Goal: Use online tool/utility: Utilize a website feature to perform a specific function

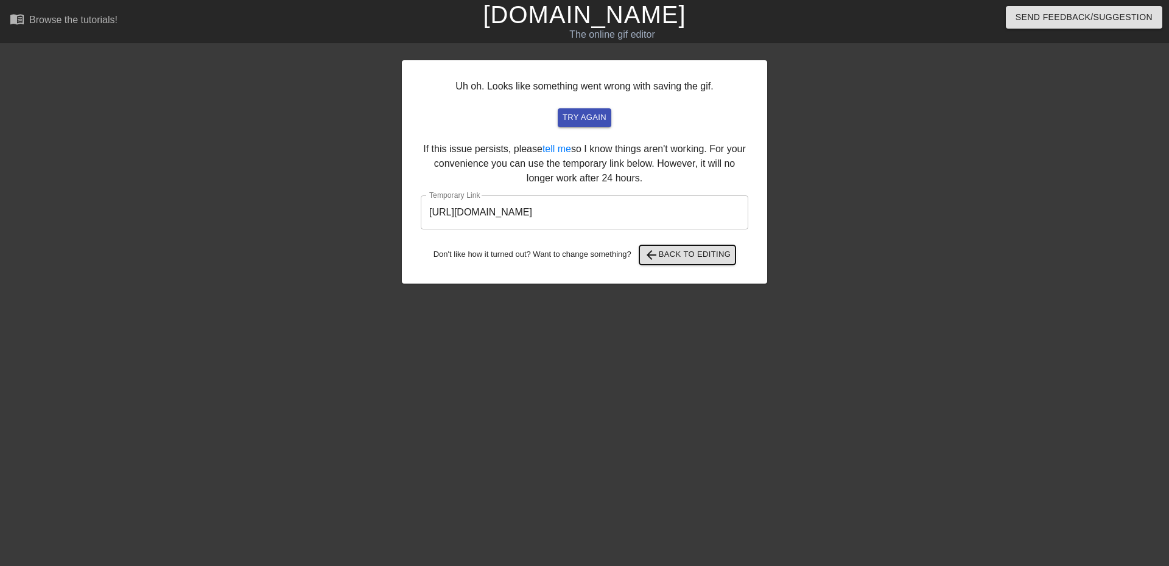
click at [664, 248] on span "arrow_back Back to Editing" at bounding box center [687, 255] width 87 height 15
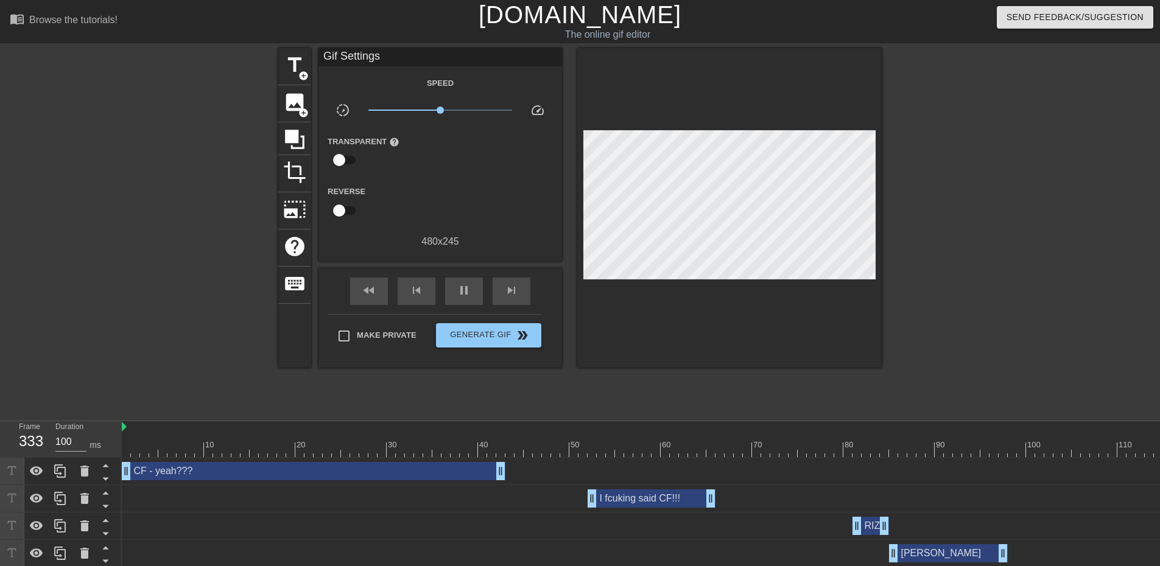
click at [366, 468] on div "CF - yeah??? drag_handle drag_handle" at bounding box center [314, 471] width 384 height 18
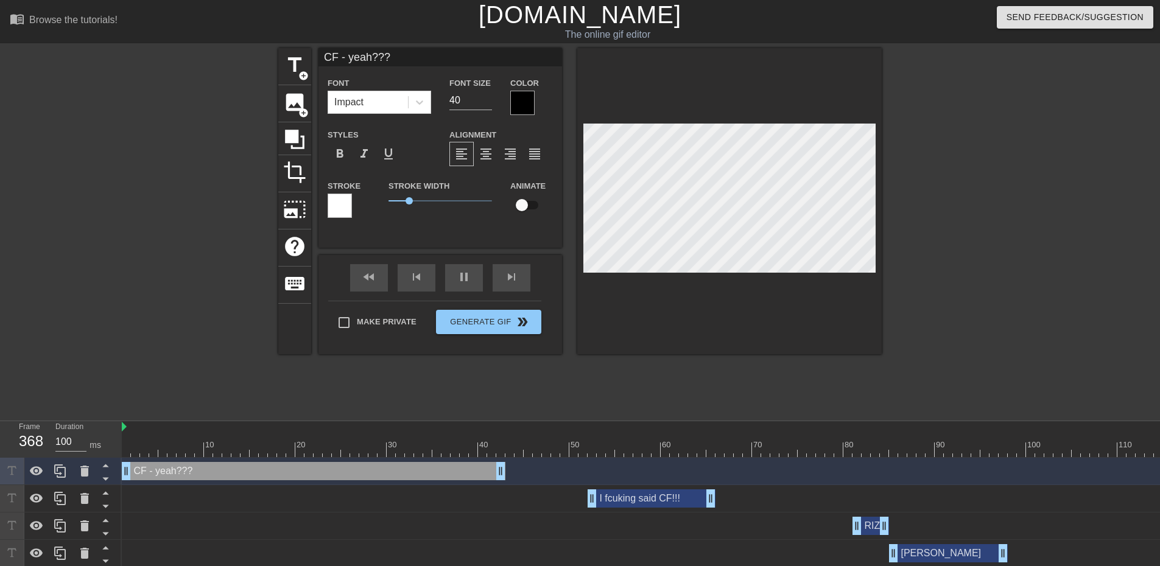
click at [181, 472] on div "CF - yeah??? drag_handle drag_handle" at bounding box center [314, 471] width 384 height 18
click at [601, 399] on div "title add_circle image add_circle crop photo_size_select_large help keyboard CF…" at bounding box center [579, 230] width 603 height 365
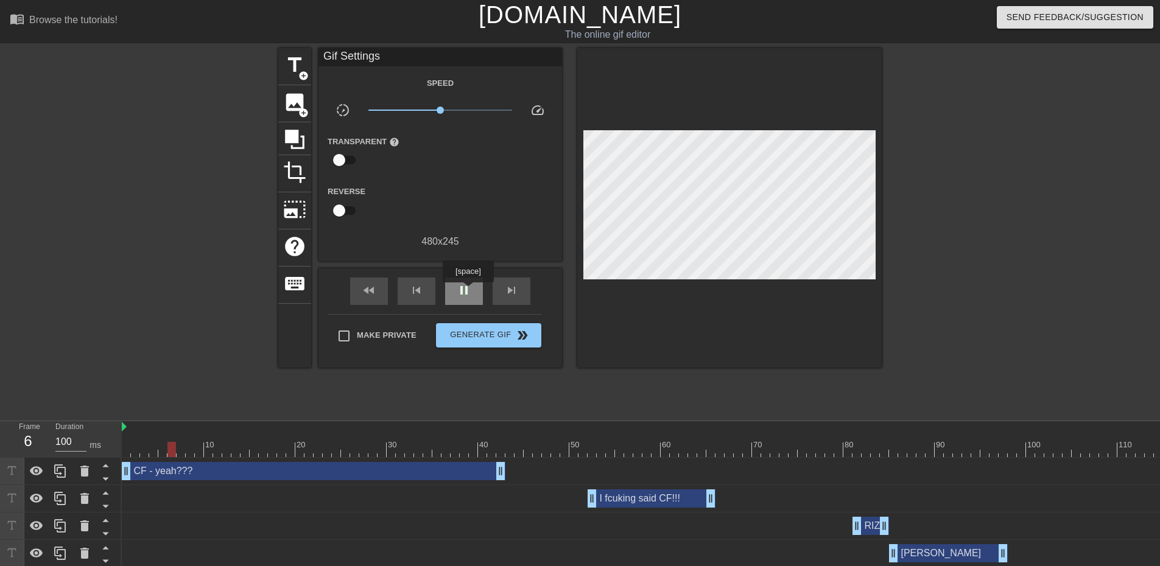
click at [468, 291] on span "pause" at bounding box center [464, 290] width 15 height 15
drag, startPoint x: 172, startPoint y: 443, endPoint x: 117, endPoint y: 446, distance: 54.3
click at [212, 472] on div "CF - yeah??? drag_handle drag_handle" at bounding box center [314, 471] width 384 height 18
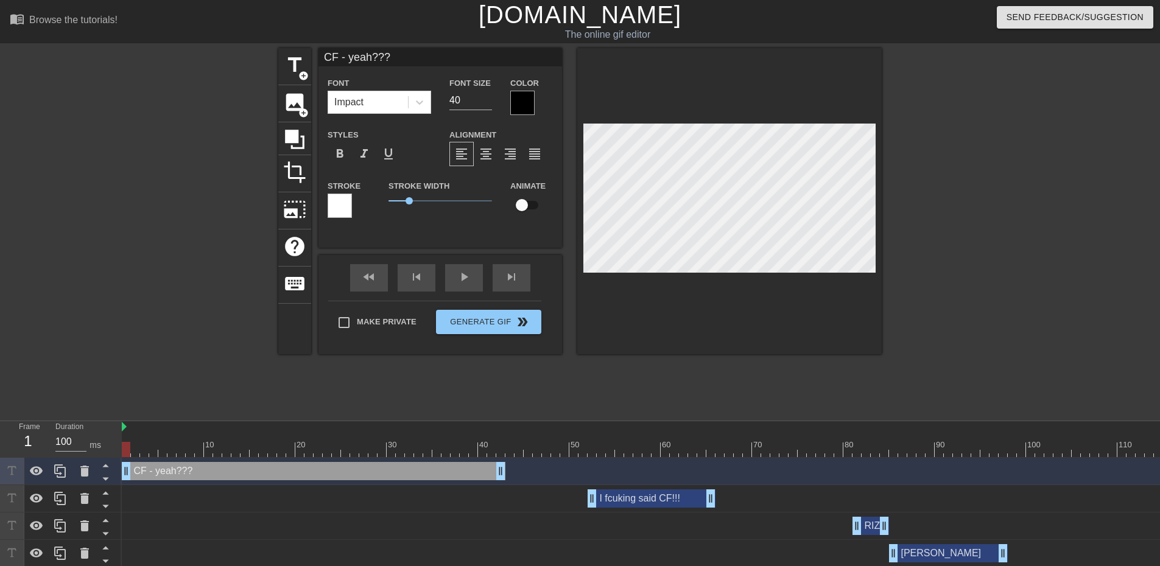
scroll to position [1, 2]
click at [818, 373] on div "title add_circle image add_circle crop photo_size_select_large help keyboard CF…" at bounding box center [579, 230] width 603 height 365
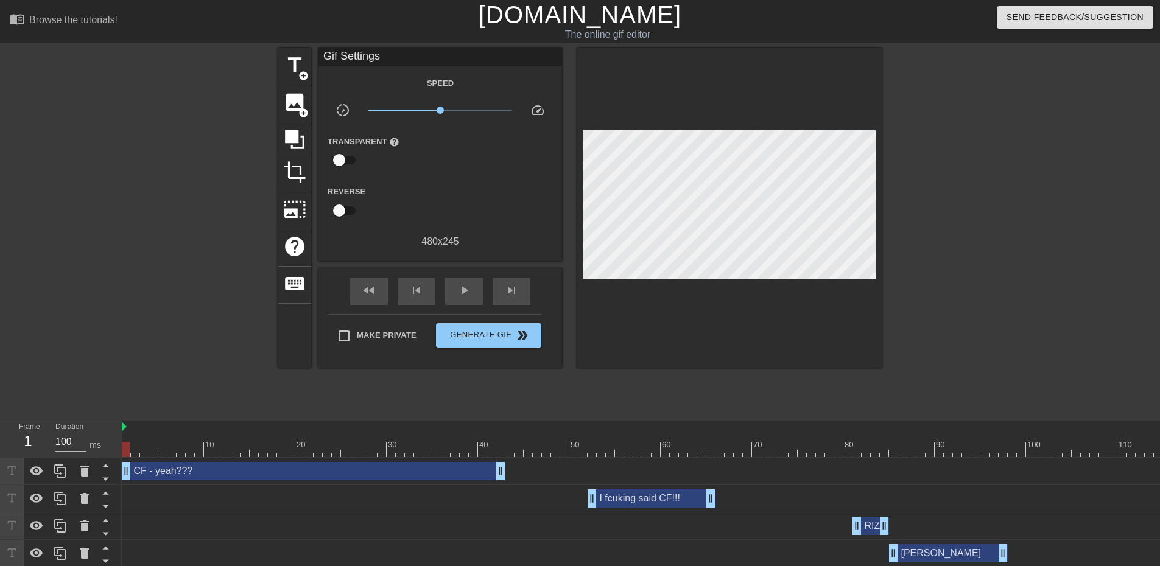
click at [873, 528] on div "RIZE drag_handle drag_handle" at bounding box center [870, 526] width 37 height 18
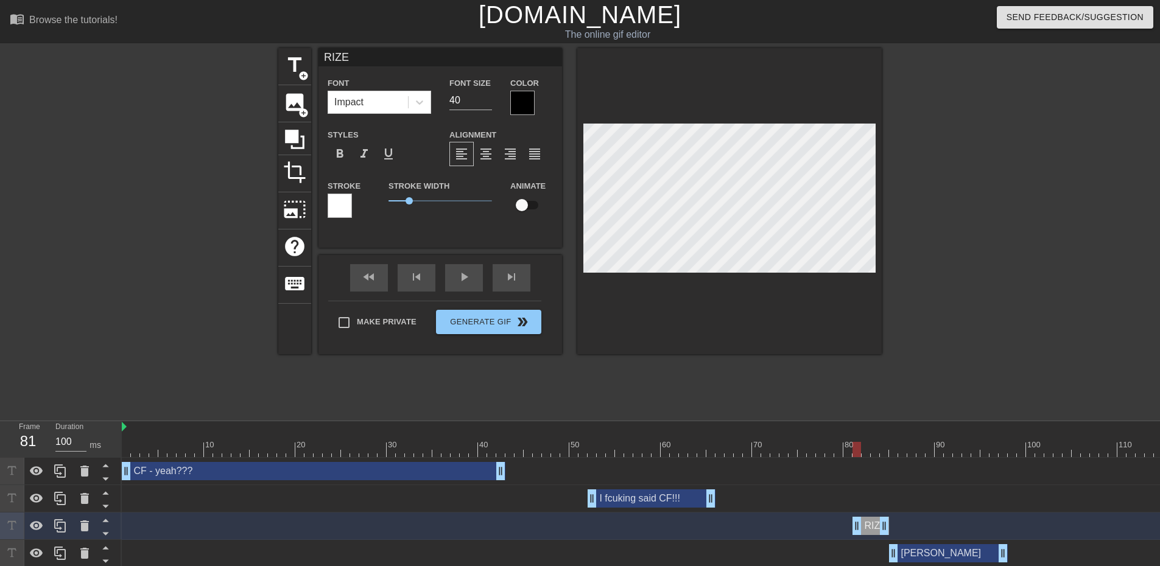
drag, startPoint x: 129, startPoint y: 445, endPoint x: 856, endPoint y: 448, distance: 726.9
click at [856, 448] on div at bounding box center [856, 449] width 9 height 15
type input "1"
type textarea "1"
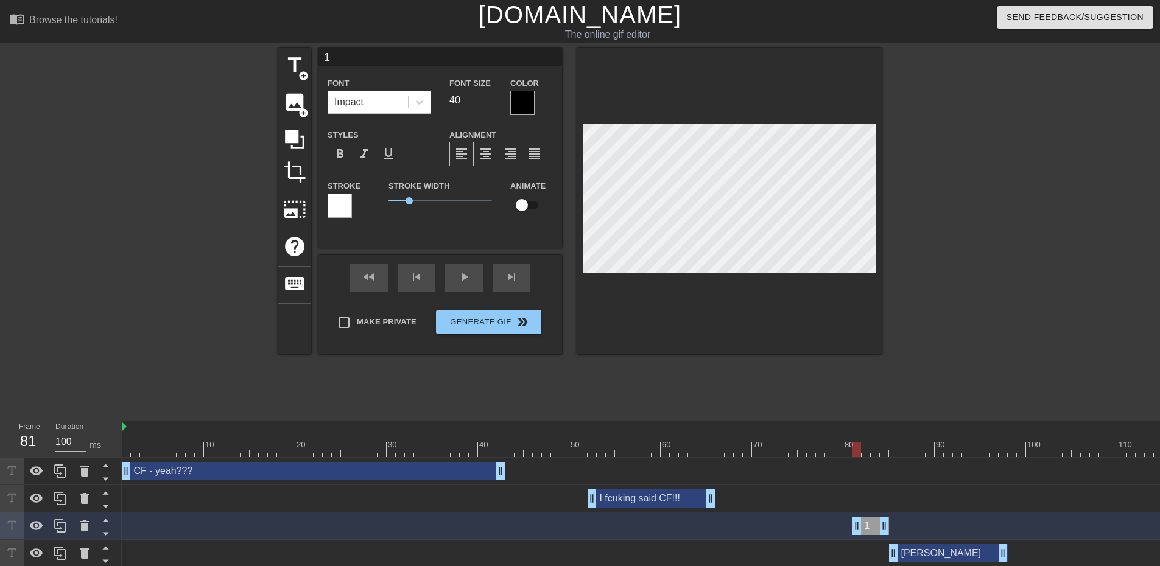
type input "1s"
type textarea "1s"
type input "1st"
type textarea "1st"
type input "1st"
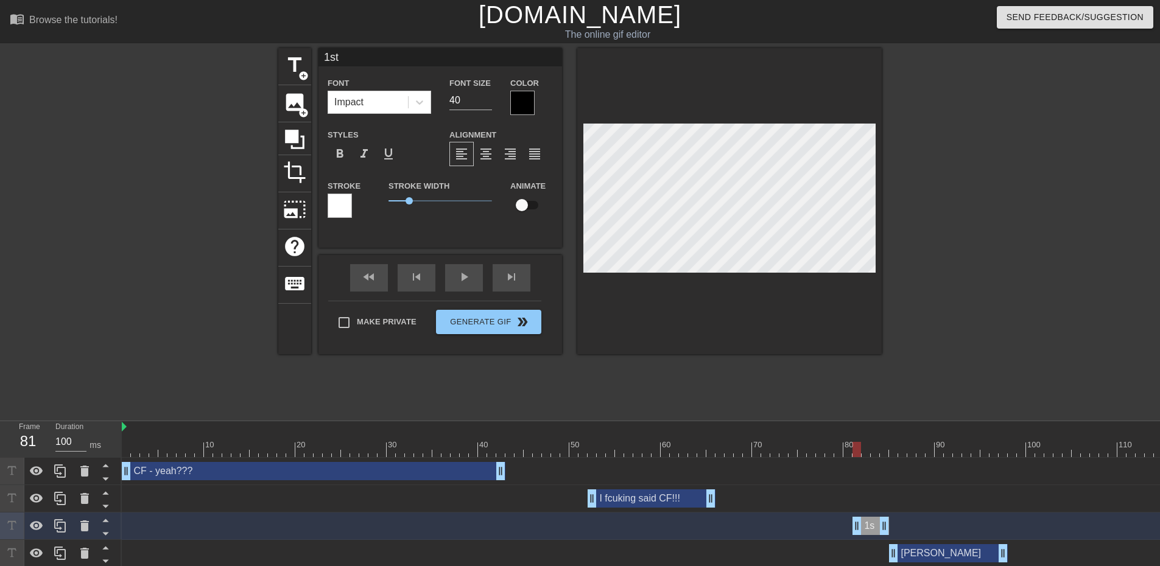
type textarea "1st"
type input "1st w"
type textarea "1st w"
type input "1st wh"
type textarea "1st wh"
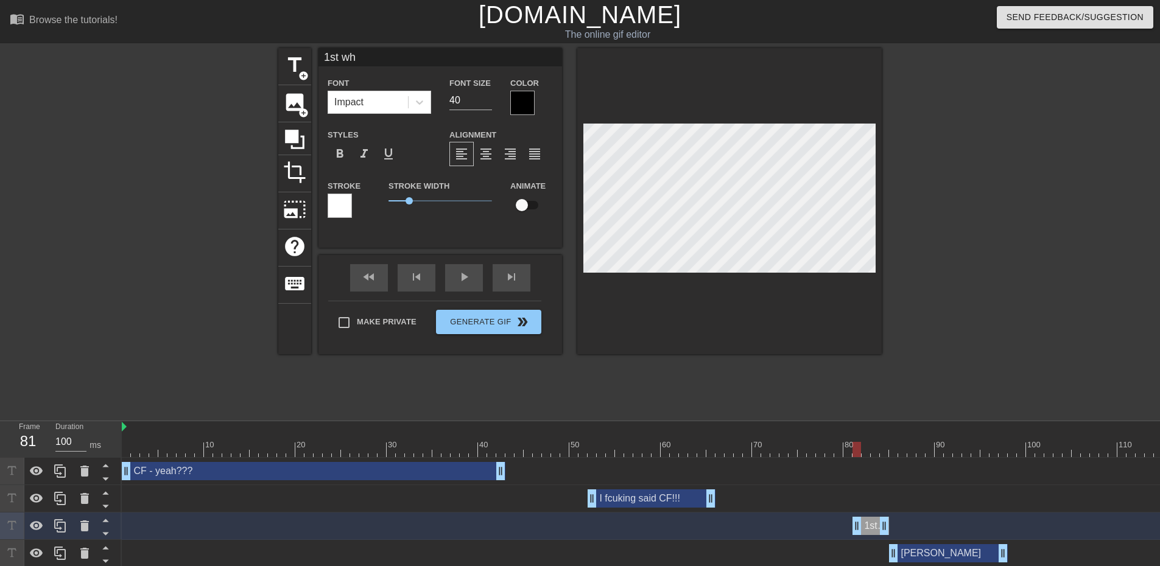
type input "1st wha"
type textarea "1st wha"
type input "1st whal"
type textarea "1st whale"
type input "1st whale"
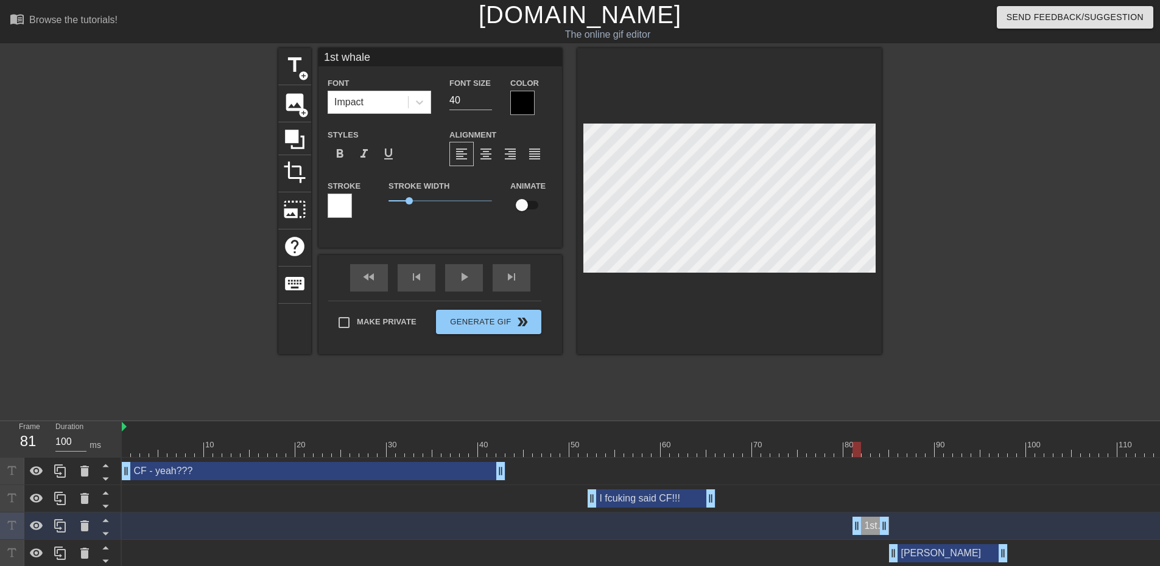
scroll to position [1, 3]
type textarea "1st whale"
drag, startPoint x: 855, startPoint y: 446, endPoint x: 896, endPoint y: 444, distance: 40.2
click at [896, 444] on div at bounding box center [893, 449] width 9 height 15
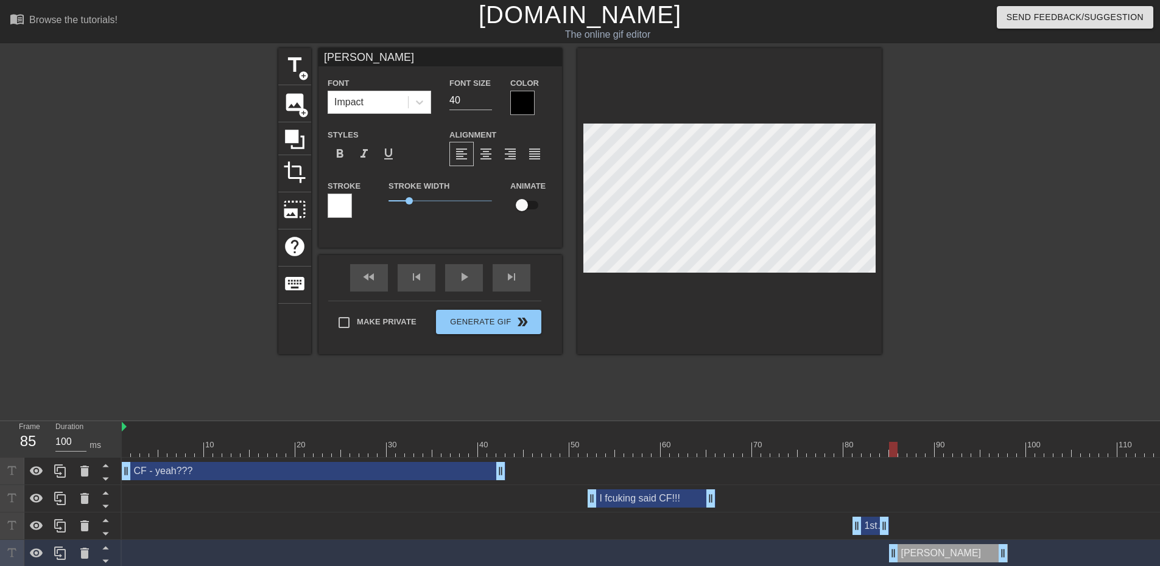
scroll to position [1, 1]
type input "2"
type textarea "2"
type input "2n"
type textarea "2n"
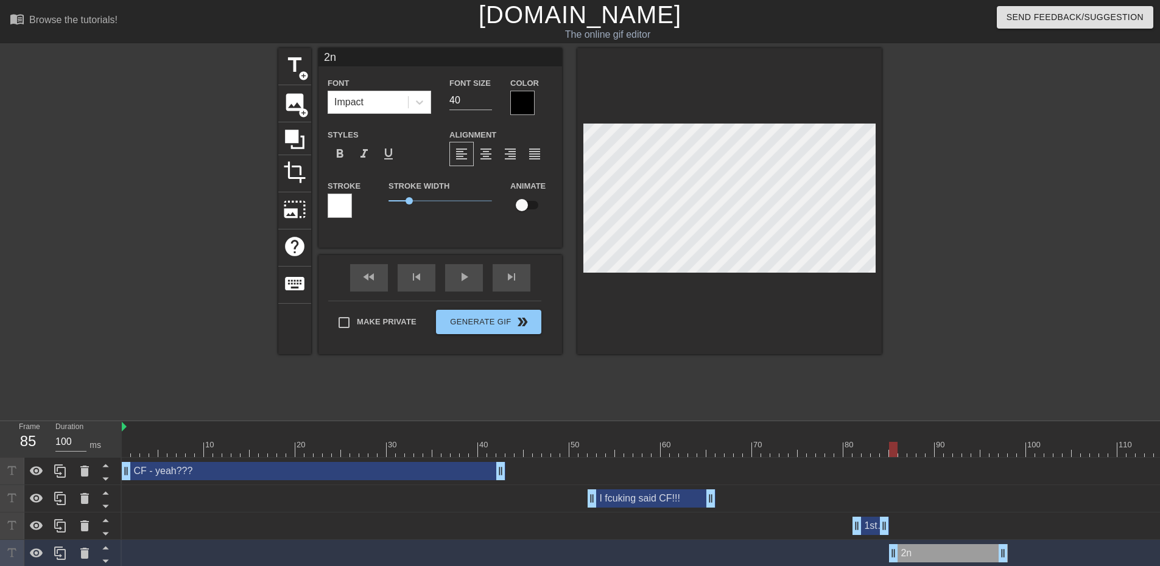
type input "2nd"
type textarea "2nd"
type input "2nd"
type textarea "2nd"
type input "2nd d"
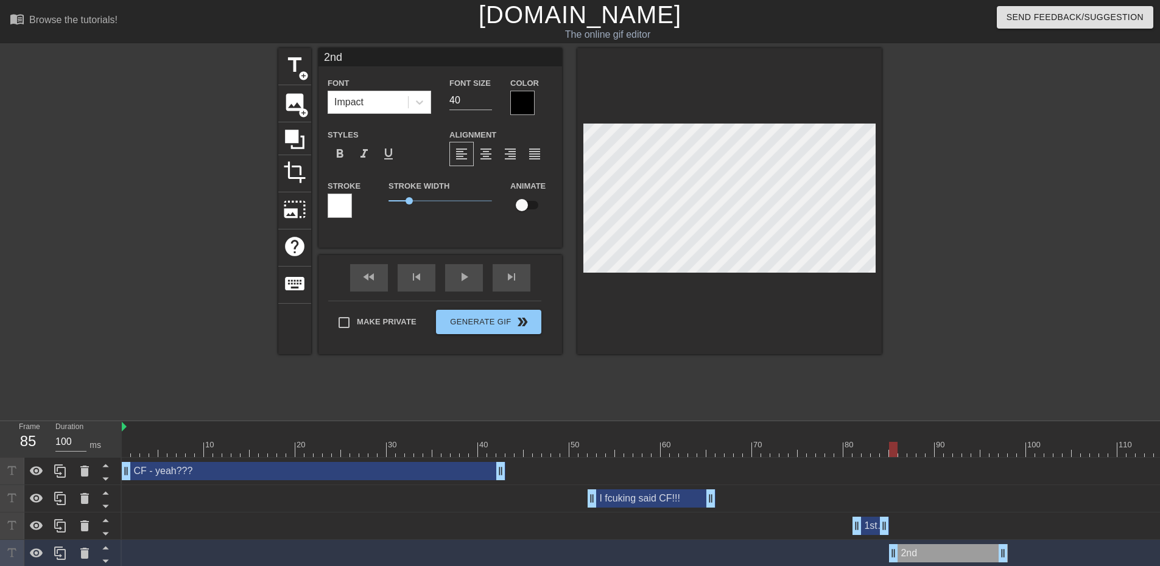
type textarea "2nd d"
type input "2nd du"
type textarea "2nd du"
type input "2nd dum"
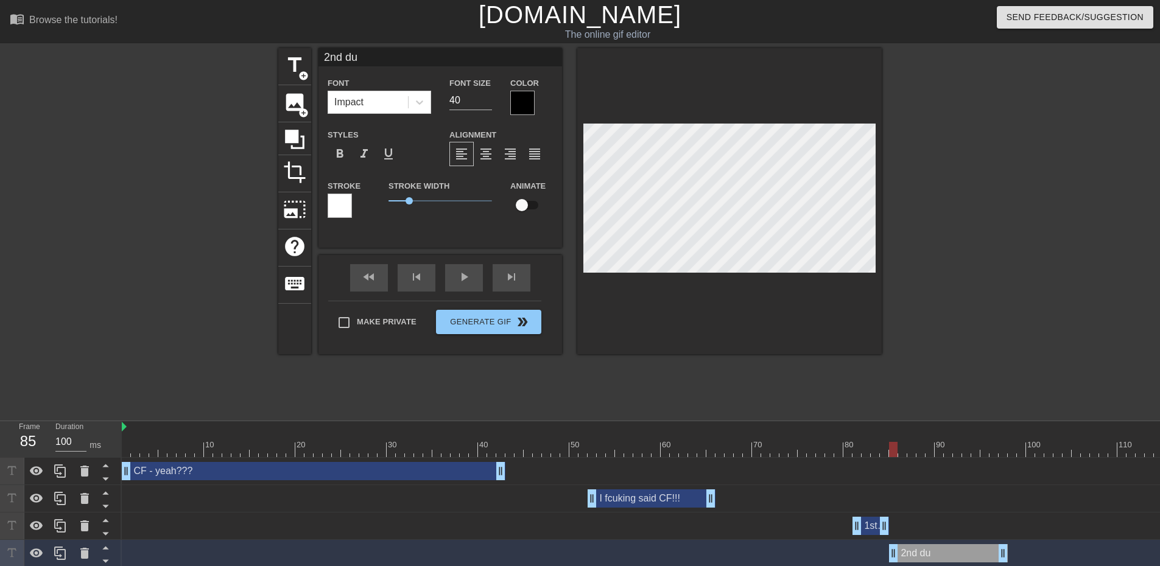
type textarea "2nd dum"
type input "2nd du"
type textarea "2nd du"
type input "2nd d"
type textarea "2nd d"
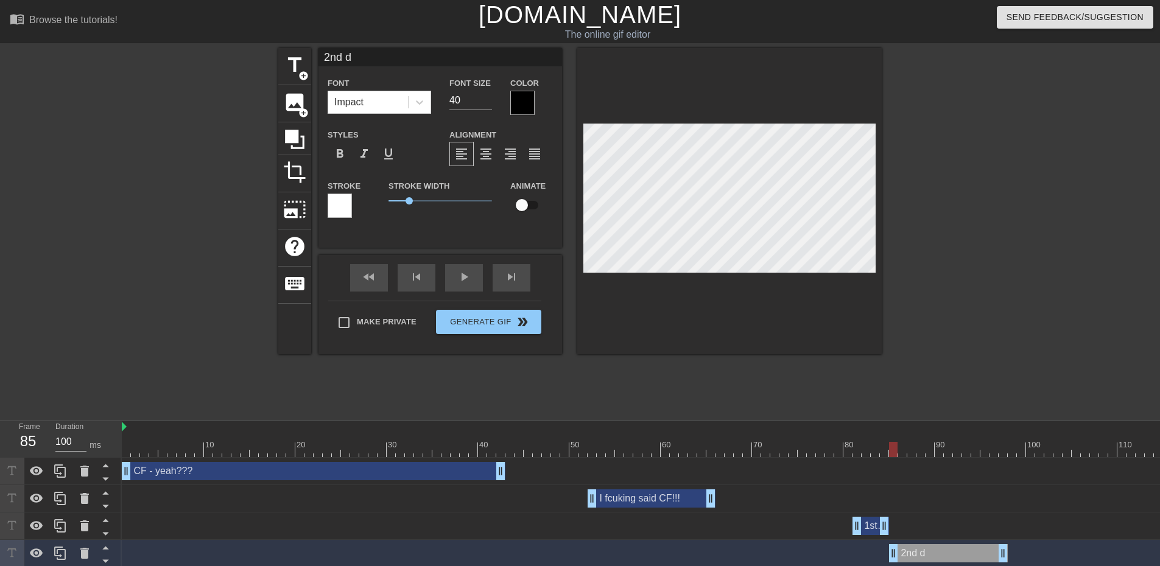
type input "2nd"
type textarea "2nd"
type input "2nd w"
type textarea "2nd w"
type input "2nd wh"
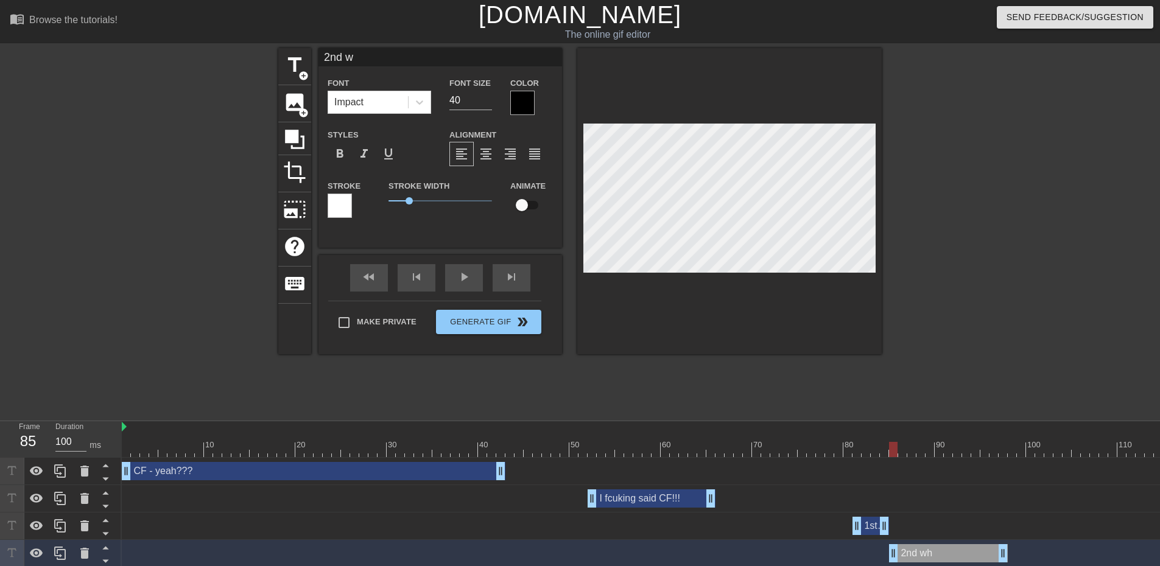
type textarea "2nd wh"
type input "2nd wha"
type textarea "2nd wha"
type input "2nd whal"
type textarea "2nd whal"
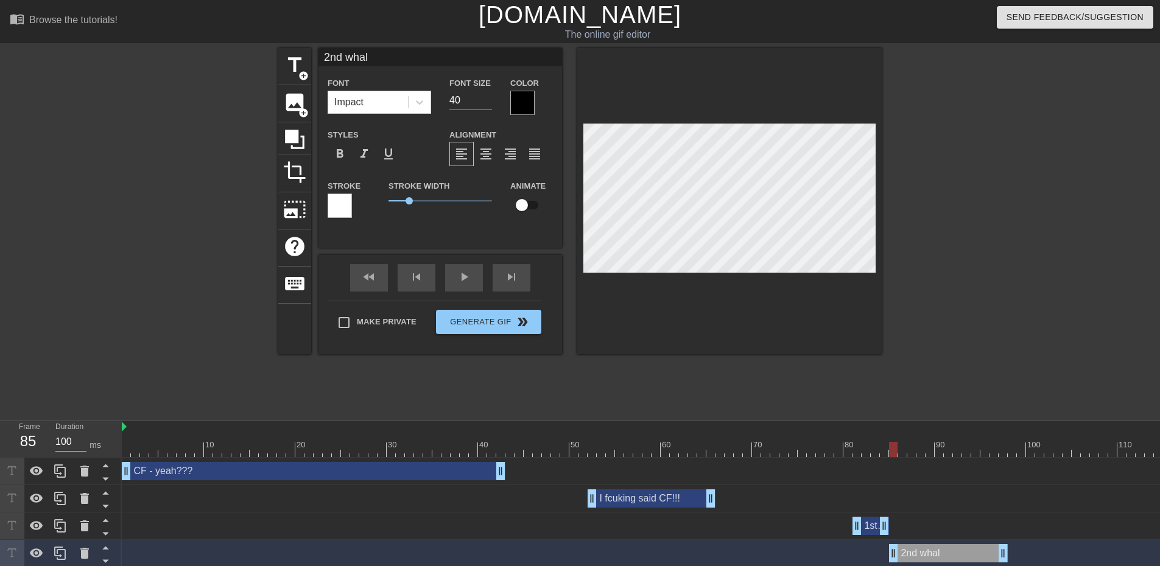
type input "2nd whale"
type textarea "2nd whale"
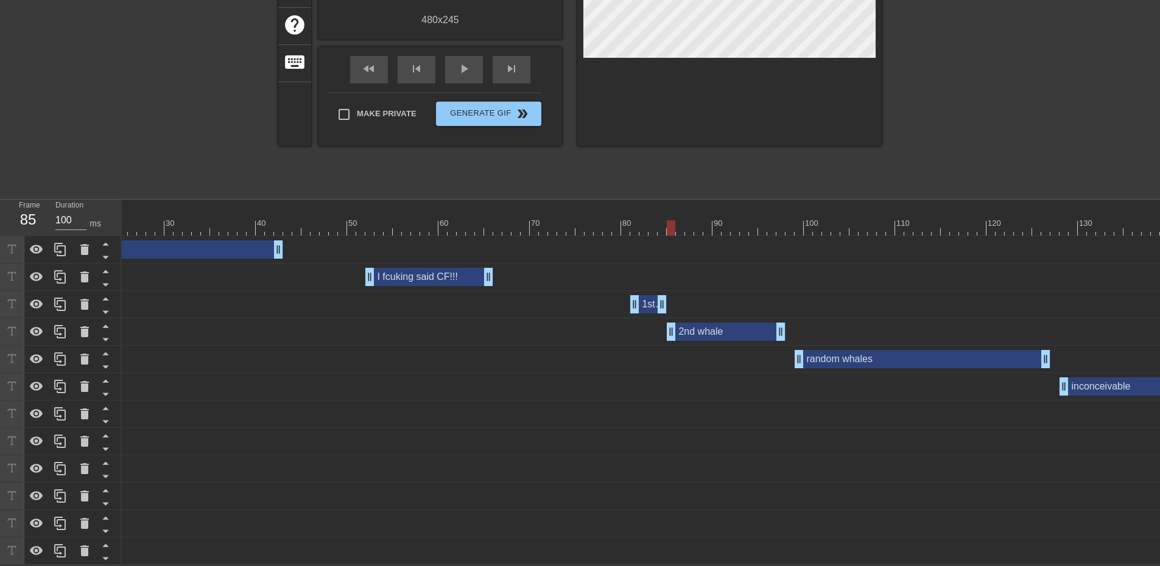
scroll to position [0, 245]
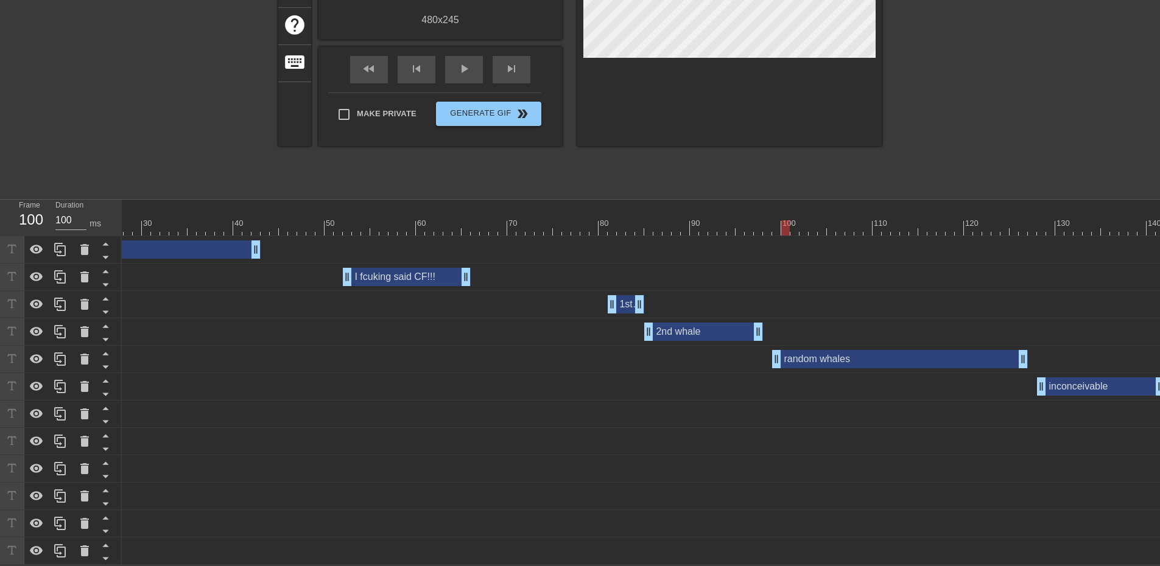
drag, startPoint x: 647, startPoint y: 217, endPoint x: 783, endPoint y: 214, distance: 135.8
click at [783, 220] on div at bounding box center [785, 227] width 9 height 15
click at [874, 358] on div "random whales drag_handle drag_handle" at bounding box center [900, 359] width 256 height 18
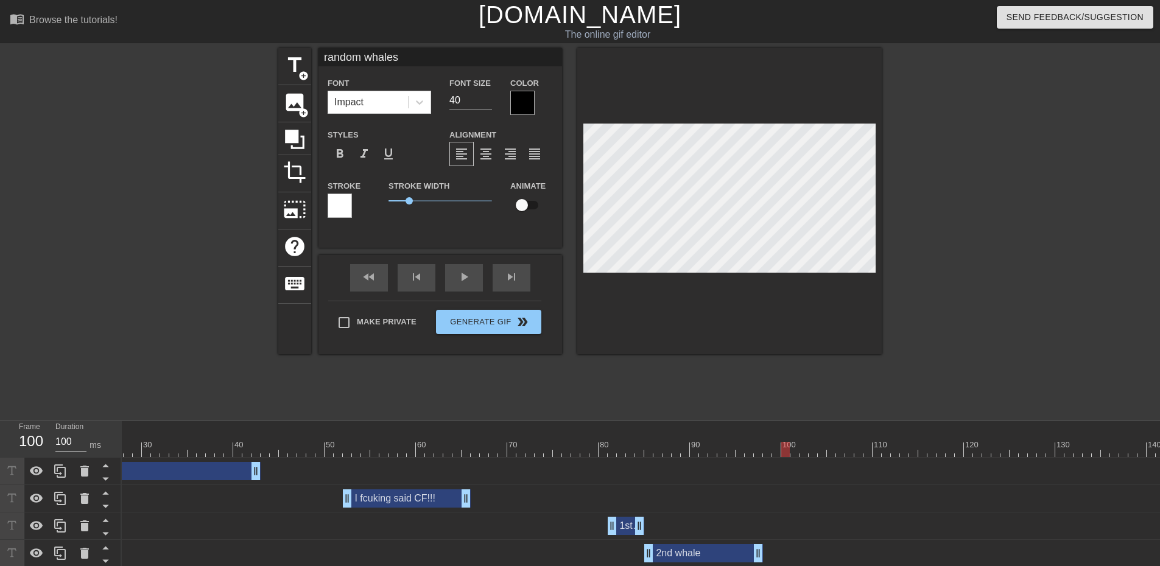
scroll to position [1, 4]
type input "d"
type textarea "d"
type input "do"
type textarea "do"
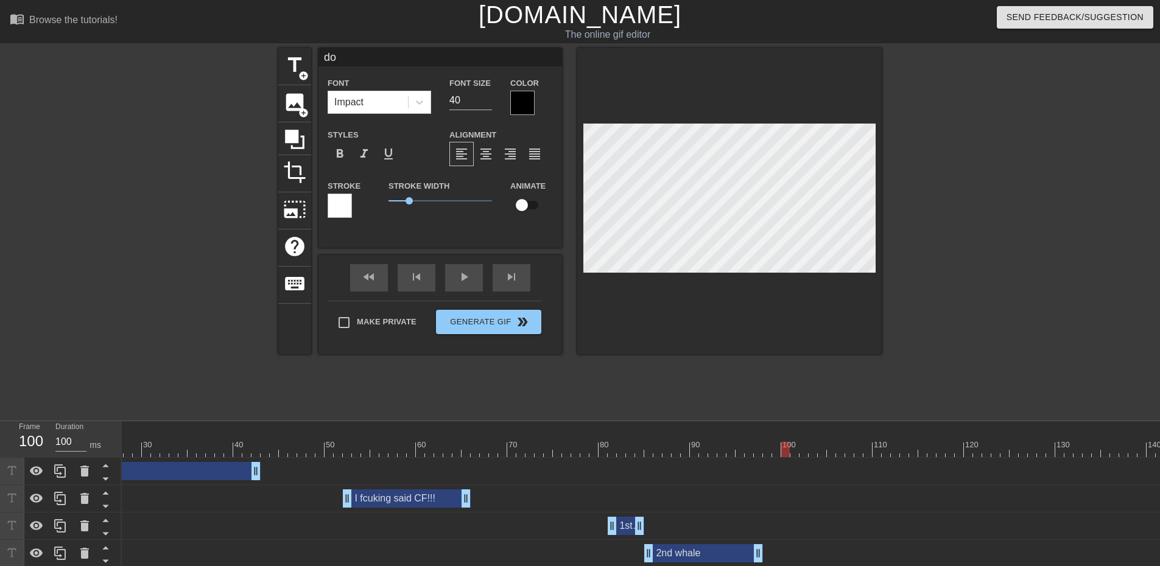
type input "do"
type textarea "do"
type input "do y"
type textarea "do y"
type input "do yo"
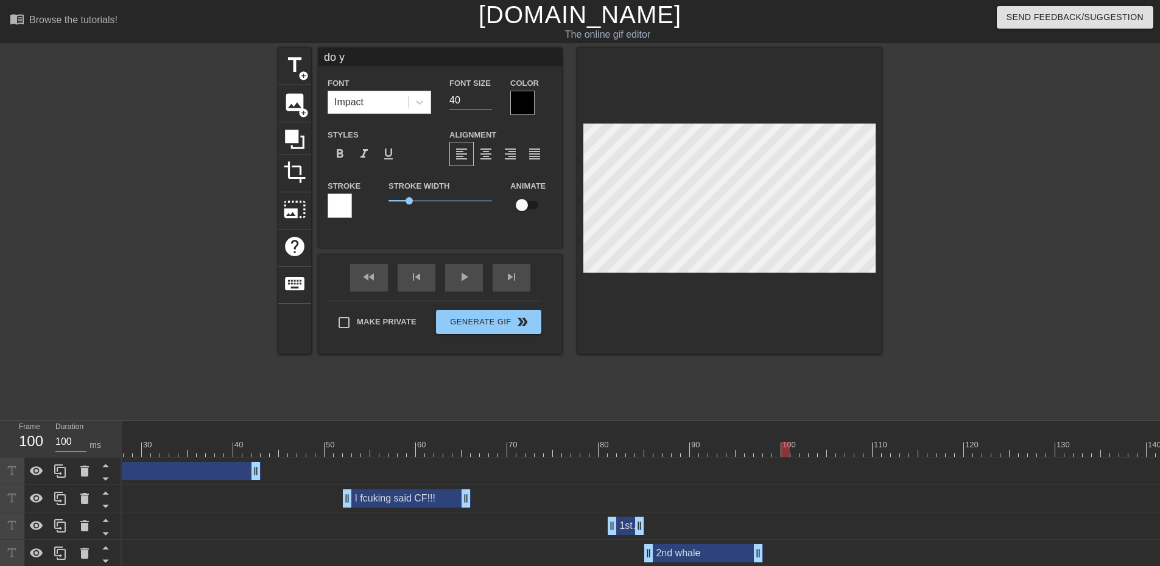
type textarea "do yo"
type input "do you"
type textarea "do you"
type input "do you"
type textarea "do you"
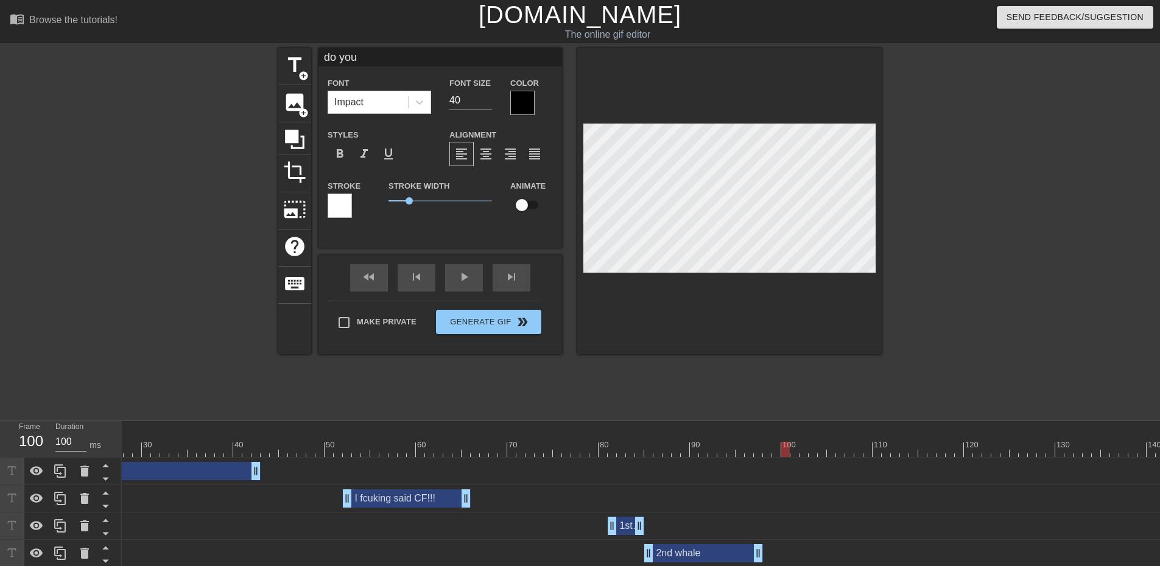
type input "do you n"
type textarea "do you n"
type input "do you no"
type textarea "do you no"
type input "do you not"
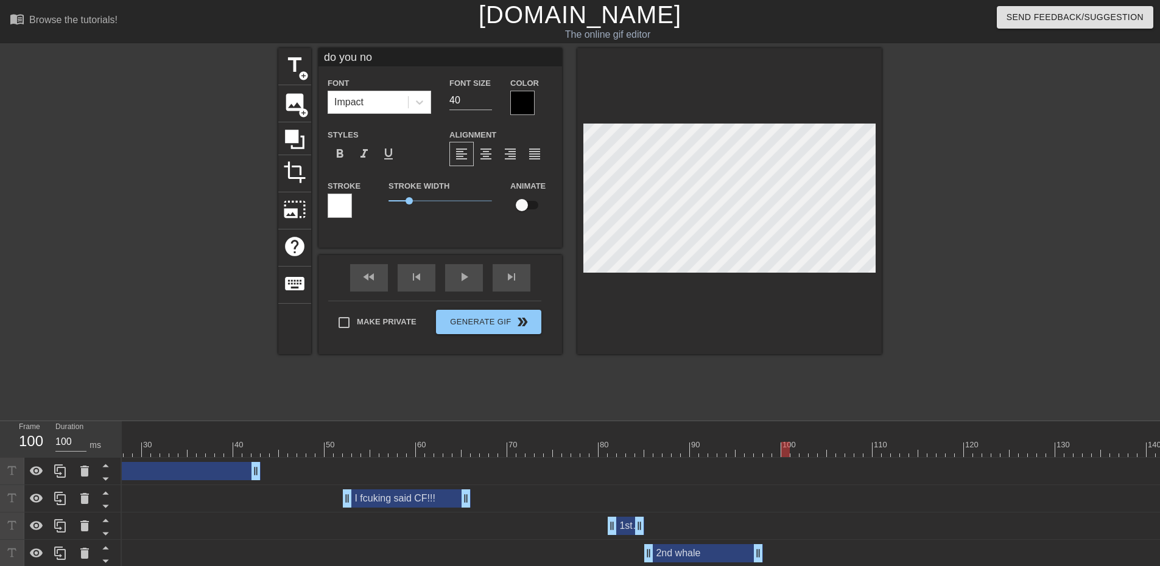
type textarea "do you not"
type input "do you not"
type textarea "do you not k"
type input "do you not kn"
type textarea "do you not kn"
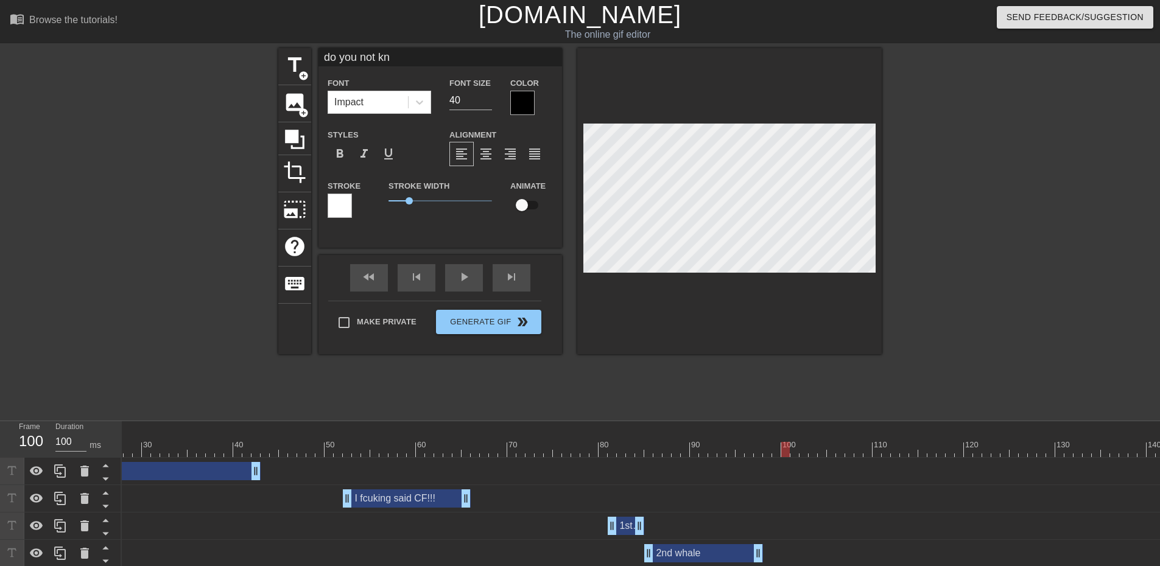
type input "do you not kno"
type textarea "do you not kno"
type input "do you not know"
type textarea "do you not know"
type input "do you not know"
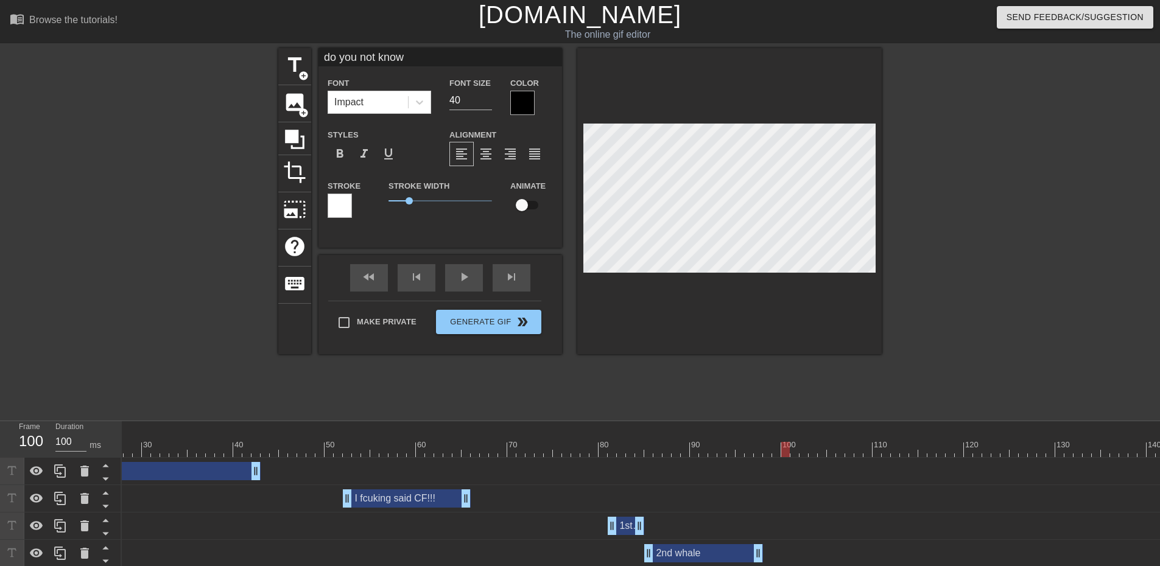
type textarea "do you not know"
type input "do you not know h"
type textarea "do you not know h"
type input "do you not know ho"
type textarea "do you not know ho"
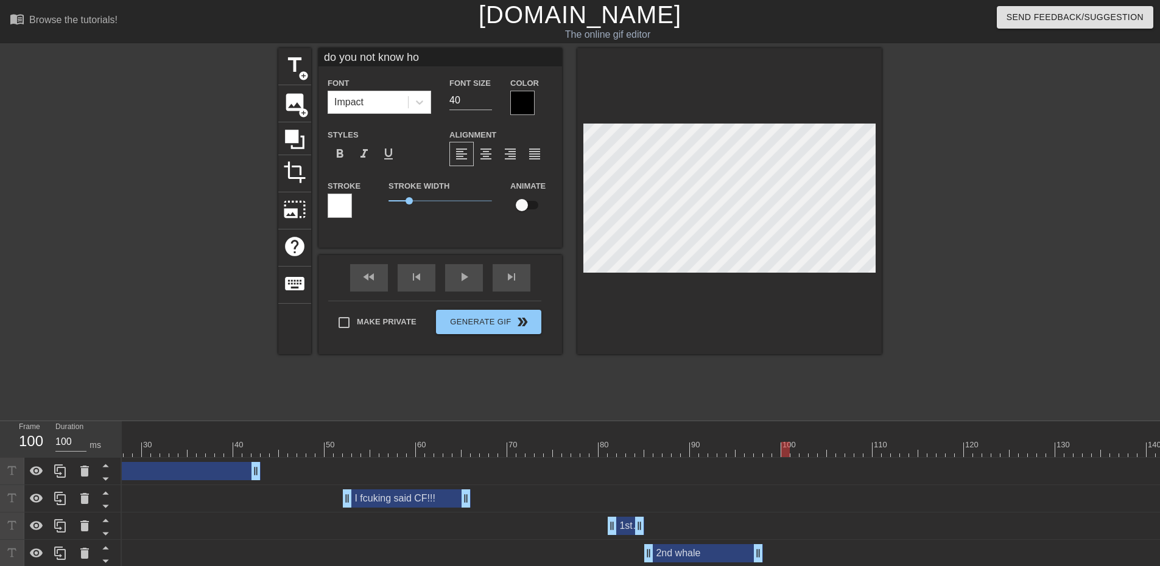
type input "do you not know how"
type textarea "do you not know how"
type input "do you not know how"
type textarea "do you not know how"
type input "do you not know how t"
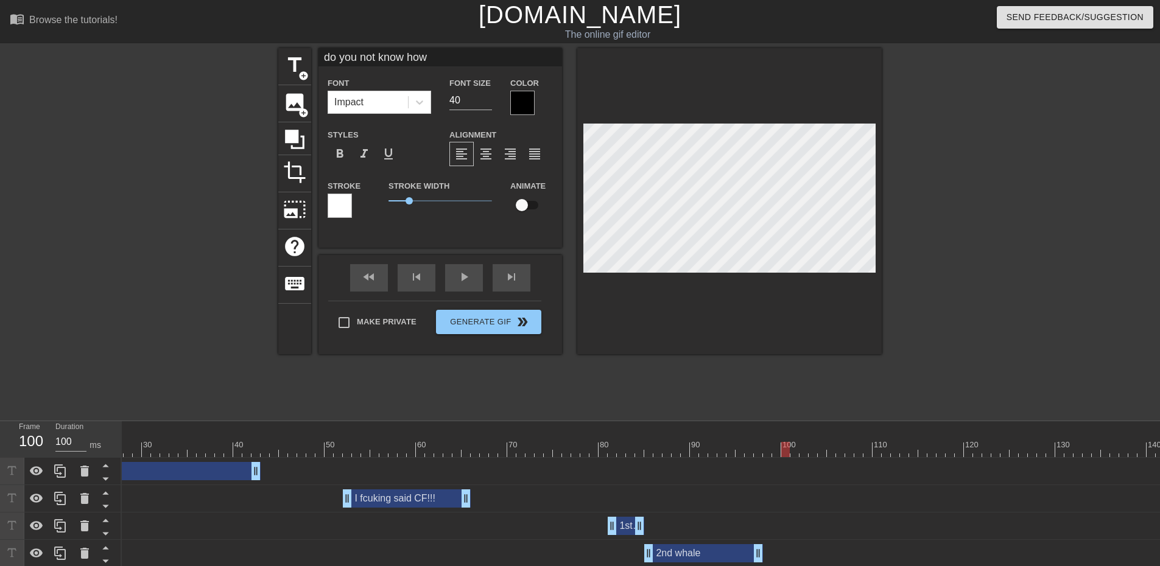
type textarea "do you not know how t"
type input "do you not know how to"
type textarea "do you not know how to"
type input "do you not know how to"
type textarea "do you not know how to"
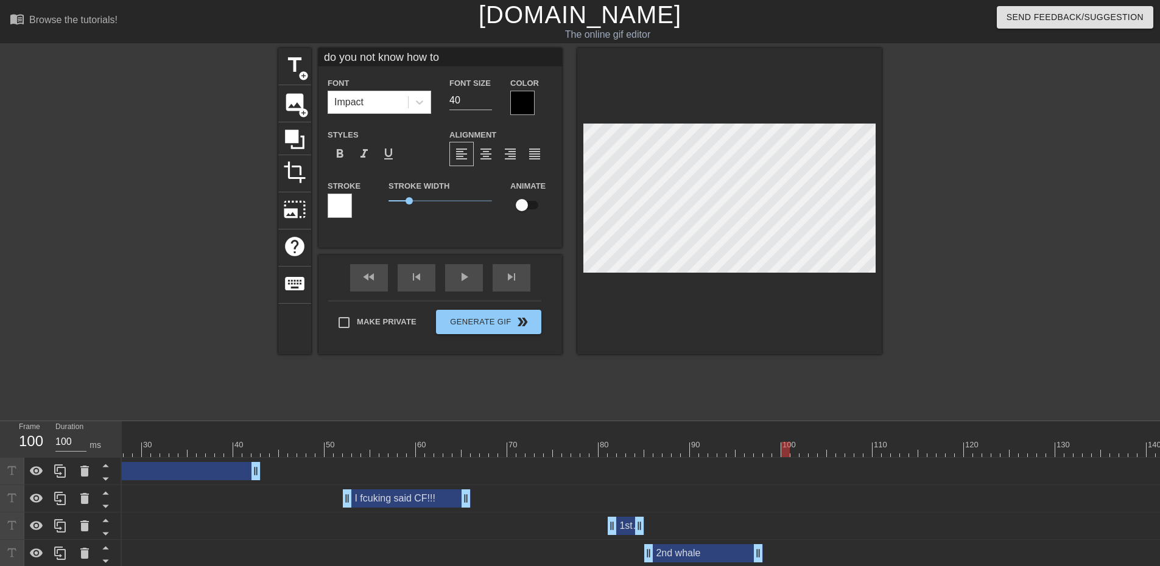
type input "do you not know how to s"
type textarea "do you not know how to s"
type input "do you not know how to sh"
type textarea "do you not know how to she"
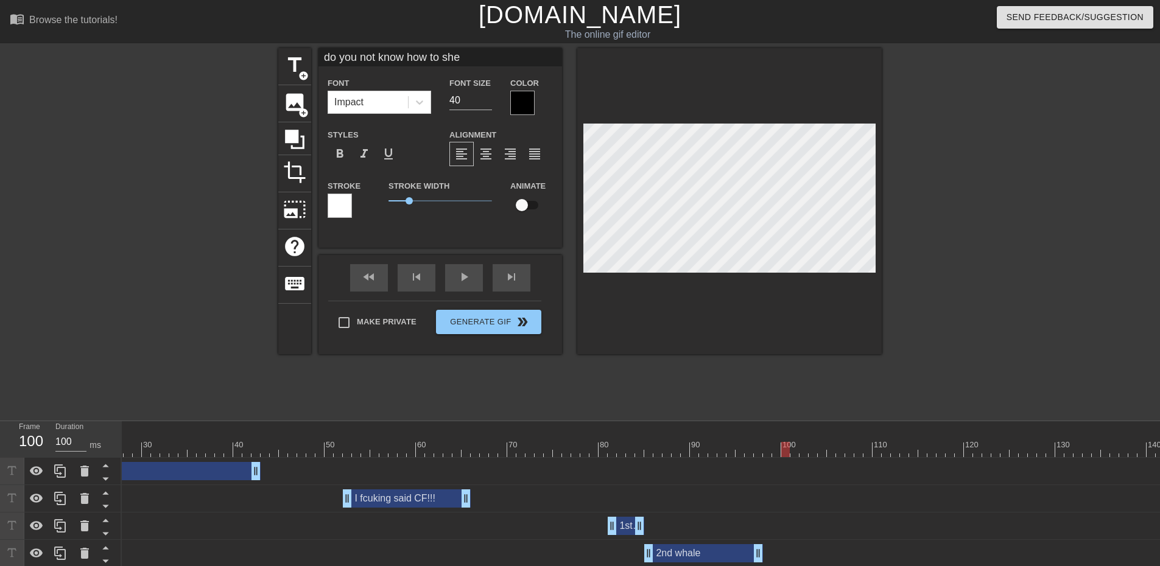
type input "do you not know how to shei"
type textarea "do you not know how to shei"
type input "do you not know how to [PERSON_NAME]"
type textarea "do you not know how to [PERSON_NAME]"
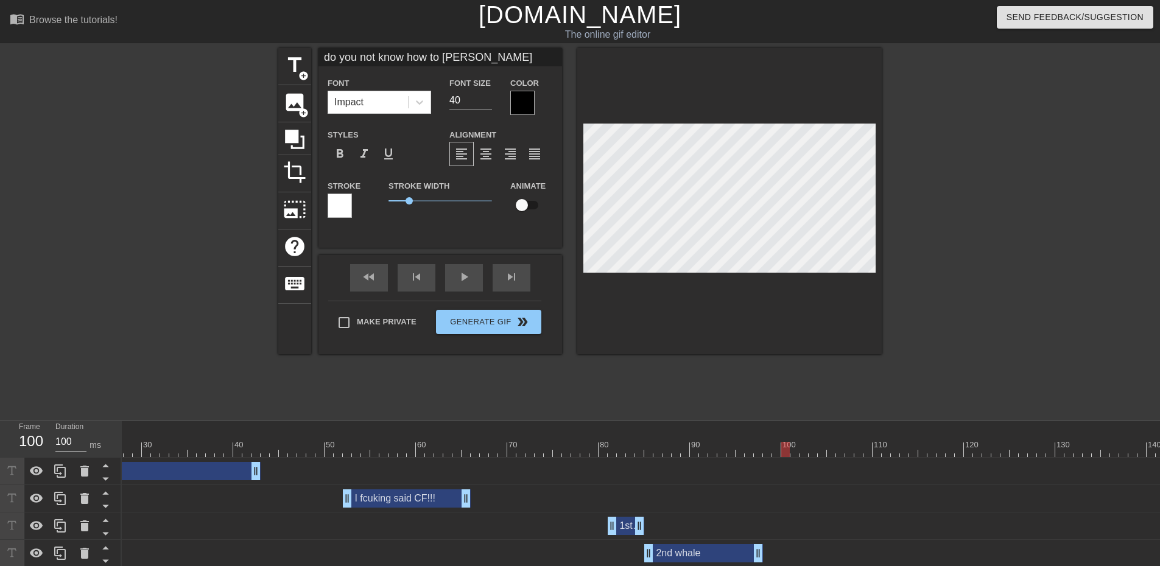
type input "do you not know how to [PERSON_NAME]"
type textarea "do you not know how to [PERSON_NAME]"
type input "do you not know how to [PERSON_NAME]"
type textarea "do you not know how to [PERSON_NAME]"
type input "do you not know how to shei"
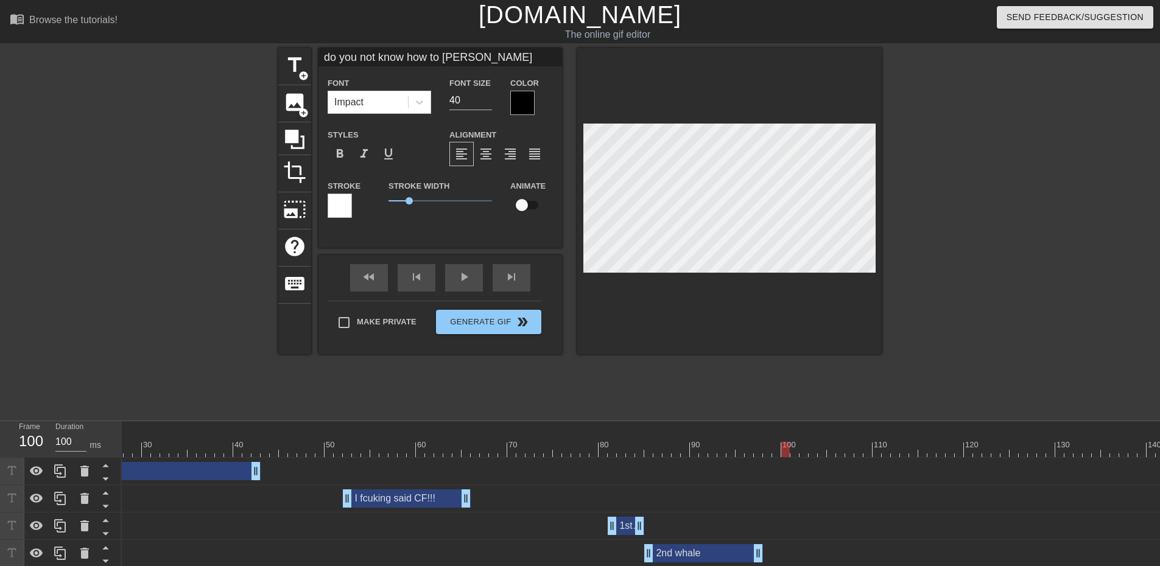
type textarea "do you not know how to shei"
type input "do you not know how to she"
type textarea "do you not know how to she"
type input "do you not know how to sh"
type textarea "do you not know how to shu"
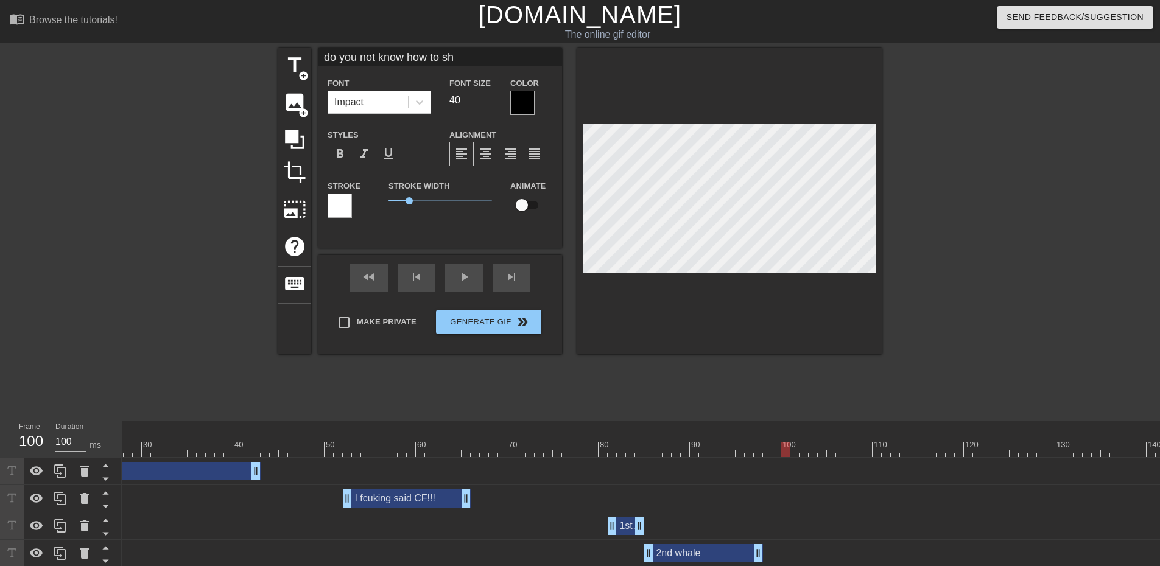
type input "do you not know how to shui"
type textarea "do you not know how to shui"
type input "do you not know how to [PERSON_NAME]"
type textarea "do you not know how to [PERSON_NAME]"
type input "do you not know how to shui"
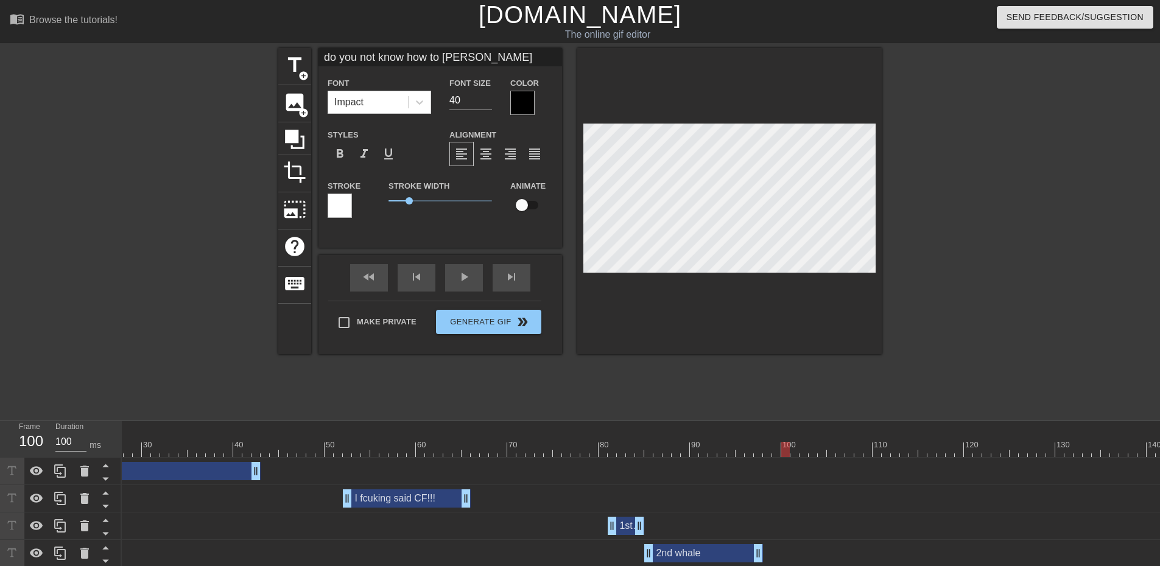
type textarea "do you not know how to shui"
type input "do you not know how to shu"
type textarea "do you not know how to shu"
type input "do you not know how to sh"
type textarea "do you not know how to sh"
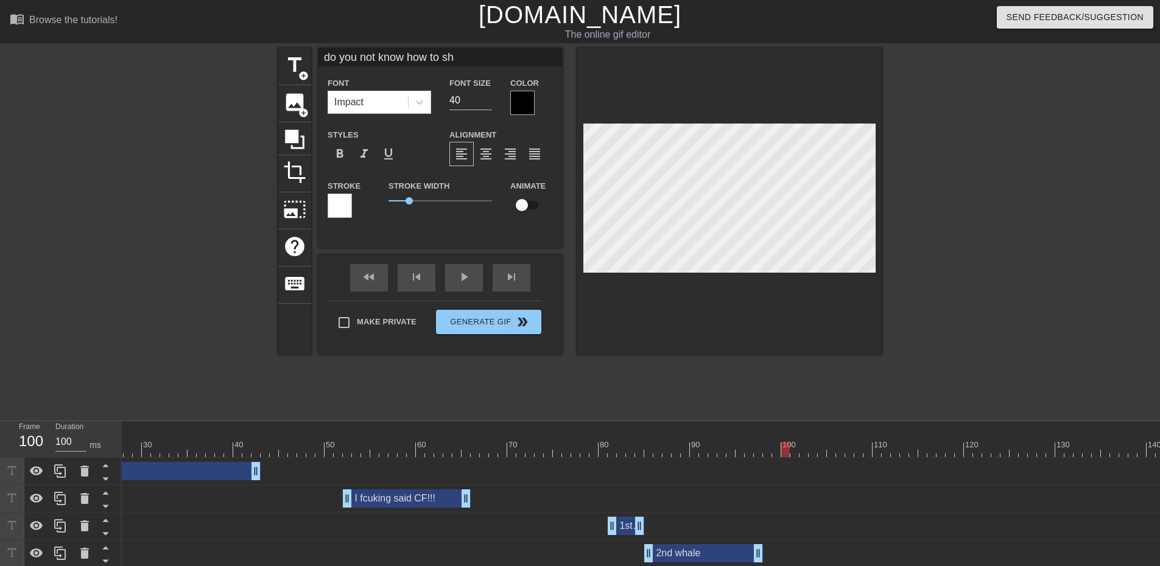
type input "do you not know how to shi"
type textarea "do you not know how to shi"
type input "do you not know how to shie"
type textarea "do you not know how to shie"
type input "do you not know how to [PERSON_NAME]"
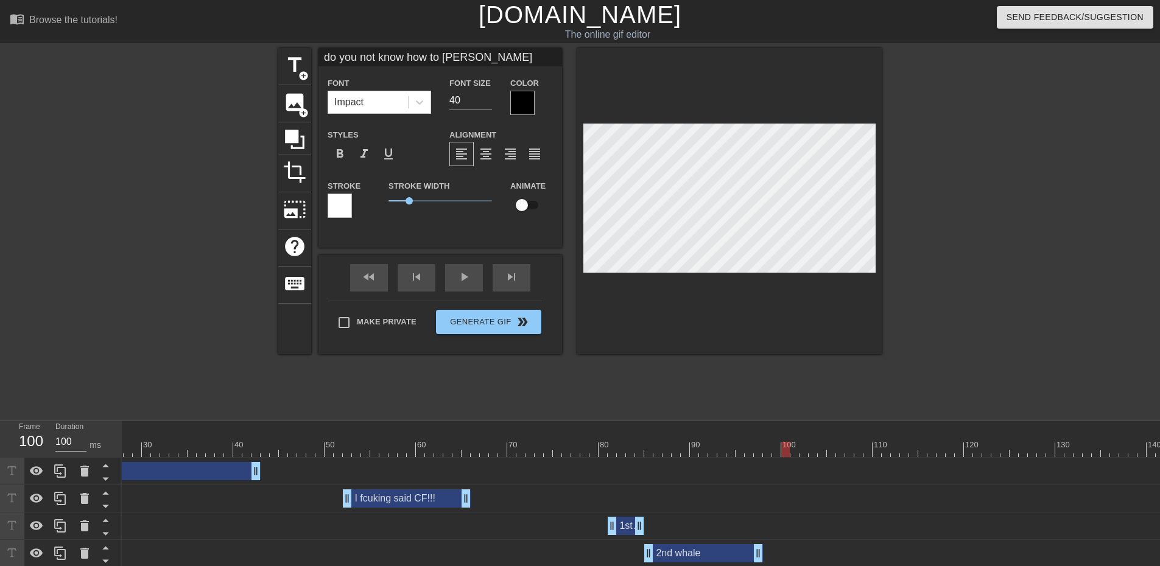
type textarea "do you not know how to shield"
type input "do you not know how to shield?"
type textarea "do you not know how to shield?"
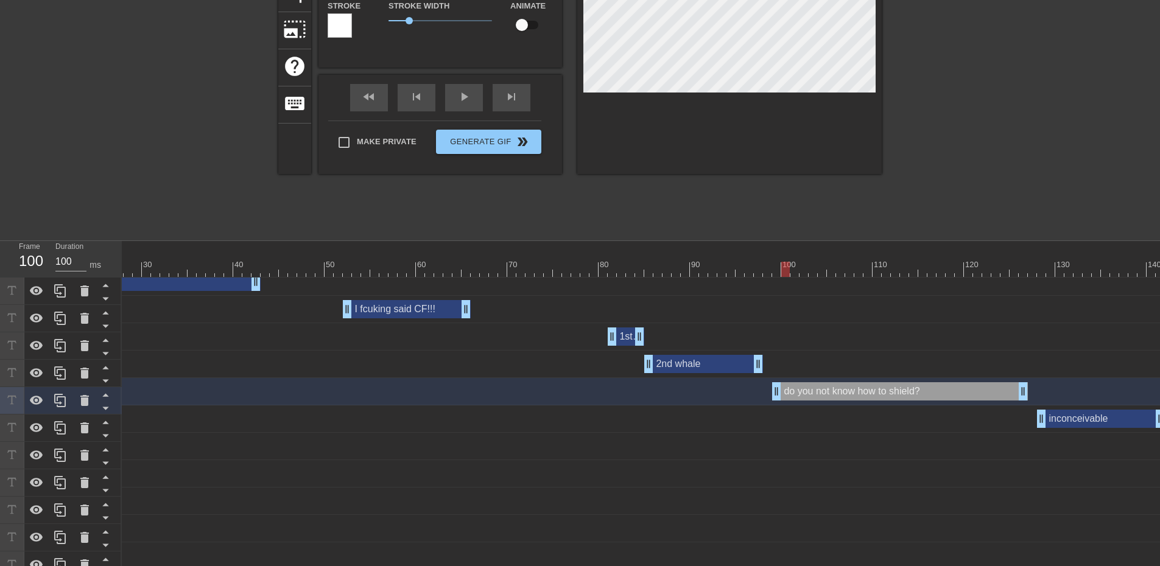
scroll to position [230, 0]
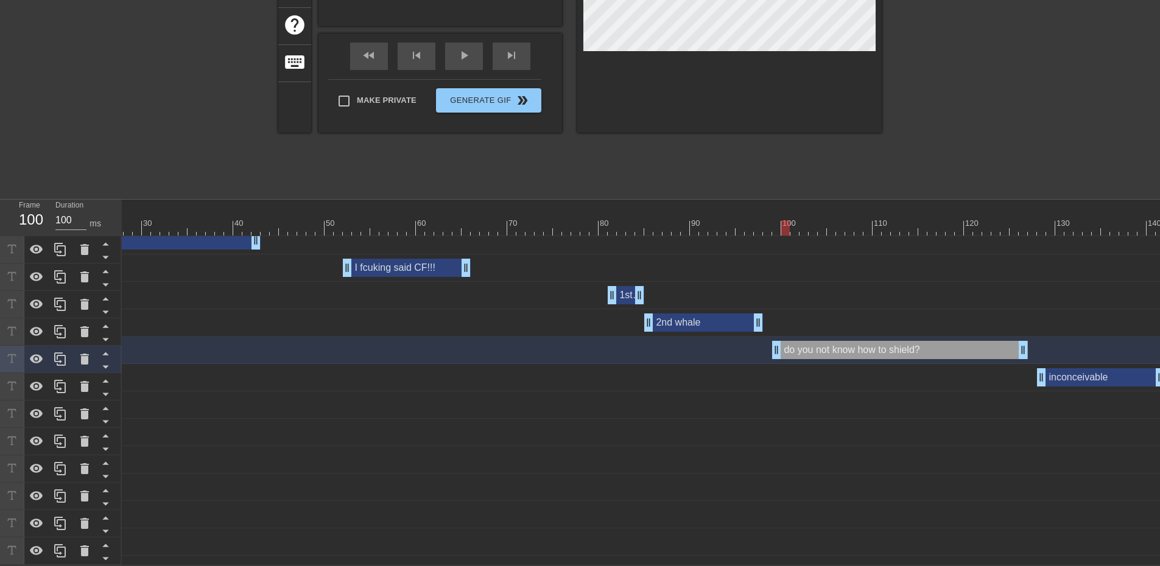
click at [1085, 373] on div "inconceivable drag_handle drag_handle" at bounding box center [1101, 377] width 128 height 18
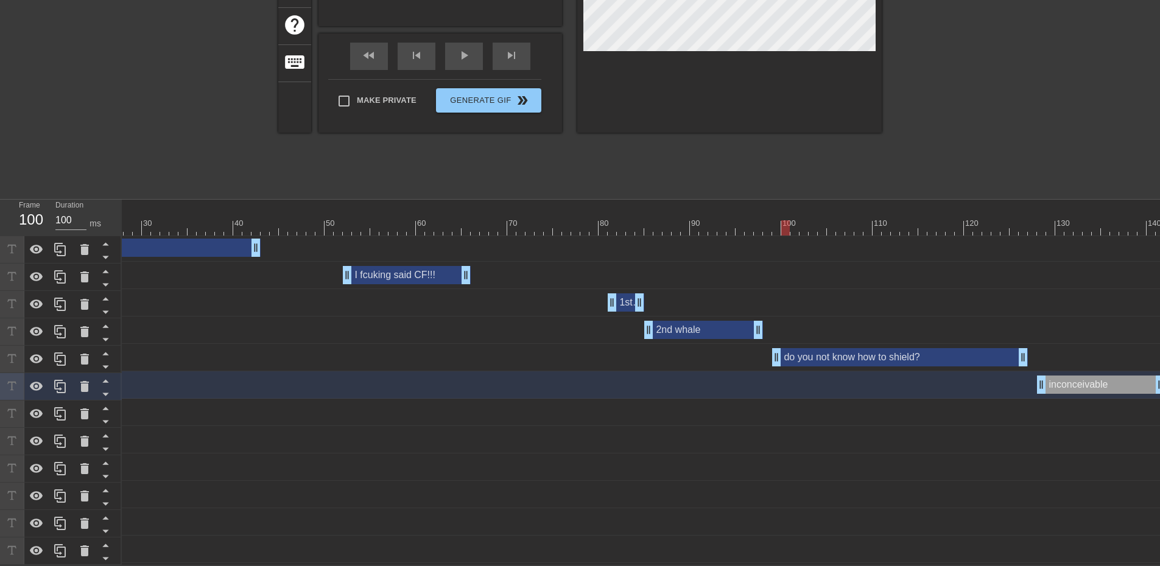
scroll to position [0, 245]
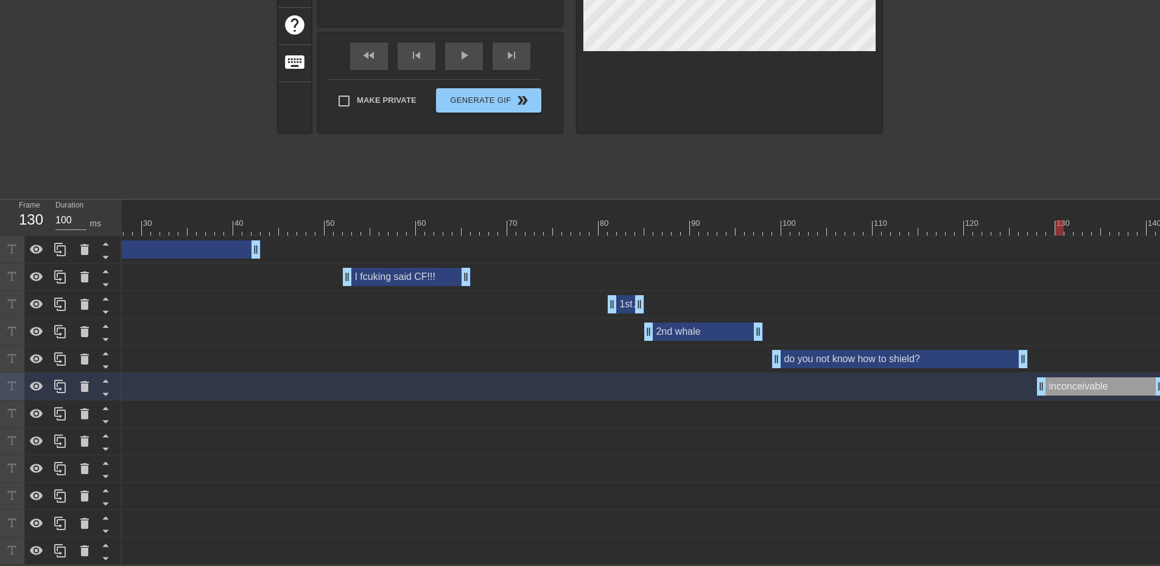
drag, startPoint x: 787, startPoint y: 219, endPoint x: 1057, endPoint y: 223, distance: 270.3
click at [1057, 223] on div at bounding box center [1059, 227] width 9 height 15
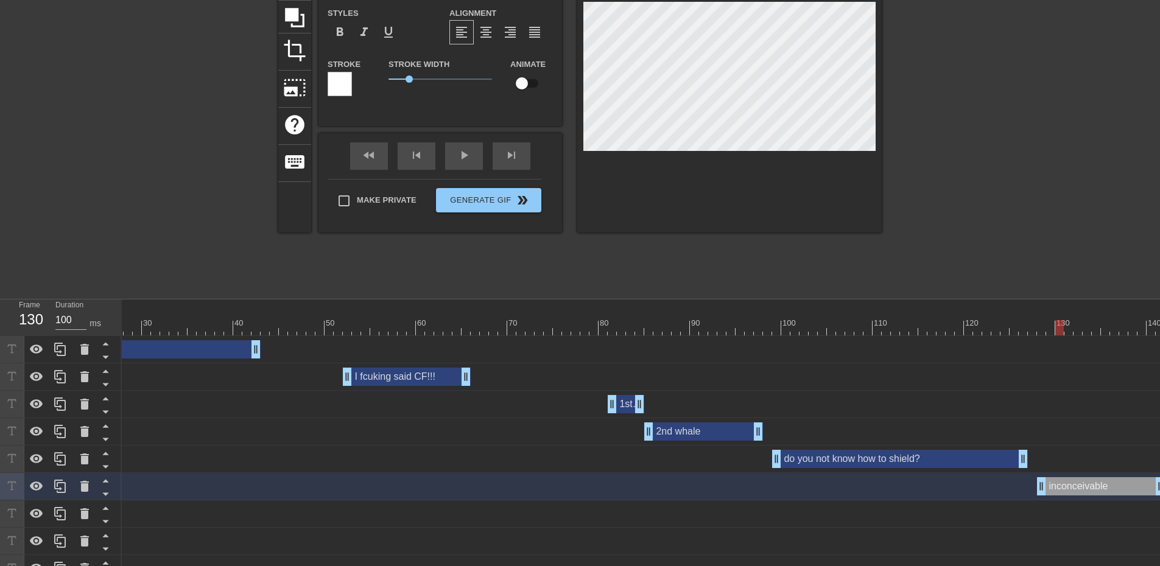
scroll to position [1, 4]
type input "a"
type textarea "an"
type input "ano"
type textarea "ano"
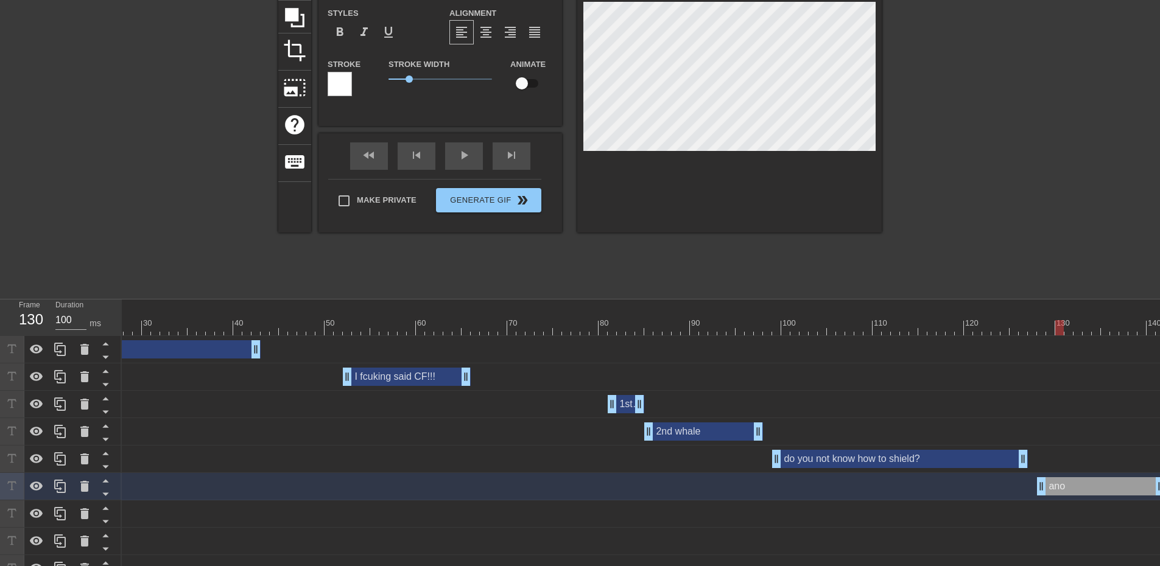
type input "anot"
type textarea "anot"
type input "anoth"
type textarea "anoth"
type input "anothe"
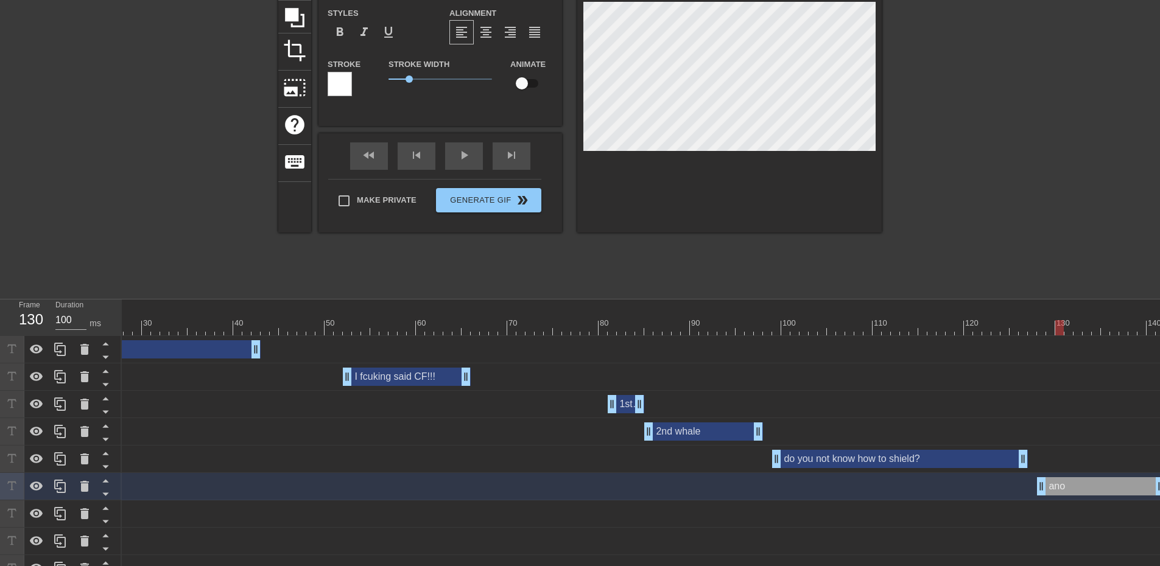
type textarea "anothe"
type input "another"
type textarea "another"
type input "another"
type textarea "another"
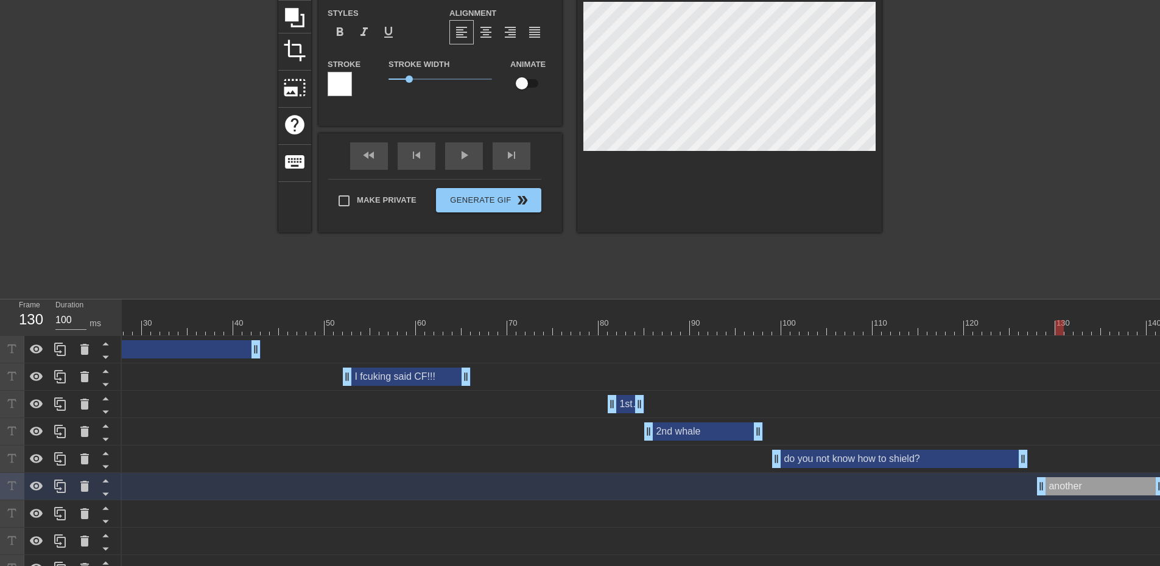
type input "another d"
type textarea "another d"
type input "another du"
type textarea "another du"
type input "another dum"
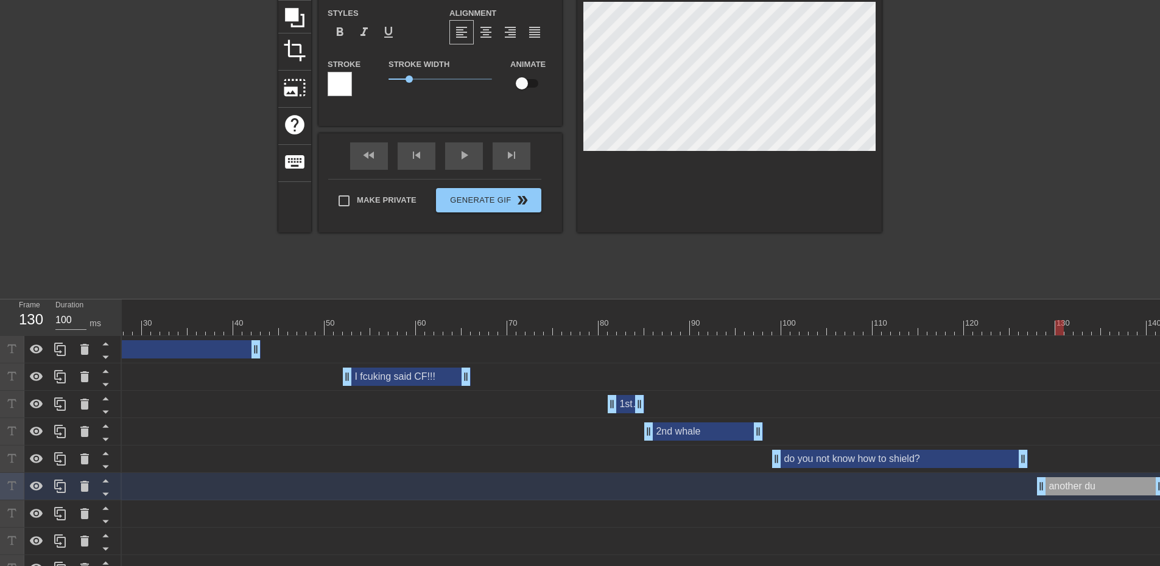
type textarea "another dum"
type input "another dumb"
type textarea "another dumb"
type input "another dumba"
type textarea "another dumba"
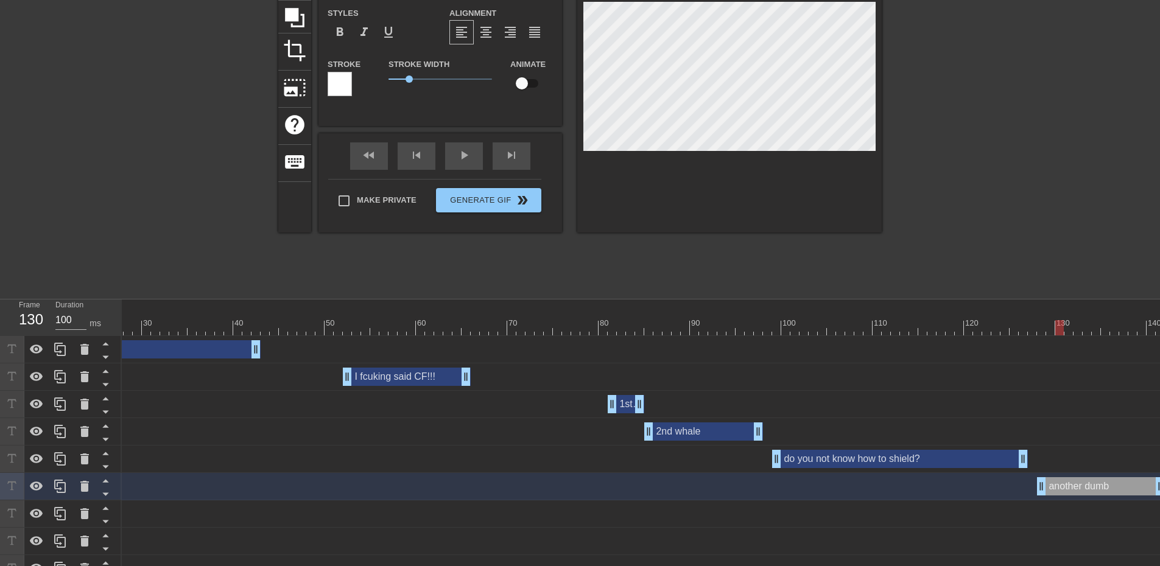
type input "another dumbas"
type textarea "another dumbas"
type input "another dumbass"
type textarea "another dumbass"
type input "another dumbass"
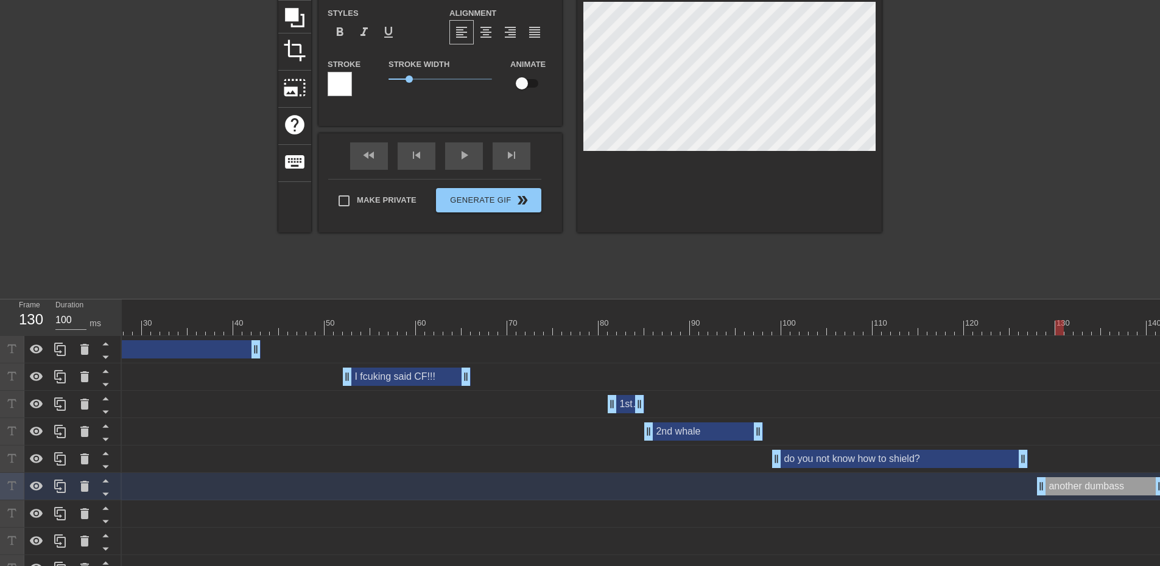
type textarea "another dumbass"
type input "another dumbass a"
type textarea "another dumbass a"
type input "another dumbass ak"
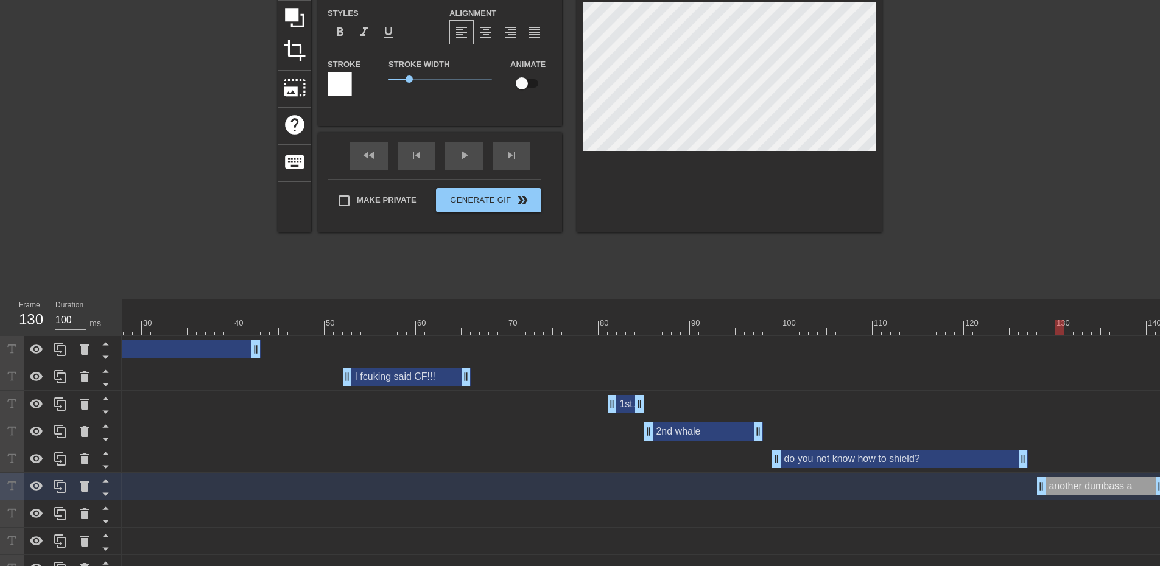
type textarea "another dumbass ak"
type input "another dumbass a"
type textarea "another dumbass a"
type input "another dumbass"
type textarea "another dumbass"
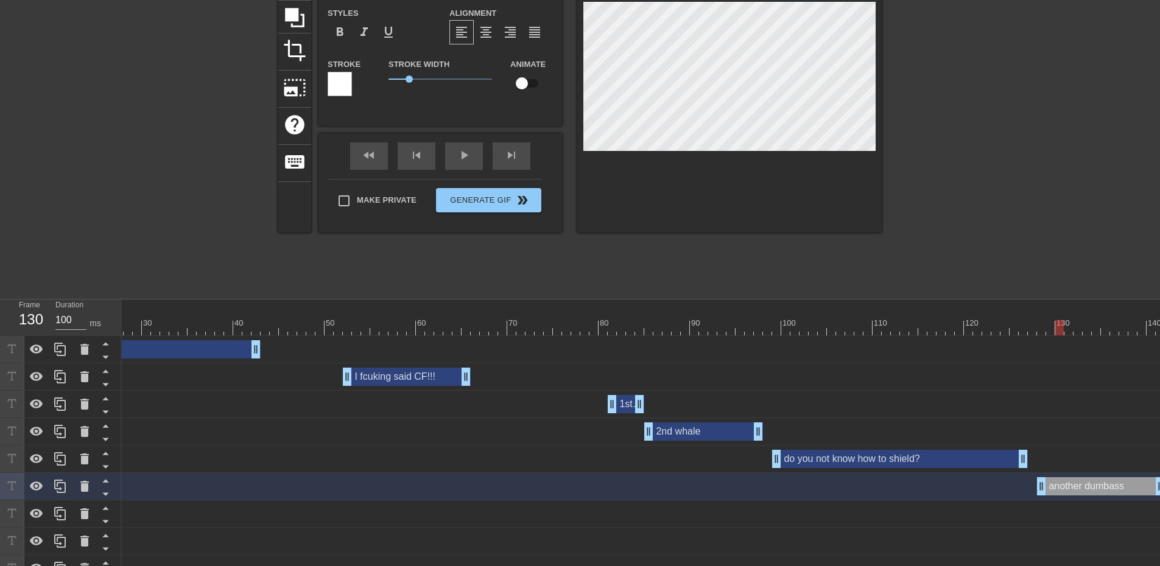
type input "another dumbass w"
type textarea "another dumbass w"
type input "another dumbass we"
type textarea "another dumbass we"
type input "another dumbass wen"
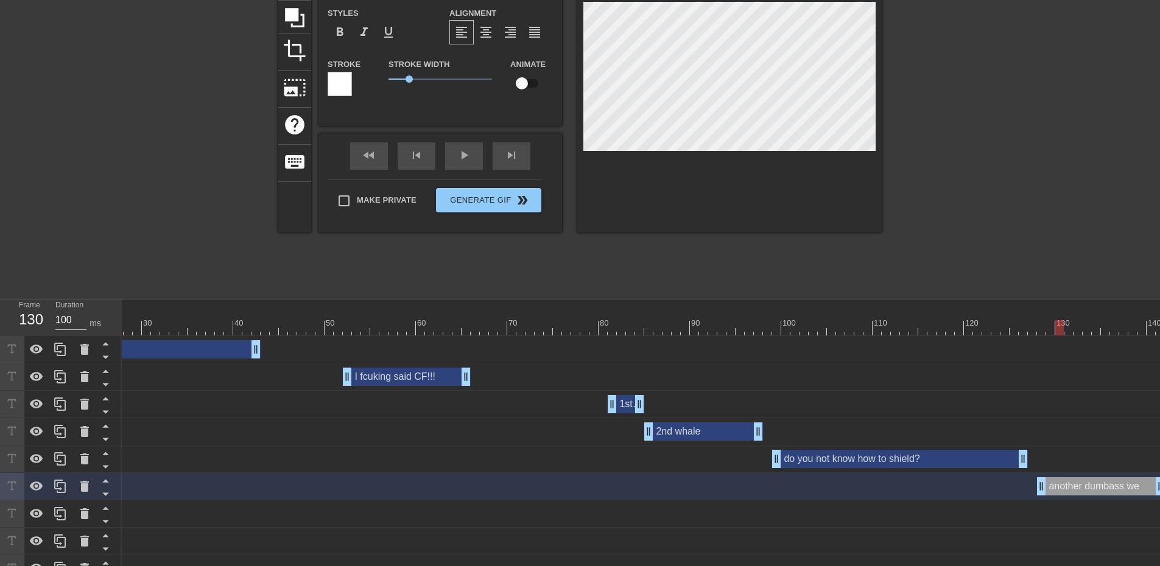
type textarea "another dumbass wen"
type input "another dumbass went"
type textarea "another dumbass went"
type input "another dumbass went"
type textarea "another dumbass went"
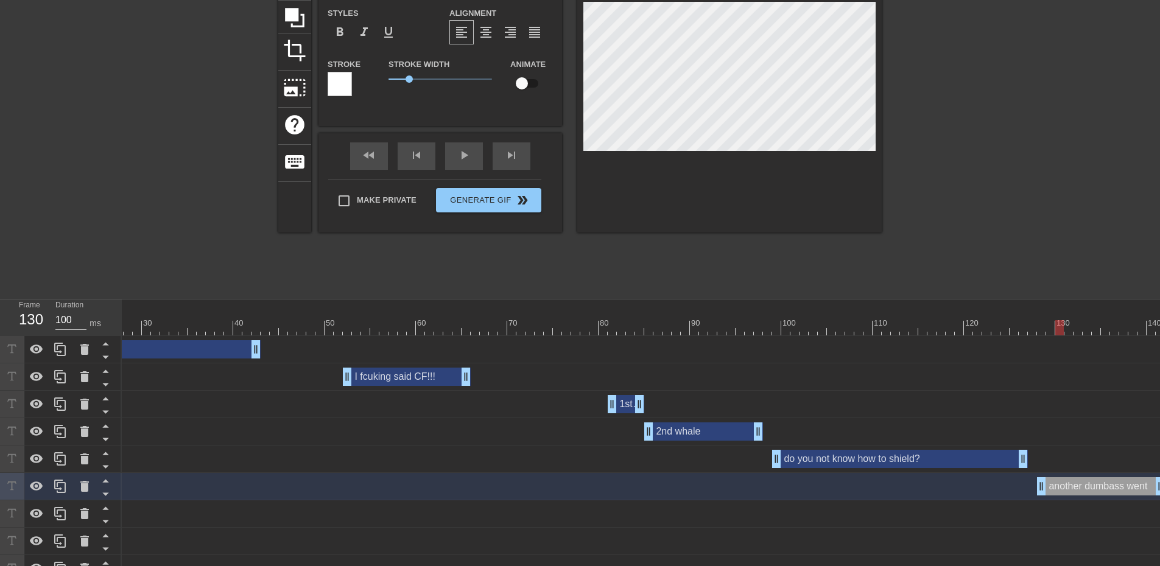
type input "another dumbass went a"
type textarea "another dumbass went a"
type input "another dumbass went af"
type textarea "another dumbass went af"
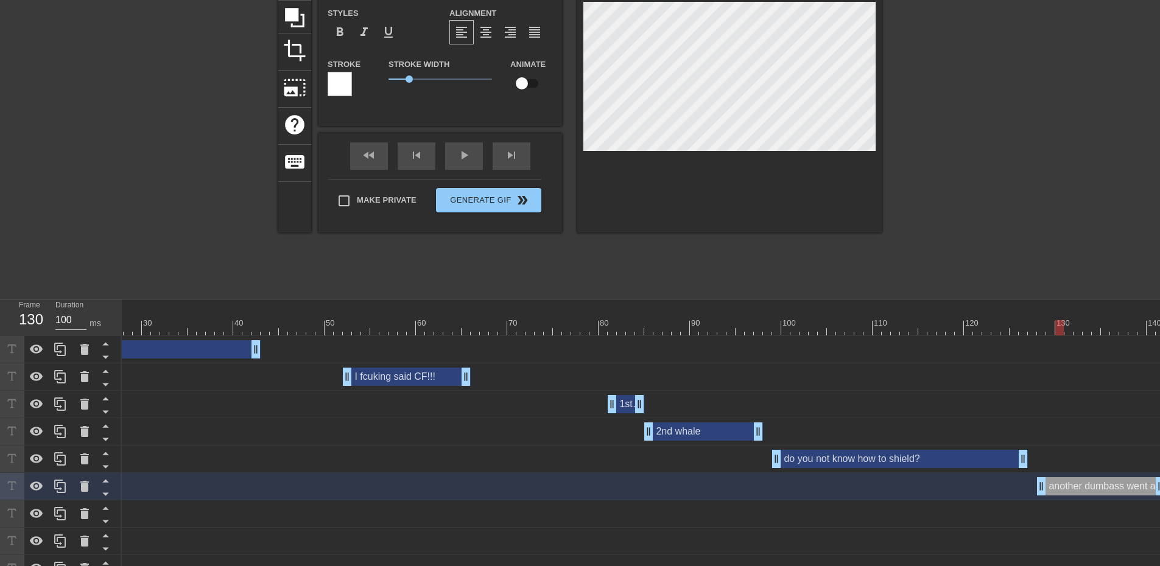
type input "another dumbass went afk"
type textarea "another dumbass went afk"
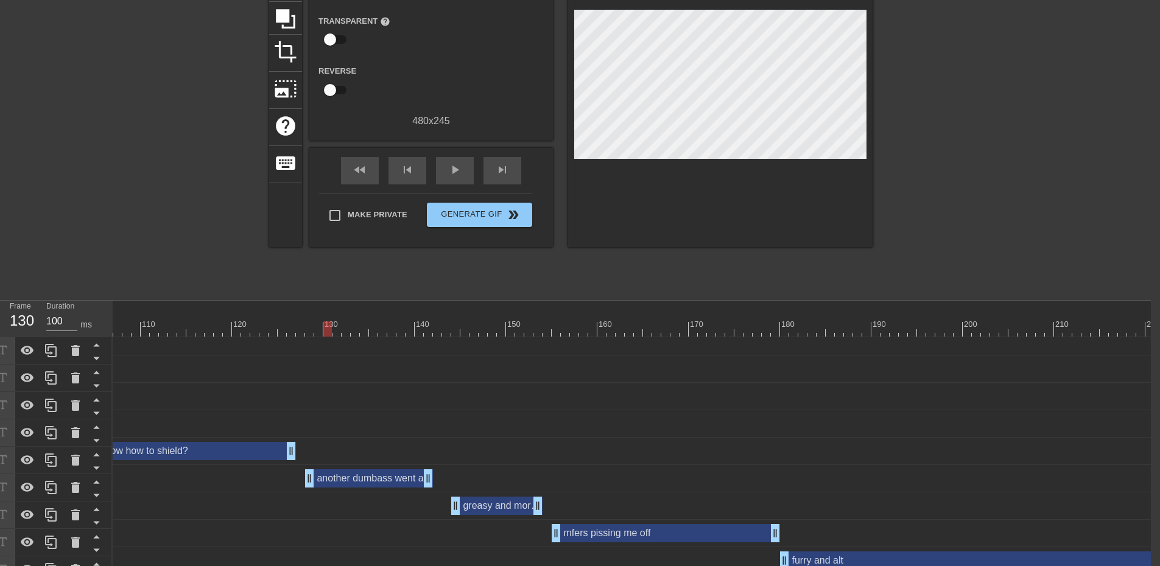
scroll to position [122, 9]
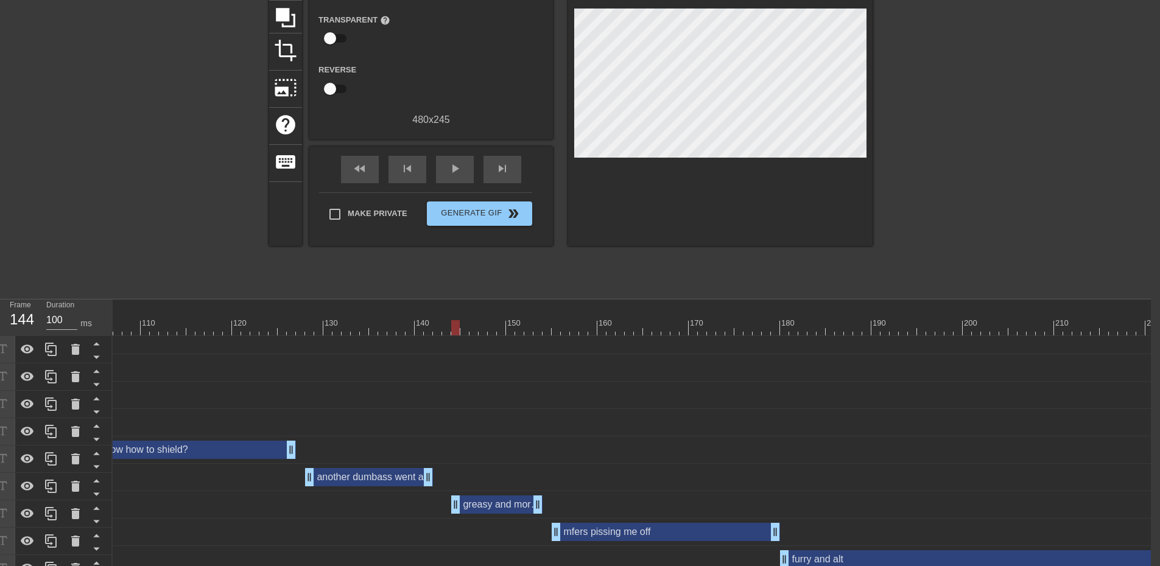
drag, startPoint x: 324, startPoint y: 327, endPoint x: 448, endPoint y: 330, distance: 124.2
click at [480, 502] on div "greasy and more randoms drag_handle drag_handle" at bounding box center [496, 505] width 91 height 18
click at [959, 240] on div at bounding box center [978, 108] width 183 height 365
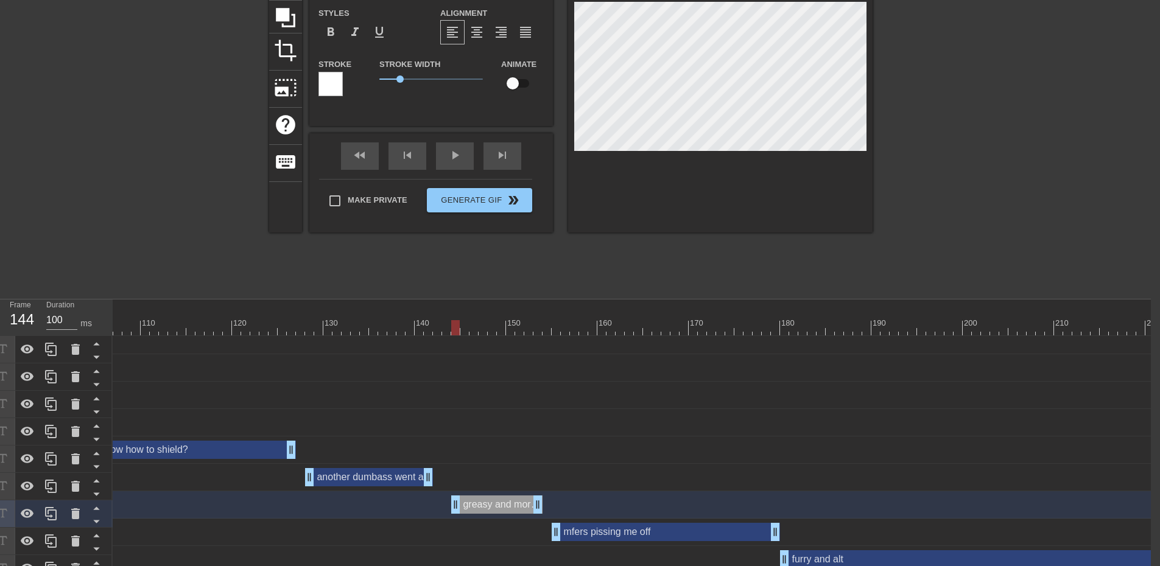
scroll to position [1, 3]
type input "s"
type textarea "s"
type input "st"
type textarea "st"
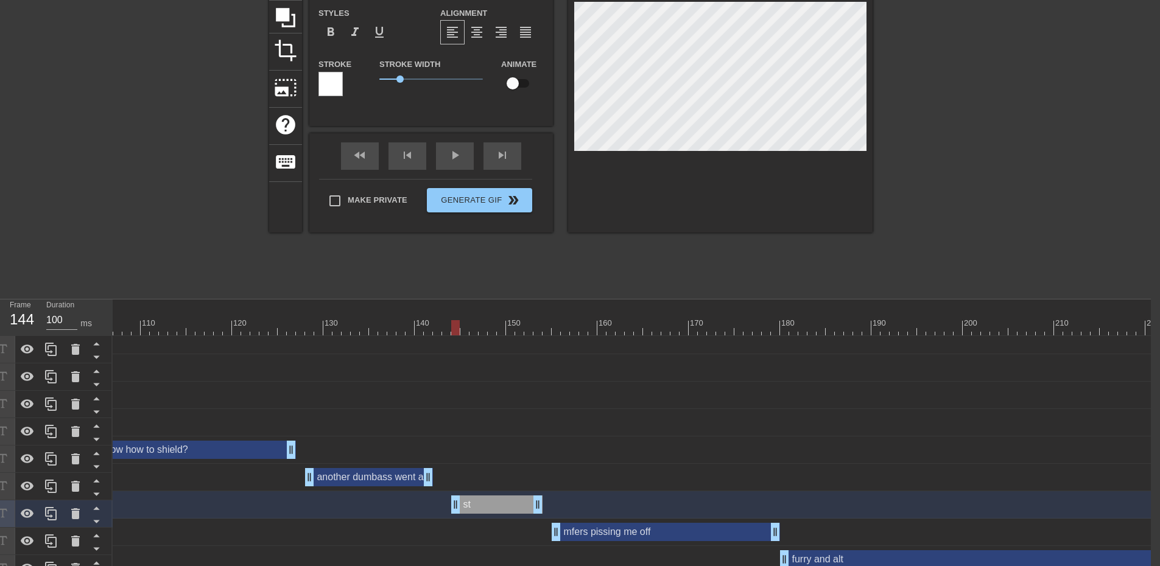
type input "sto"
type textarea "sto"
type input "stop"
type textarea "stop"
type input "stop"
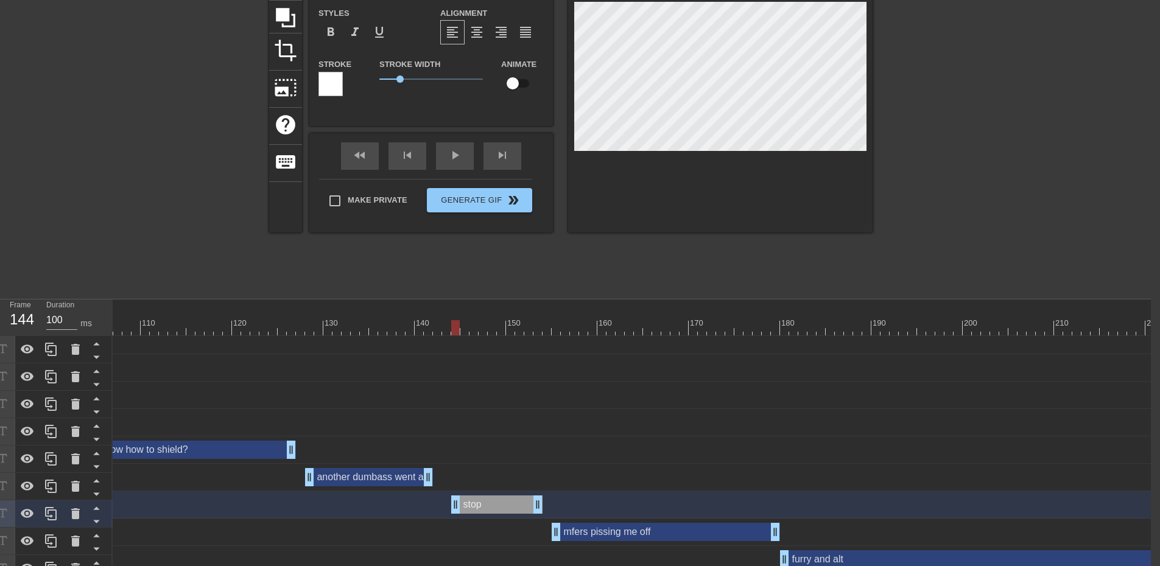
type textarea "stop"
type input "stop p"
type textarea "stop p"
type input "stop po"
type textarea "stop po"
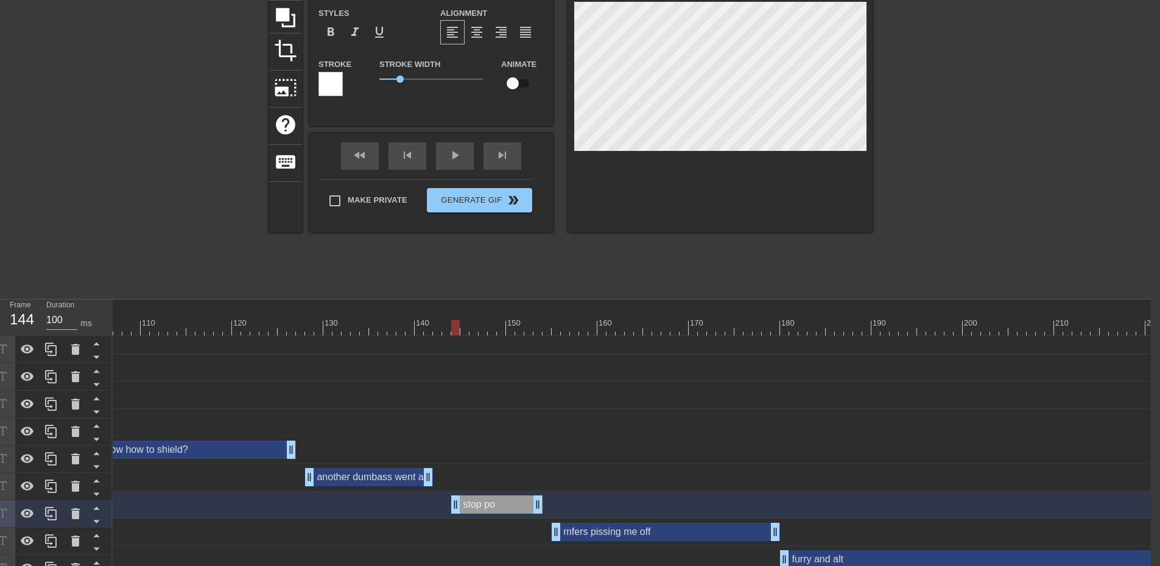
type input "stop pos"
type textarea "stop pos"
type input "stop post"
type textarea "stop post"
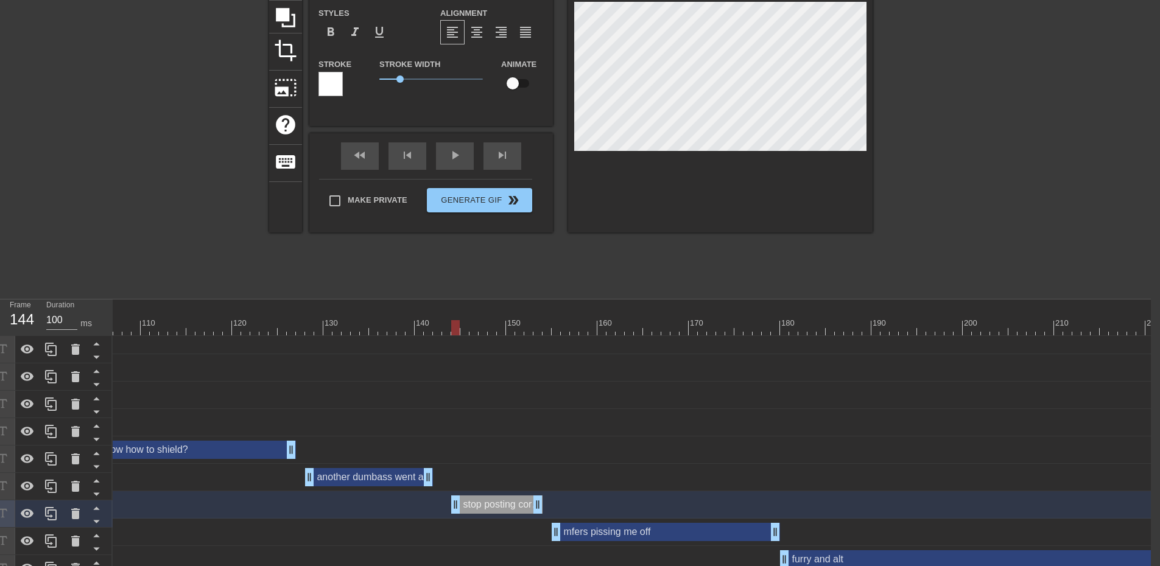
click at [645, 530] on div "mfers pissing me off drag_handle drag_handle" at bounding box center [666, 532] width 228 height 18
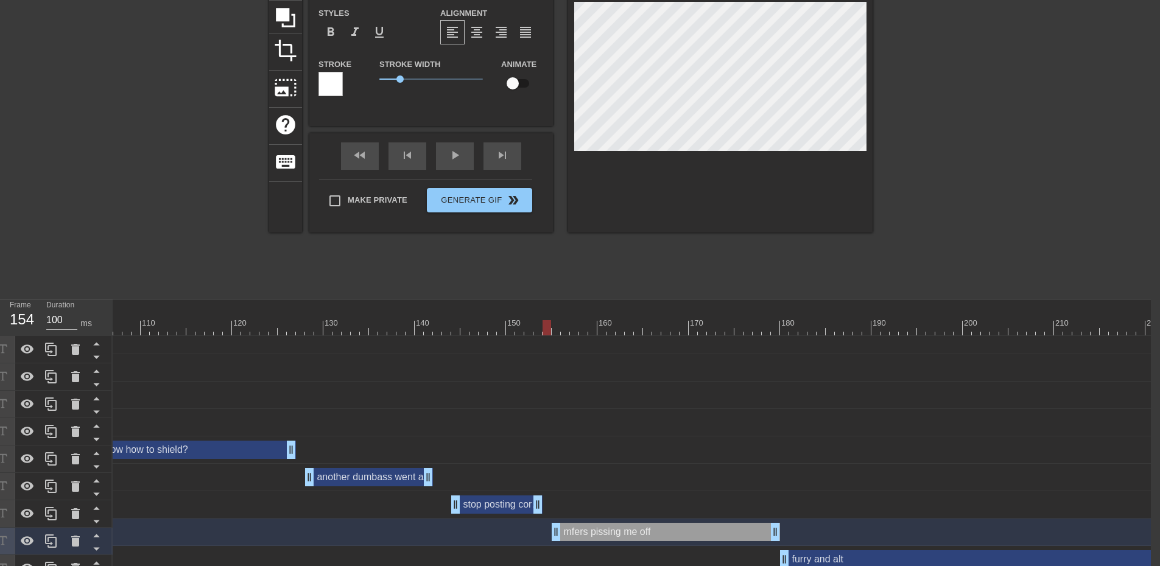
drag, startPoint x: 459, startPoint y: 324, endPoint x: 549, endPoint y: 323, distance: 89.5
click at [549, 323] on div at bounding box center [546, 327] width 9 height 15
drag, startPoint x: 549, startPoint y: 329, endPoint x: 558, endPoint y: 328, distance: 8.6
click at [558, 328] on div at bounding box center [556, 327] width 9 height 15
click at [384, 481] on div "another dumbass went afk drag_handle drag_handle" at bounding box center [369, 477] width 128 height 18
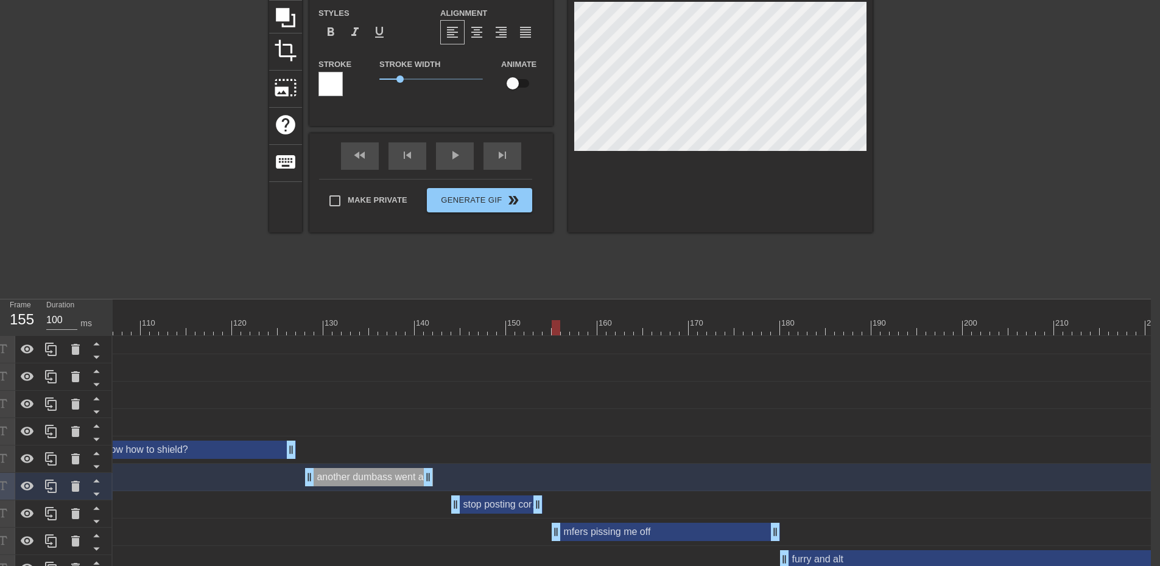
click at [633, 536] on div "mfers pissing me off drag_handle drag_handle" at bounding box center [666, 532] width 228 height 18
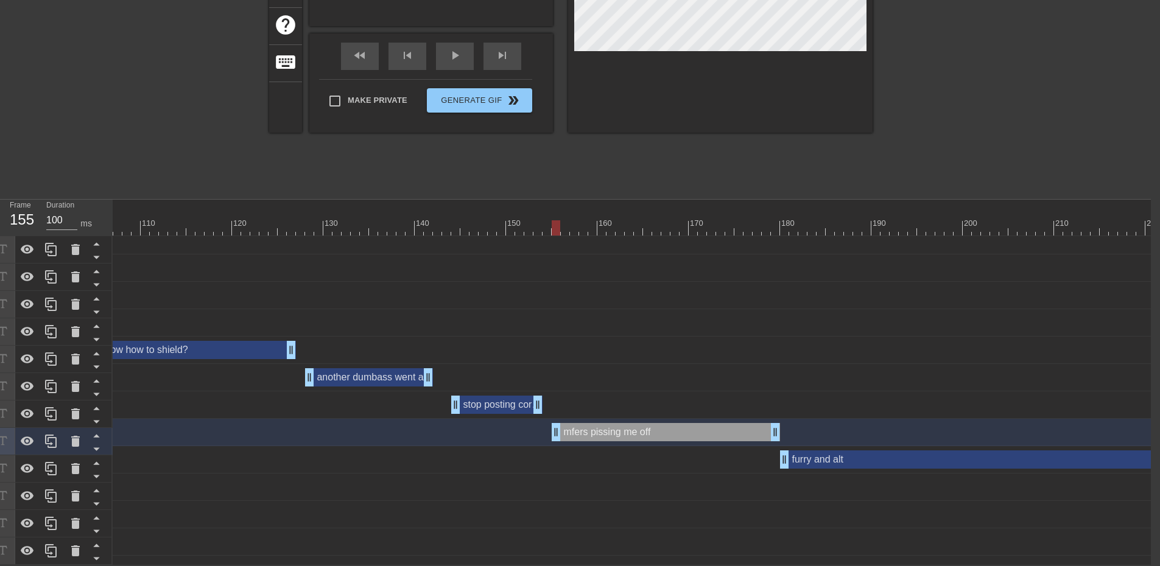
scroll to position [230, 9]
drag, startPoint x: 552, startPoint y: 217, endPoint x: 807, endPoint y: 212, distance: 255.1
click at [809, 220] on div at bounding box center [811, 227] width 9 height 15
click at [819, 452] on div "furry and alt drag_handle drag_handle" at bounding box center [1031, 459] width 502 height 18
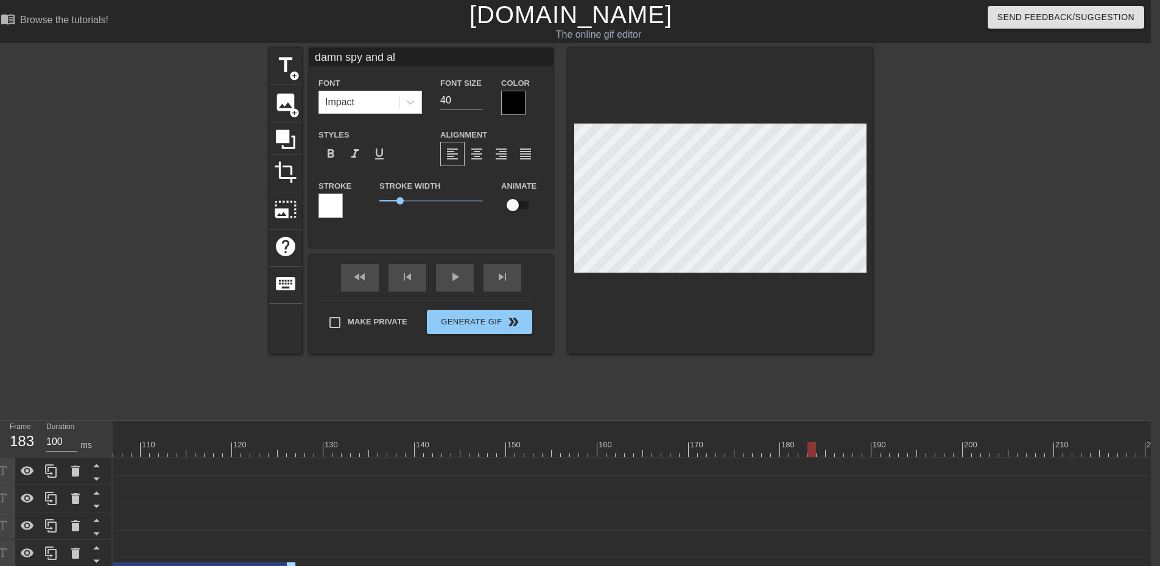
scroll to position [1, 5]
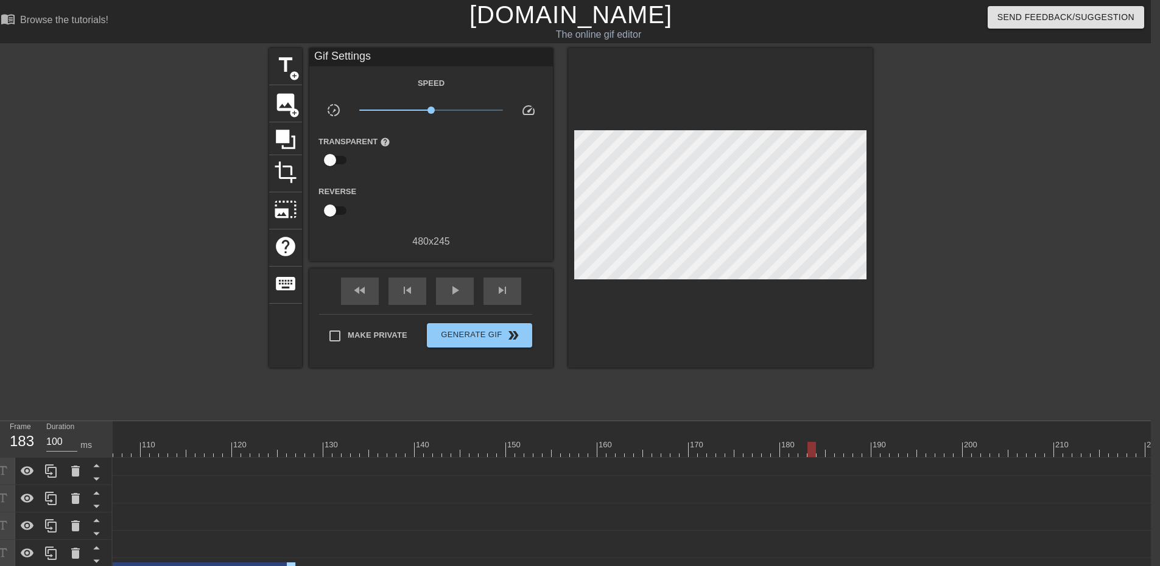
click at [944, 356] on div at bounding box center [978, 230] width 183 height 365
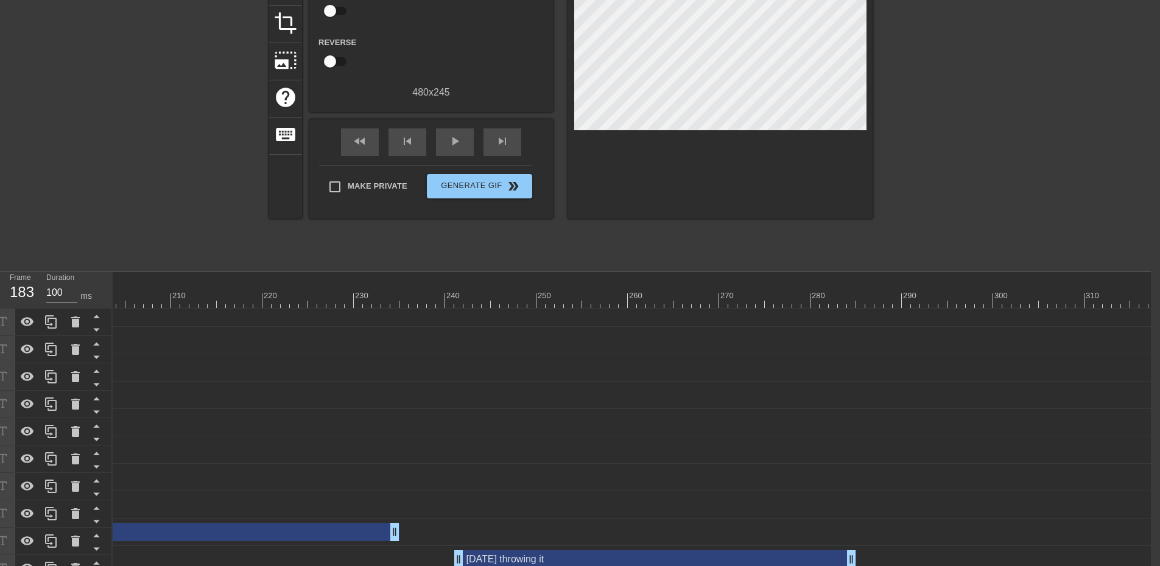
scroll to position [169, 9]
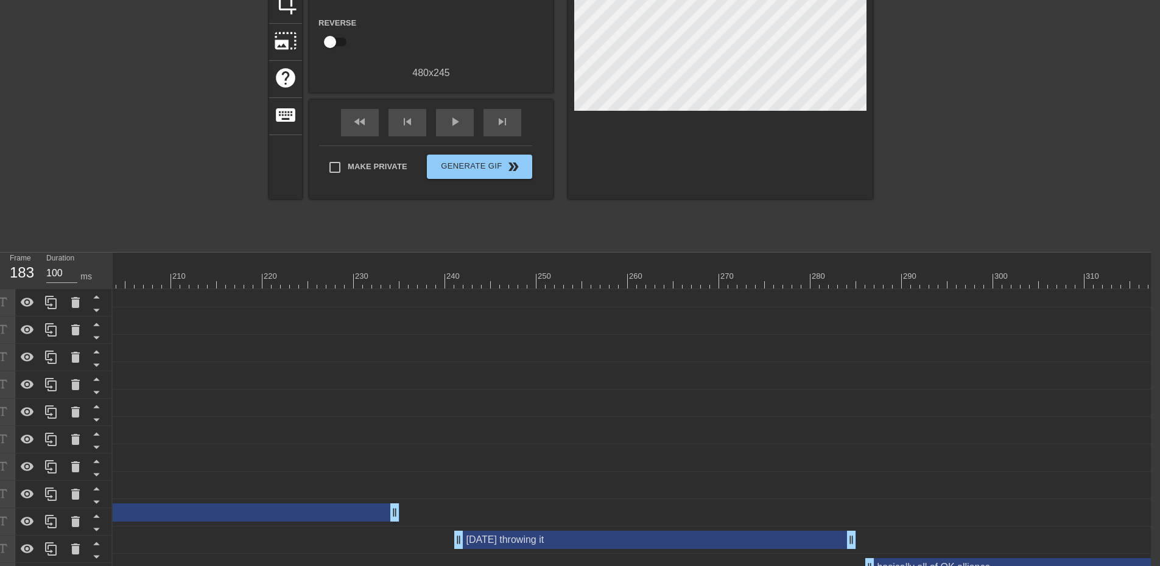
click at [665, 540] on div "[DATE] throwing it drag_handle drag_handle" at bounding box center [655, 540] width 402 height 18
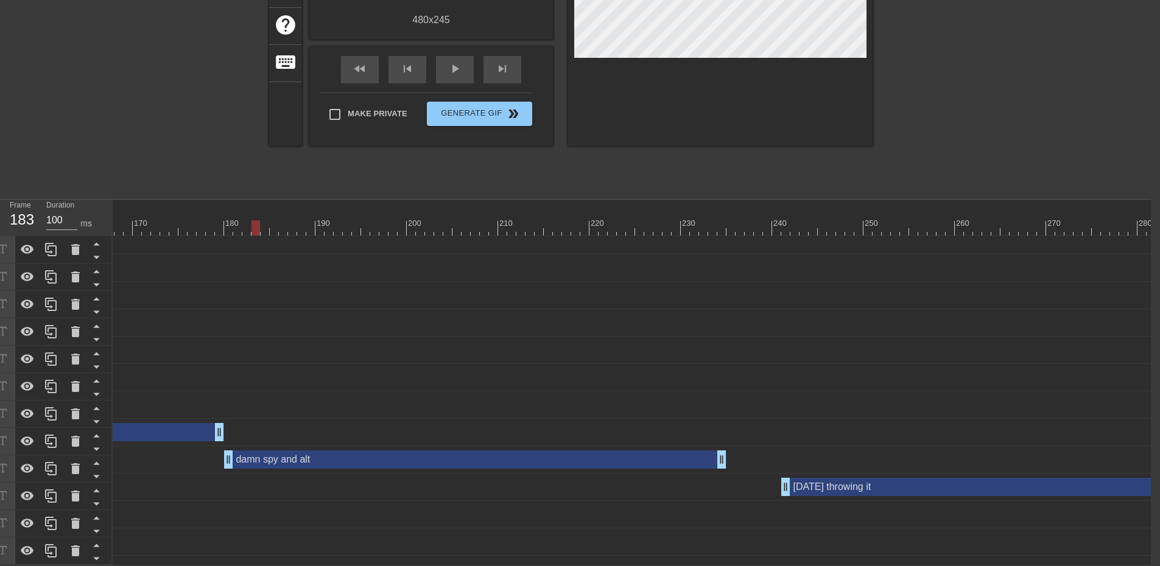
scroll to position [9, 1513]
drag, startPoint x: 264, startPoint y: 217, endPoint x: 798, endPoint y: 236, distance: 534.3
click at [798, 236] on div "10 20 30 40 50 60 70 80 90 100 110 120 130 140 150 160" at bounding box center [632, 382] width 1038 height 365
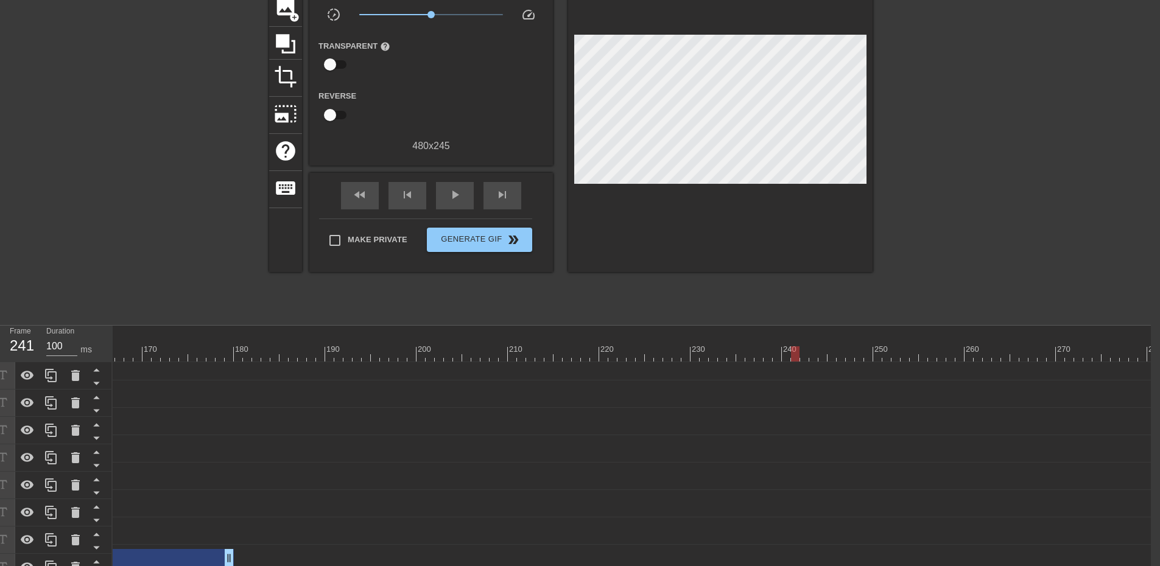
scroll to position [169, 9]
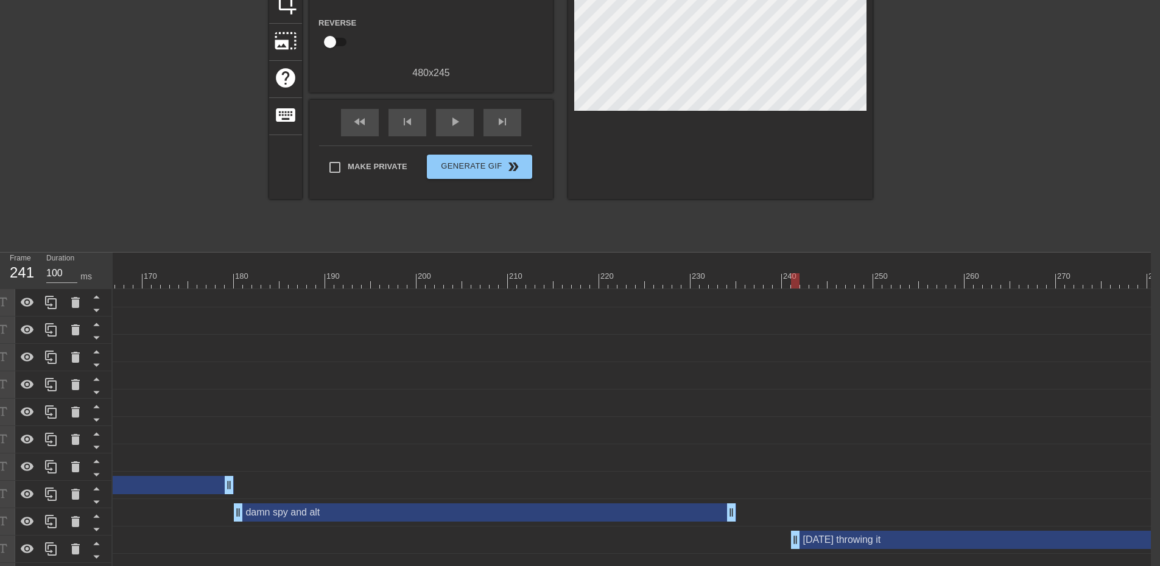
click at [955, 545] on div "[DATE] throwing it drag_handle drag_handle" at bounding box center [992, 540] width 402 height 18
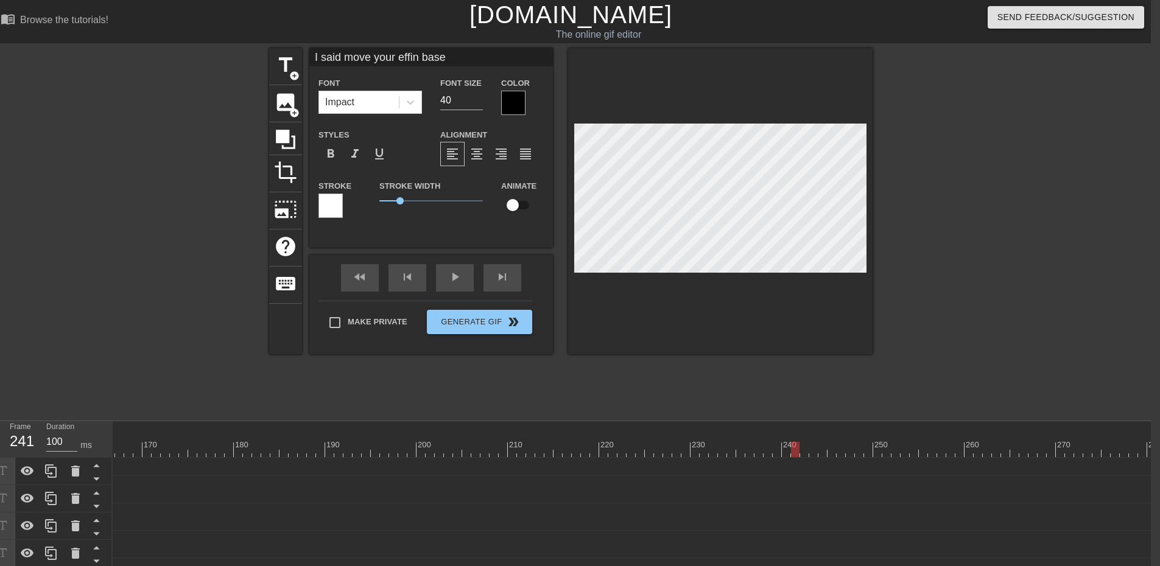
scroll to position [2, 1]
click at [481, 155] on span "format_align_center" at bounding box center [476, 154] width 15 height 15
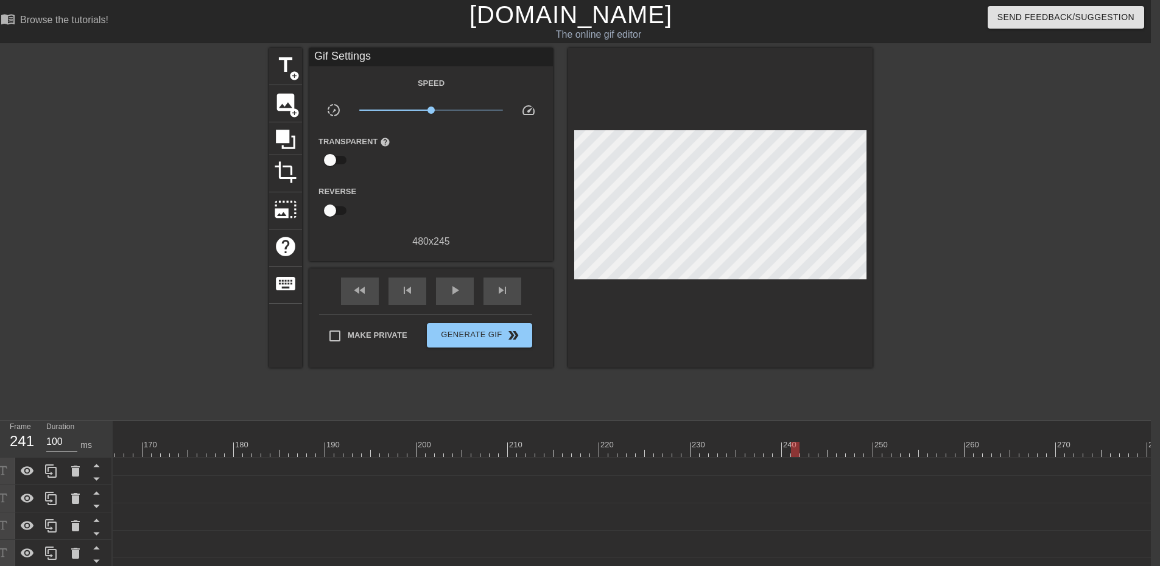
click at [931, 237] on div at bounding box center [978, 230] width 183 height 365
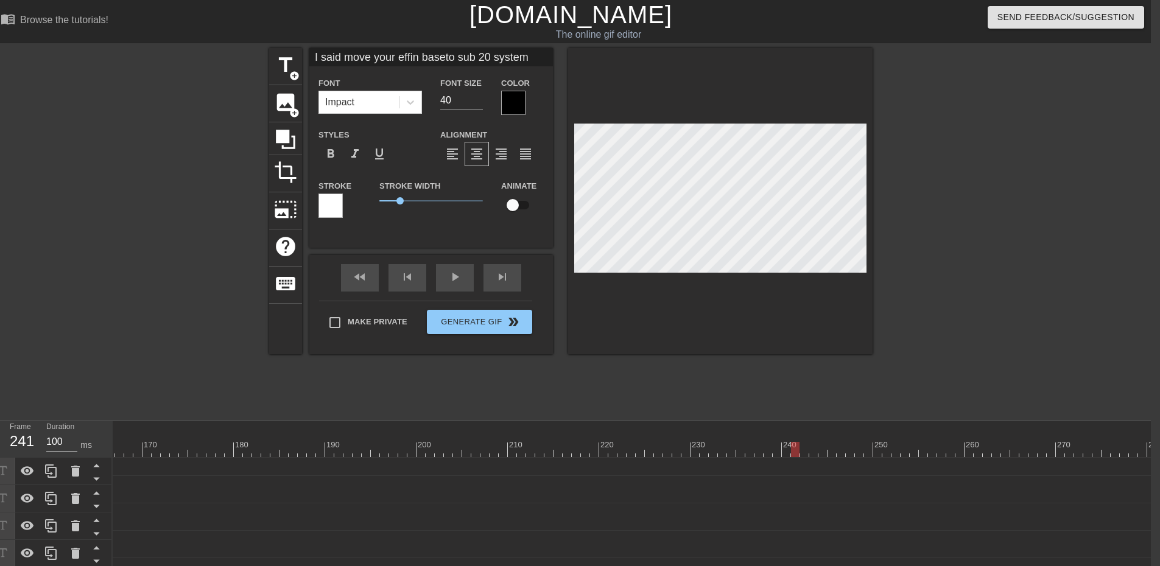
scroll to position [1, 4]
click at [457, 105] on input "40" at bounding box center [461, 100] width 43 height 19
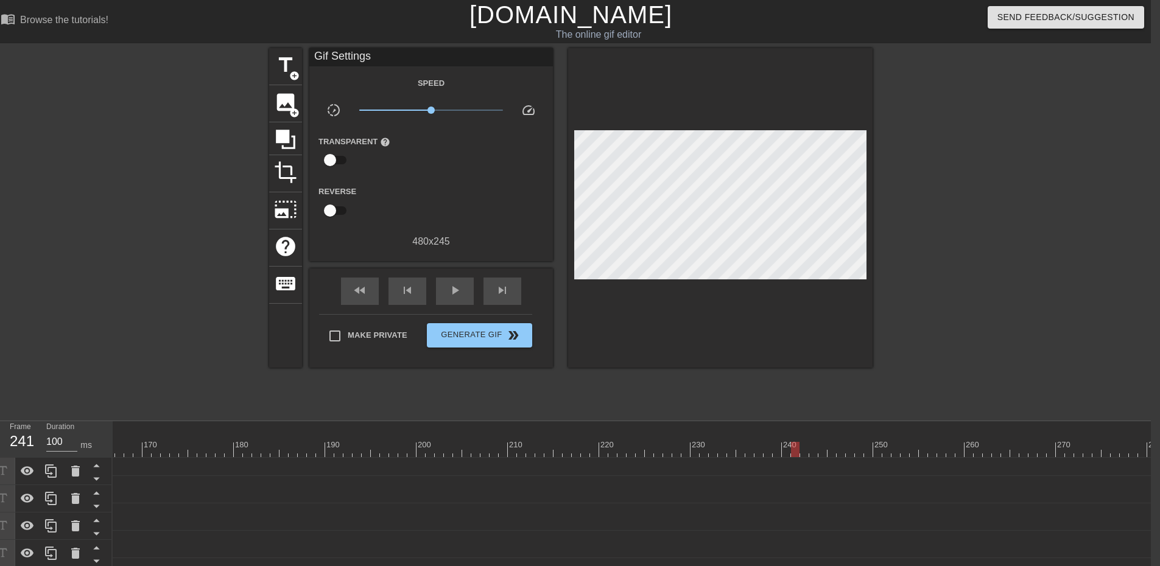
drag, startPoint x: 983, startPoint y: 268, endPoint x: 976, endPoint y: 267, distance: 6.8
click at [982, 268] on div at bounding box center [978, 230] width 183 height 365
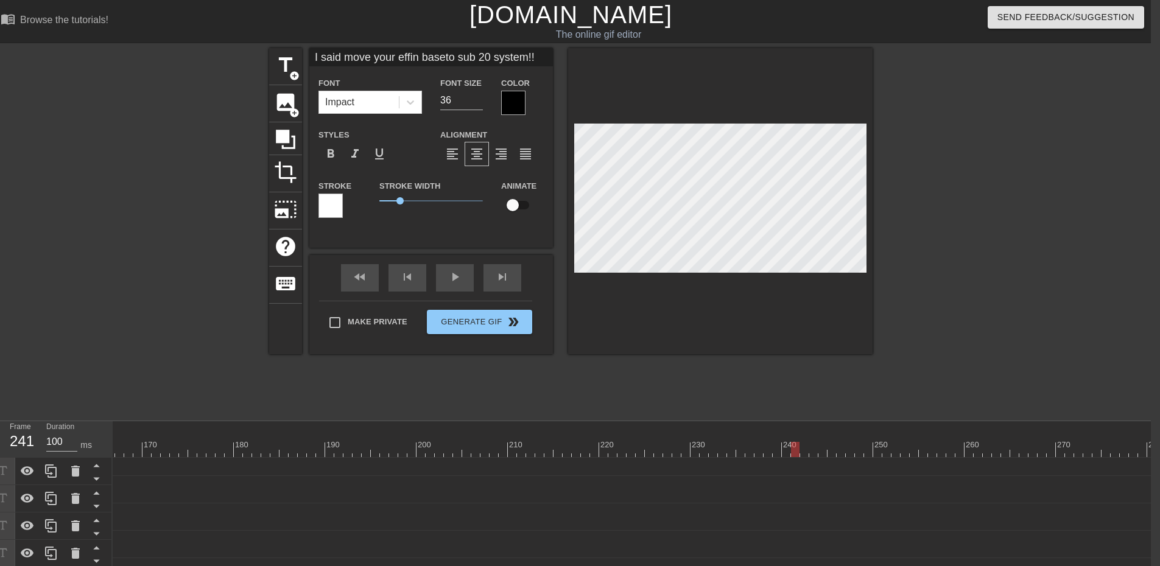
scroll to position [2, 5]
click at [962, 288] on div at bounding box center [978, 230] width 183 height 365
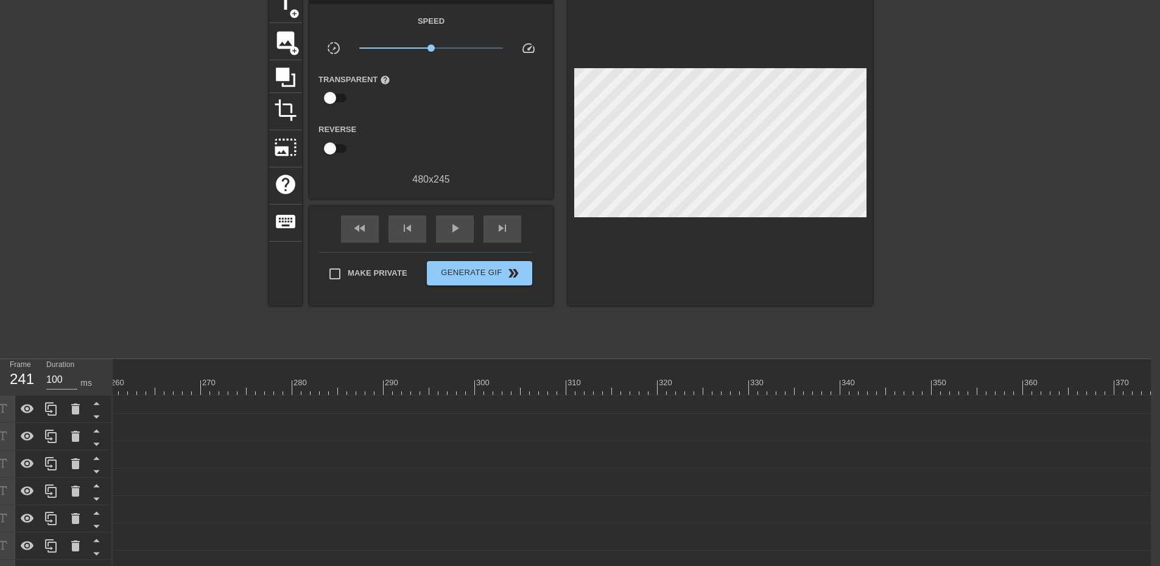
scroll to position [230, 9]
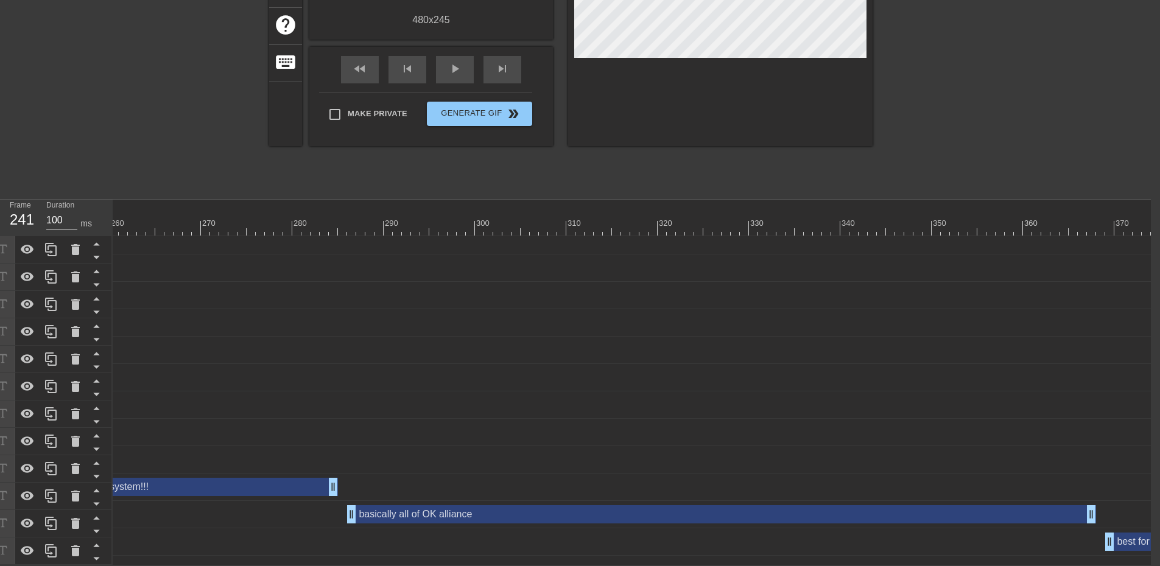
click at [637, 507] on div "basically all of OK alliance drag_handle drag_handle" at bounding box center [721, 514] width 749 height 18
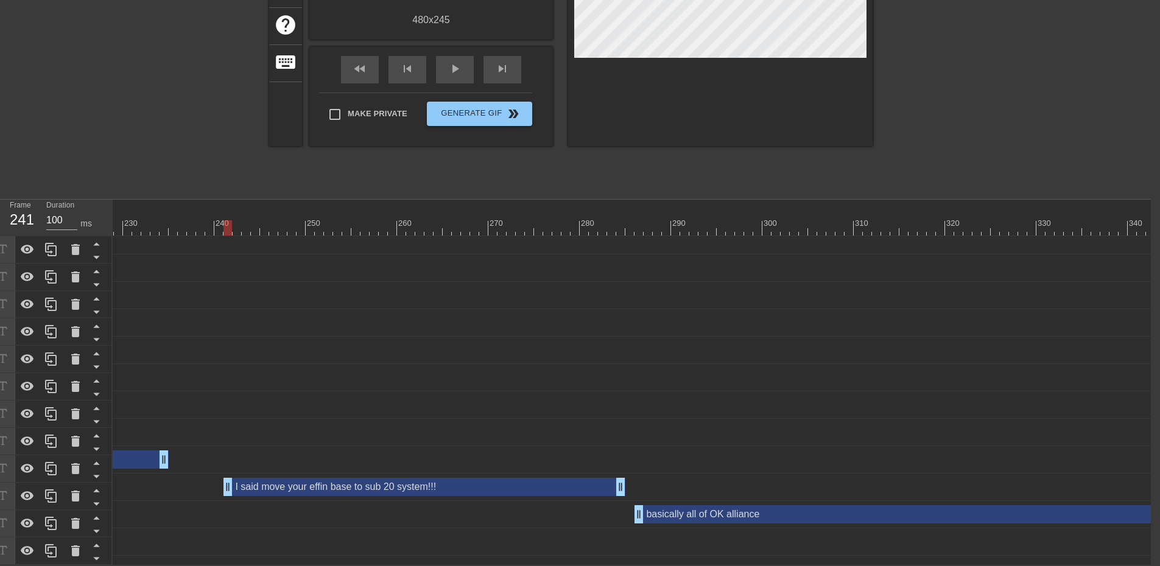
scroll to position [9, 2078]
drag, startPoint x: 232, startPoint y: 220, endPoint x: 665, endPoint y: 231, distance: 433.0
click at [665, 231] on div "10 20 30 40 50 60 70 80 90 100 110 120 130 140 150 160" at bounding box center [632, 382] width 1038 height 365
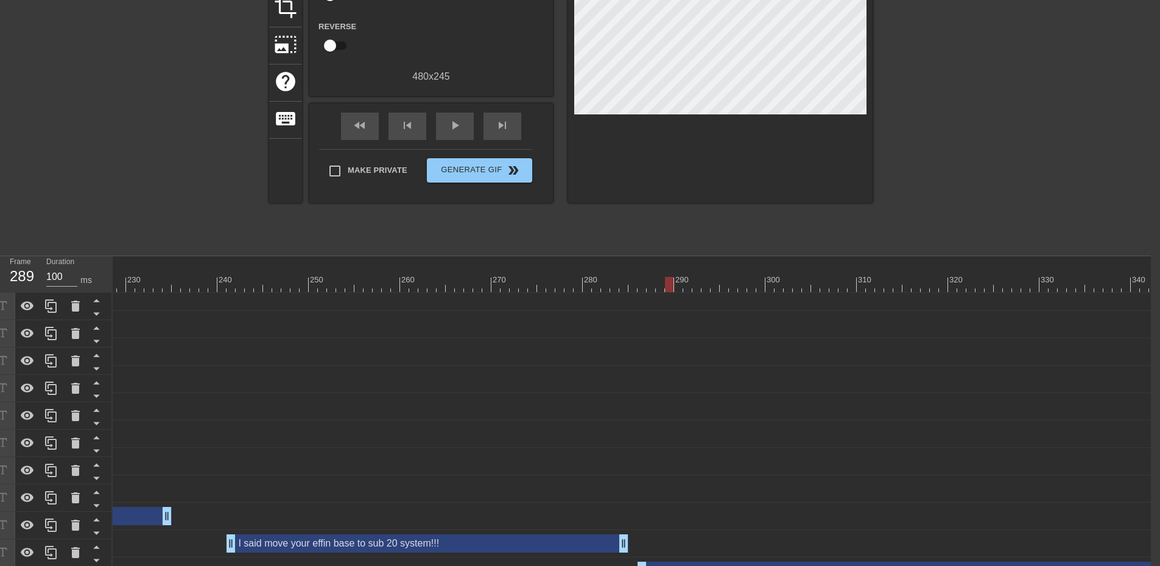
scroll to position [0, 9]
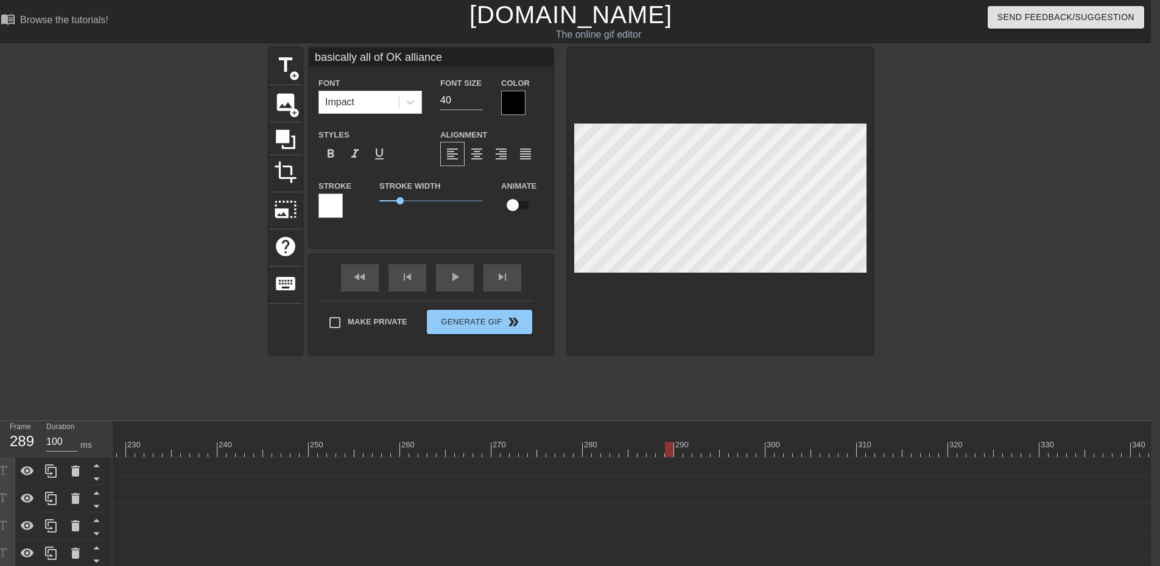
drag, startPoint x: 461, startPoint y: 55, endPoint x: 253, endPoint y: 47, distance: 207.7
click at [257, 48] on div "title add_circle image add_circle crop photo_size_select_large help keyboard ba…" at bounding box center [571, 230] width 1160 height 365
click at [1031, 368] on div at bounding box center [978, 230] width 183 height 365
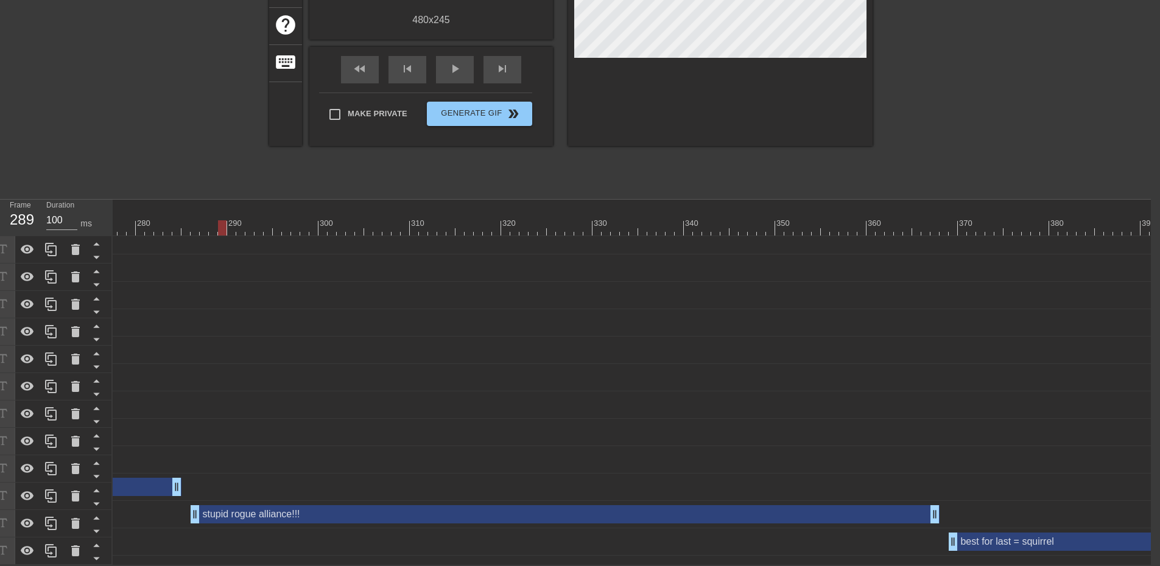
scroll to position [9, 2522]
drag, startPoint x: 228, startPoint y: 219, endPoint x: 966, endPoint y: 217, distance: 738.5
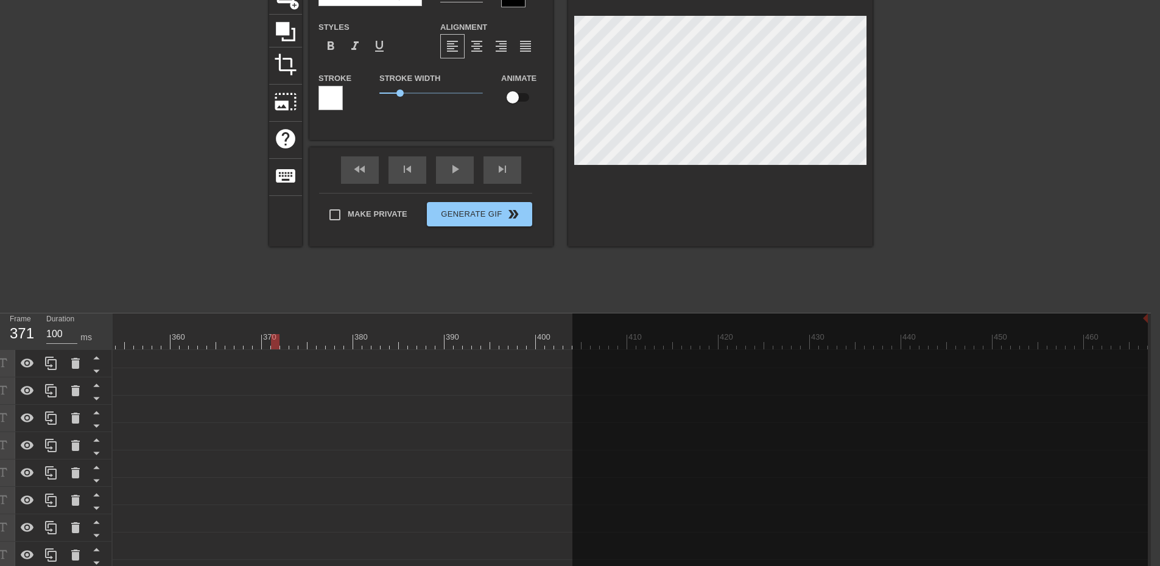
scroll to position [1, 5]
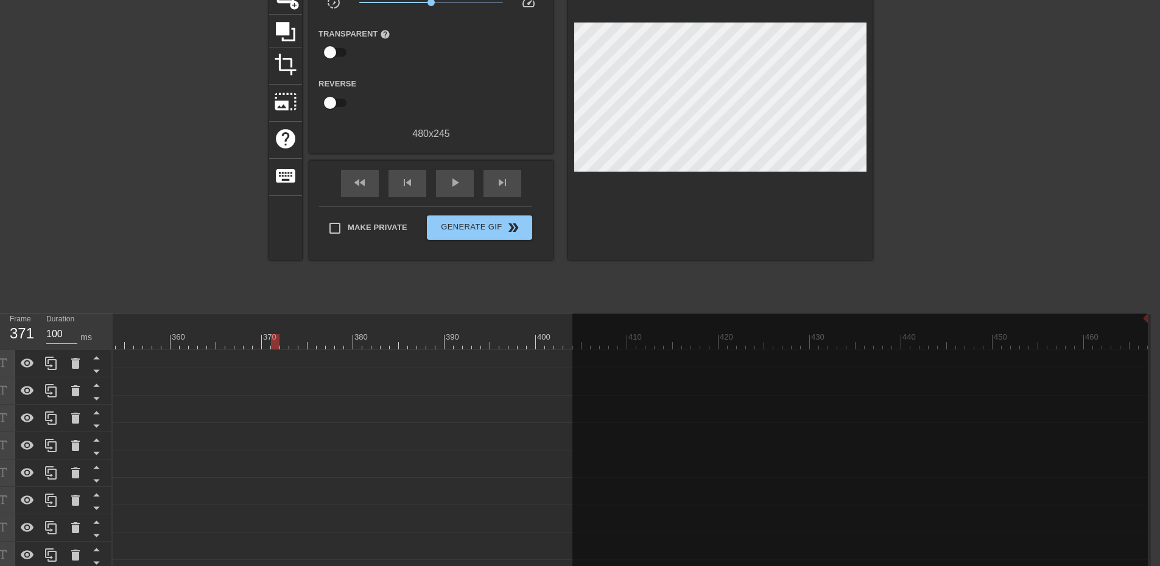
drag, startPoint x: 948, startPoint y: 181, endPoint x: 962, endPoint y: 182, distance: 13.4
click at [962, 182] on div at bounding box center [978, 122] width 183 height 365
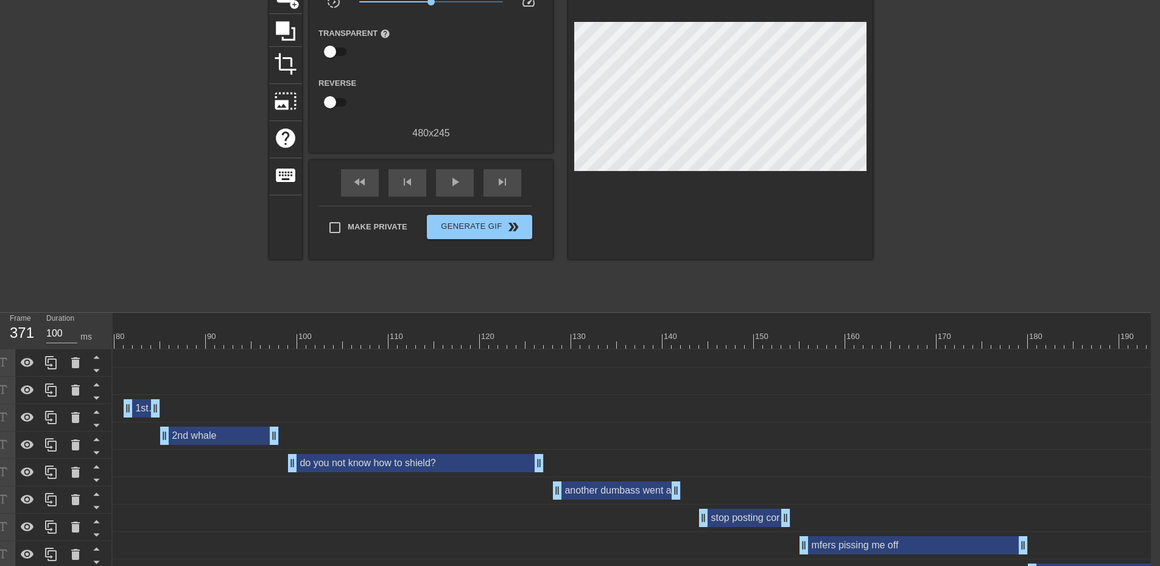
scroll to position [0, 9]
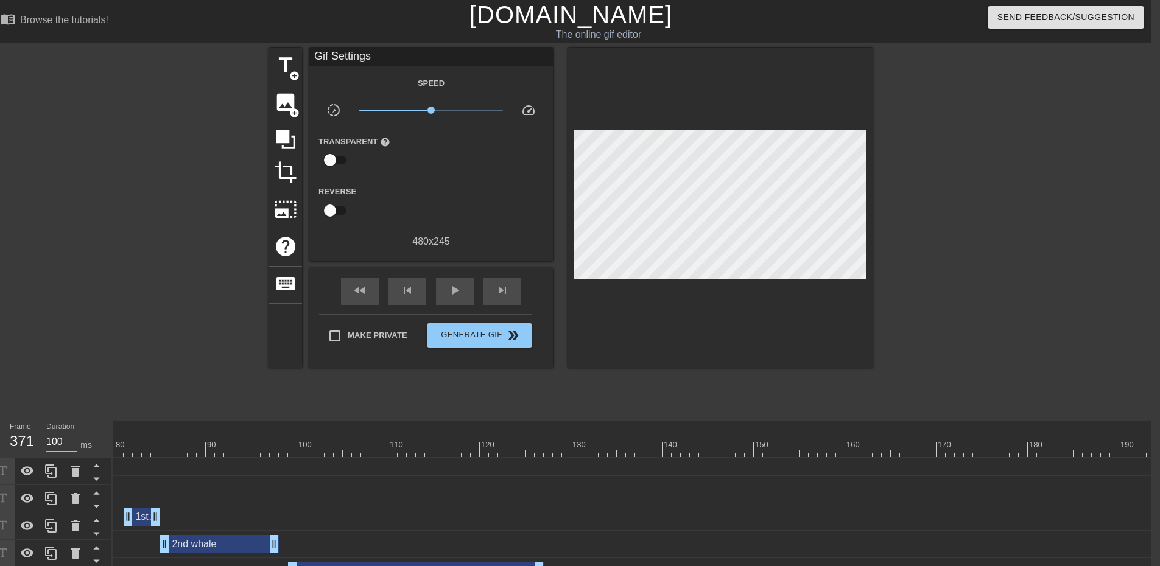
drag, startPoint x: 1028, startPoint y: 306, endPoint x: 1022, endPoint y: 303, distance: 6.8
click at [1027, 304] on div at bounding box center [978, 230] width 183 height 365
click at [466, 294] on div "play_arrow" at bounding box center [455, 291] width 38 height 27
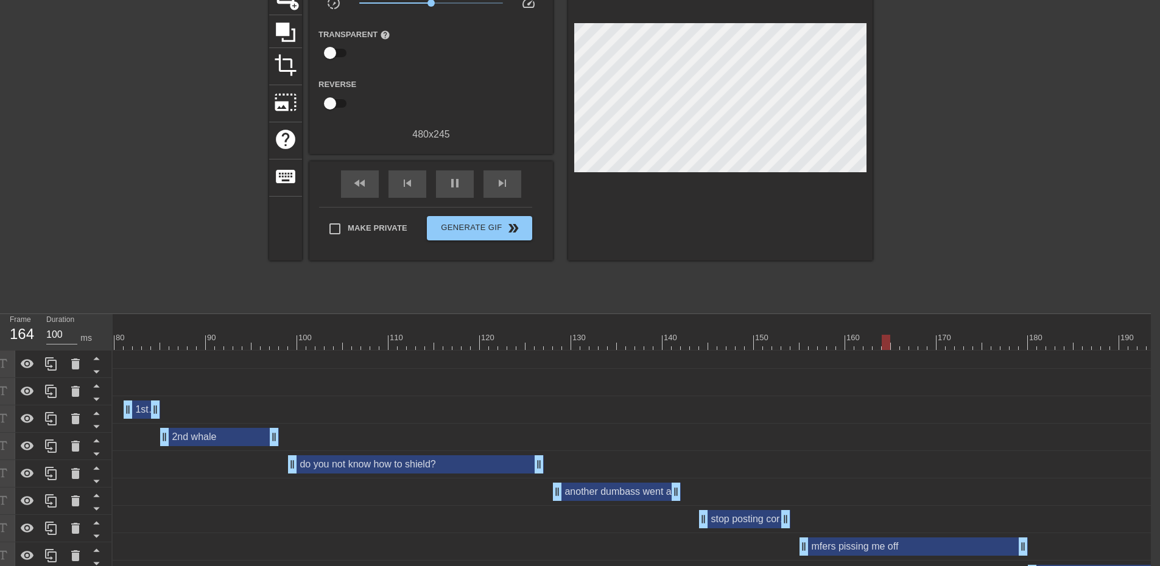
scroll to position [183, 9]
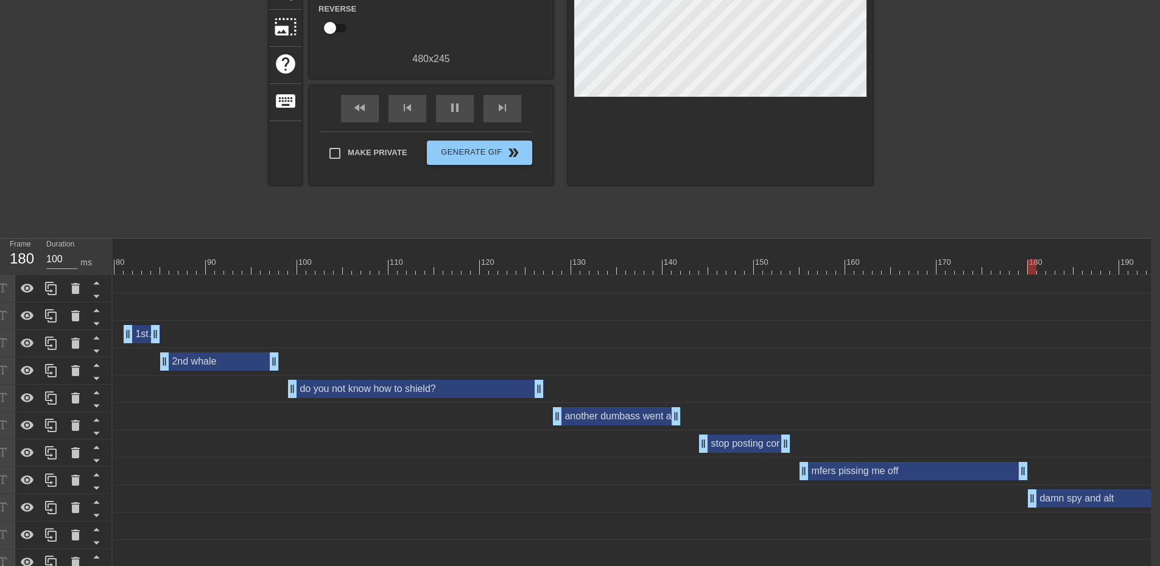
click at [326, 387] on div "do you not know how to shield? drag_handle drag_handle" at bounding box center [416, 389] width 256 height 18
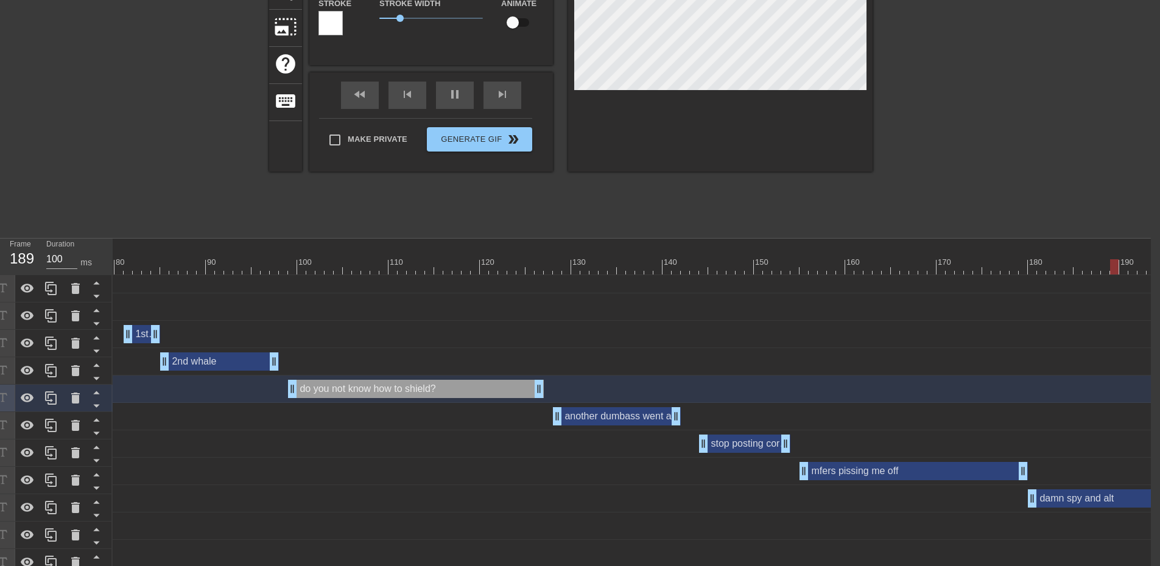
scroll to position [0, 9]
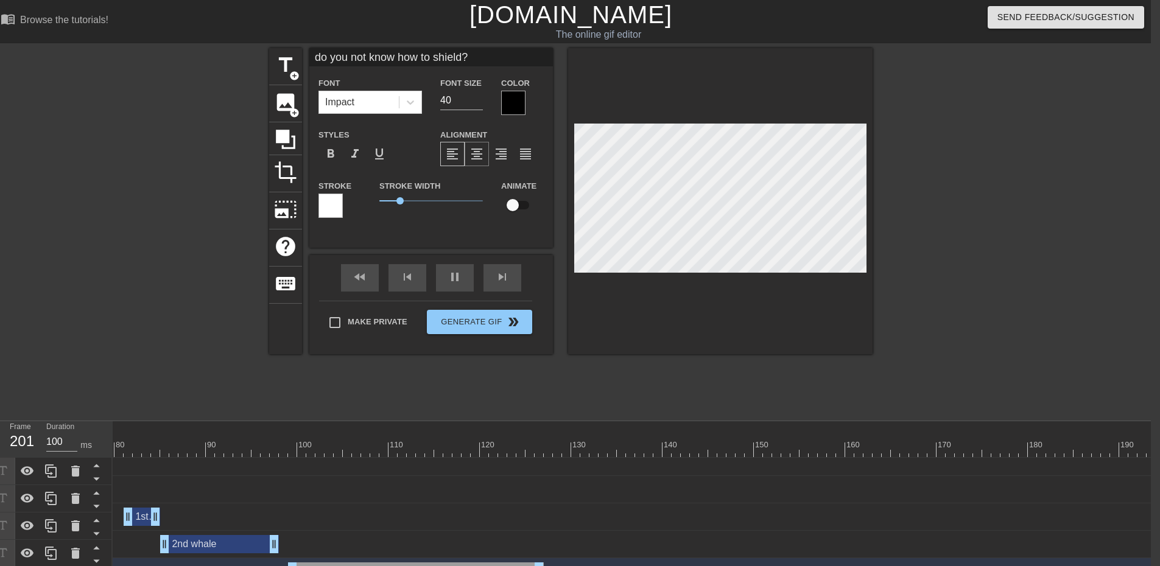
click at [483, 158] on span "format_align_center" at bounding box center [476, 154] width 15 height 15
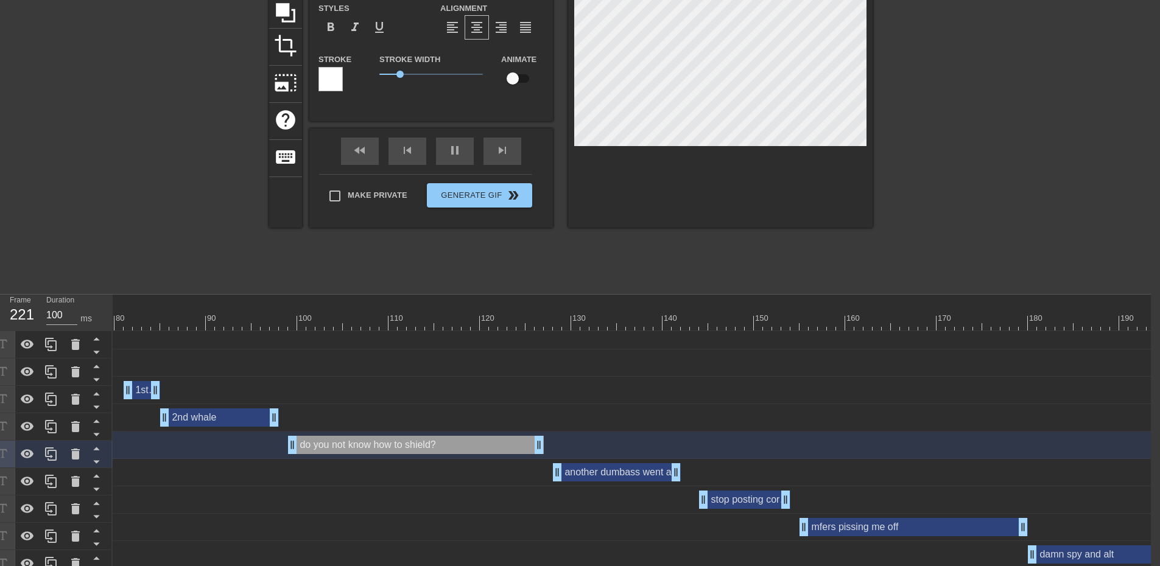
scroll to position [183, 9]
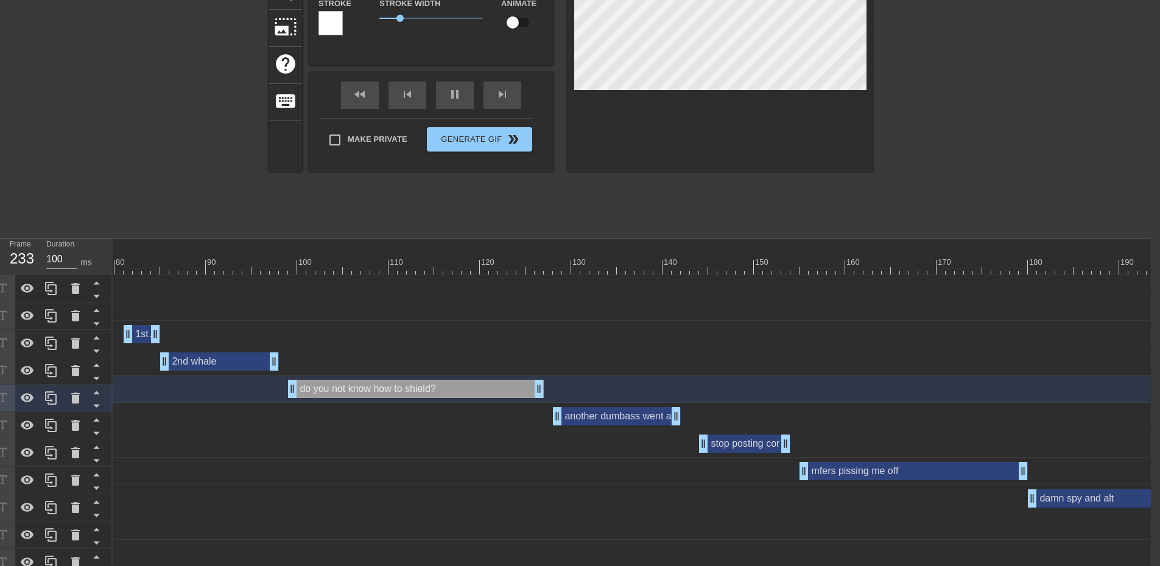
click at [632, 425] on div "another dumbass went afk drag_handle drag_handle" at bounding box center [617, 416] width 128 height 18
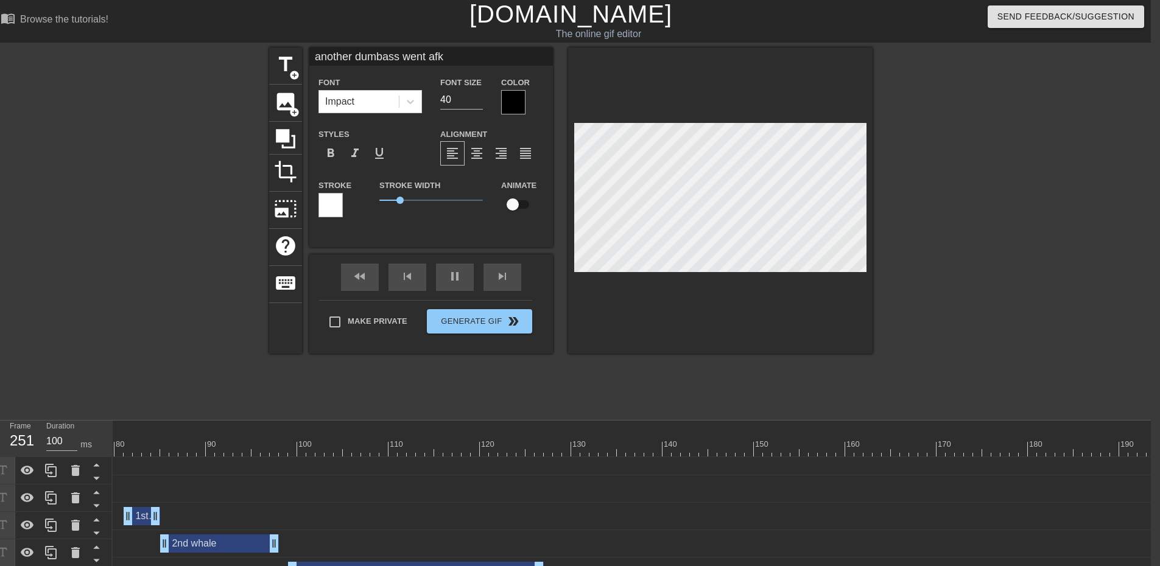
scroll to position [0, 9]
click at [486, 160] on div "format_align_center" at bounding box center [477, 154] width 24 height 24
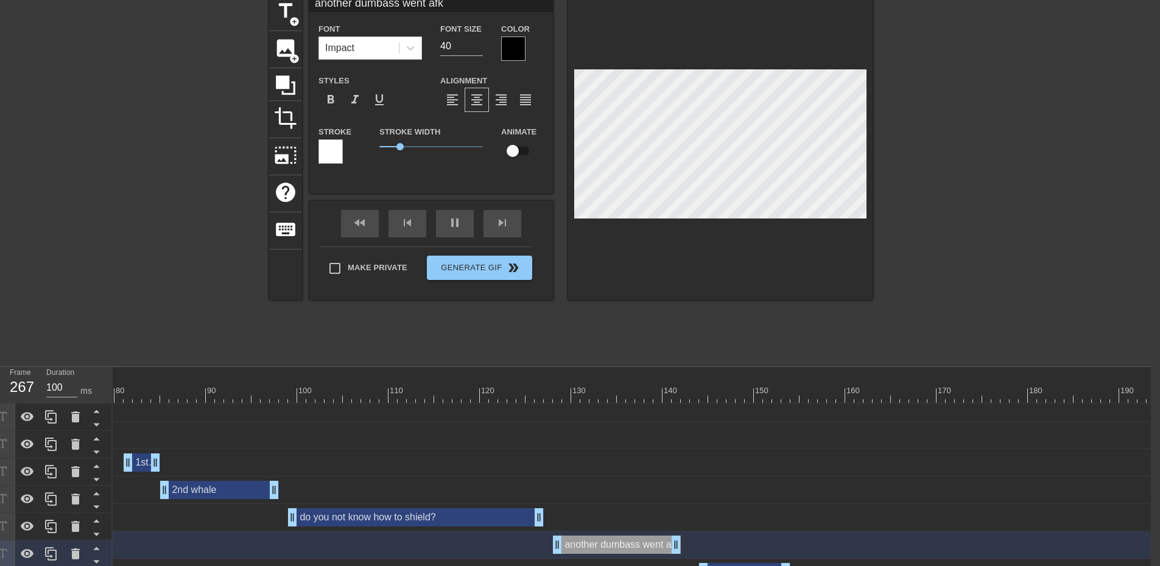
scroll to position [230, 9]
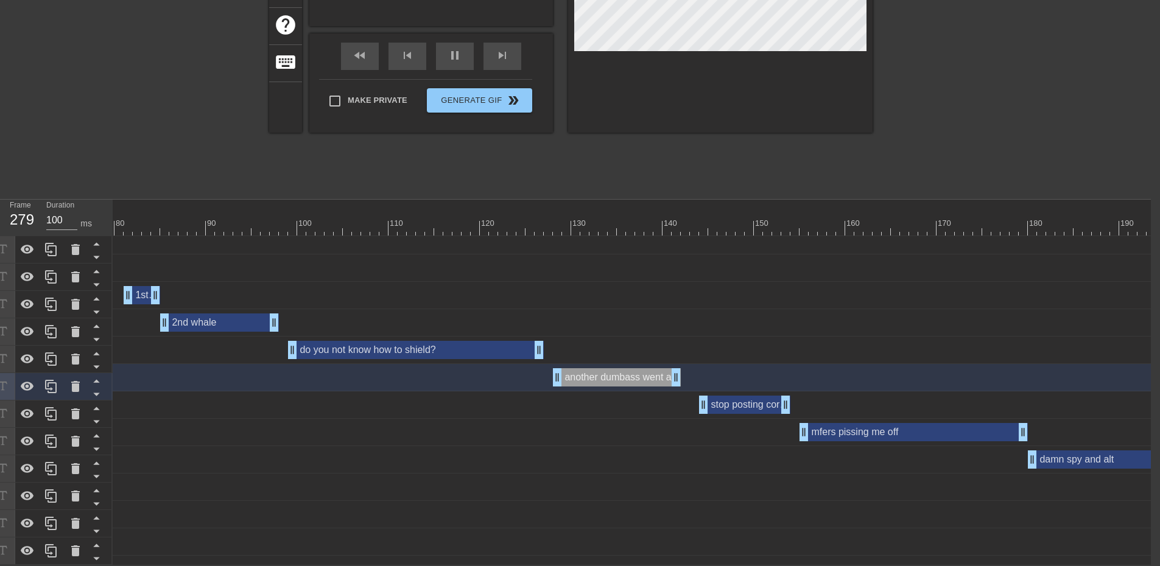
click at [768, 403] on div "stop posting cords in GC!!! drag_handle drag_handle" at bounding box center [744, 405] width 91 height 18
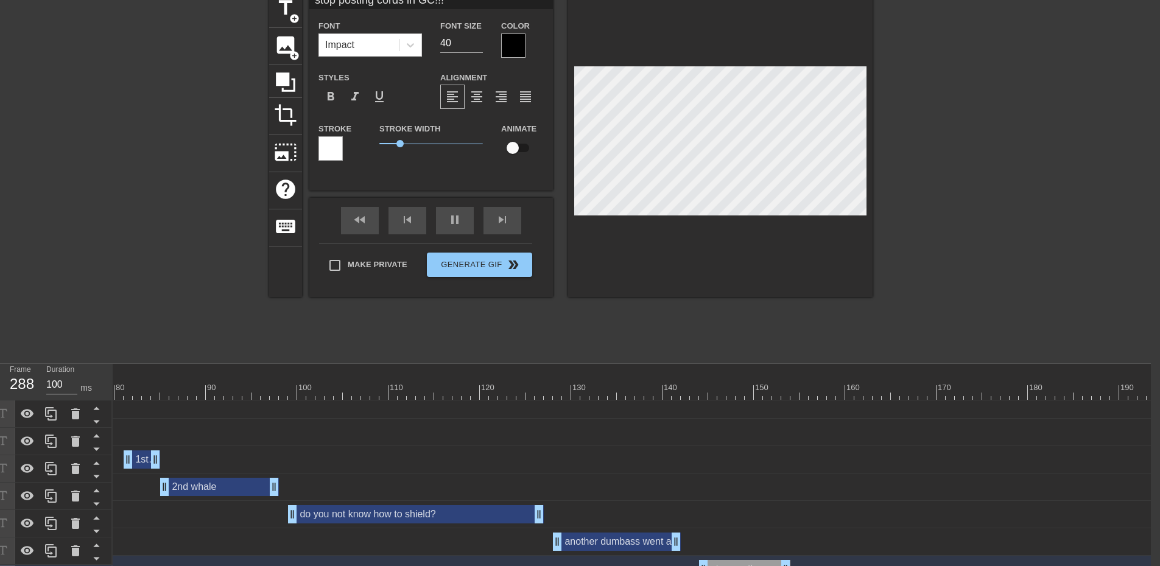
scroll to position [47, 9]
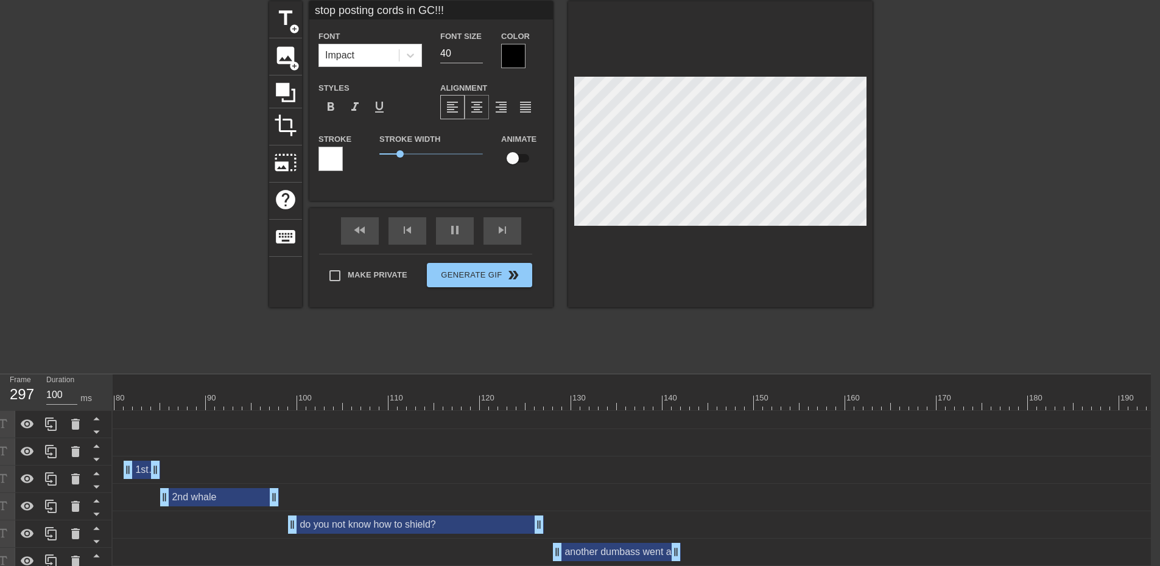
click at [480, 108] on span "format_align_center" at bounding box center [476, 107] width 15 height 15
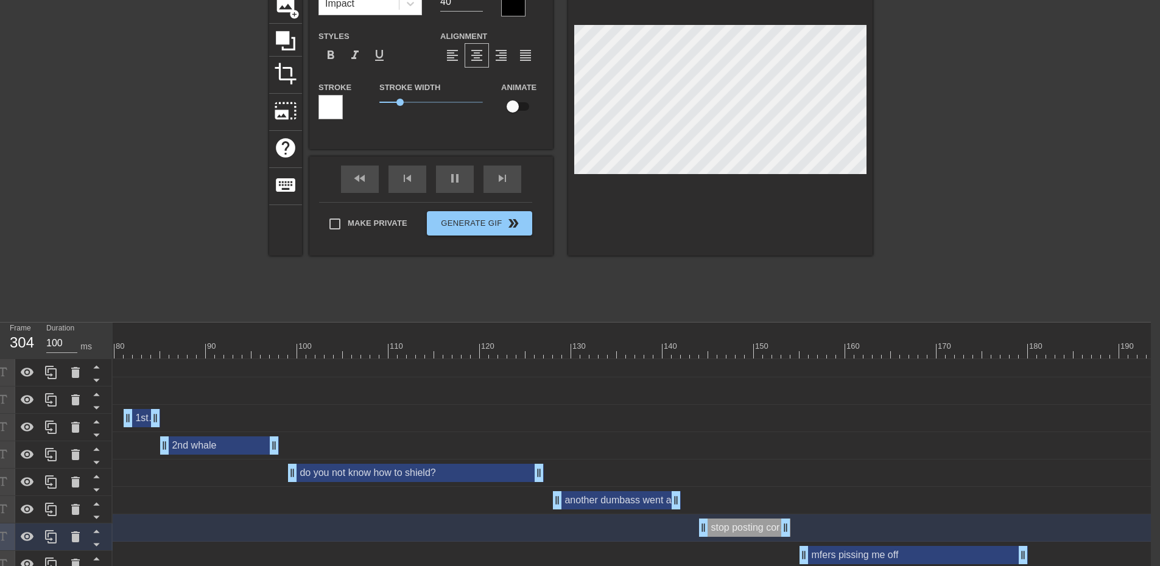
scroll to position [230, 9]
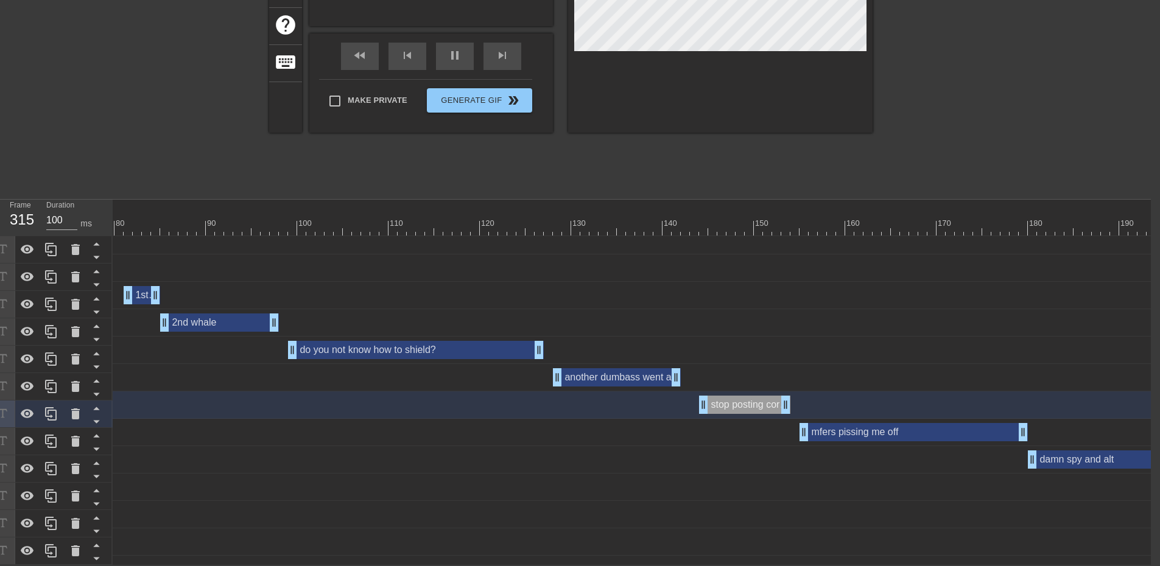
click at [892, 423] on div "mfers pissing me off drag_handle drag_handle" at bounding box center [913, 432] width 228 height 18
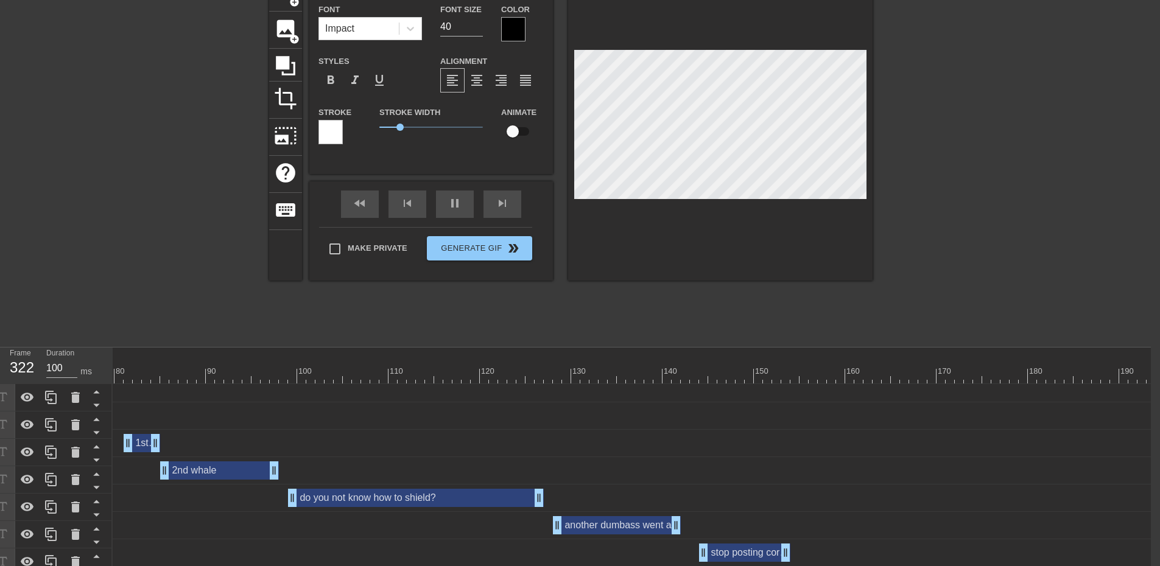
scroll to position [47, 9]
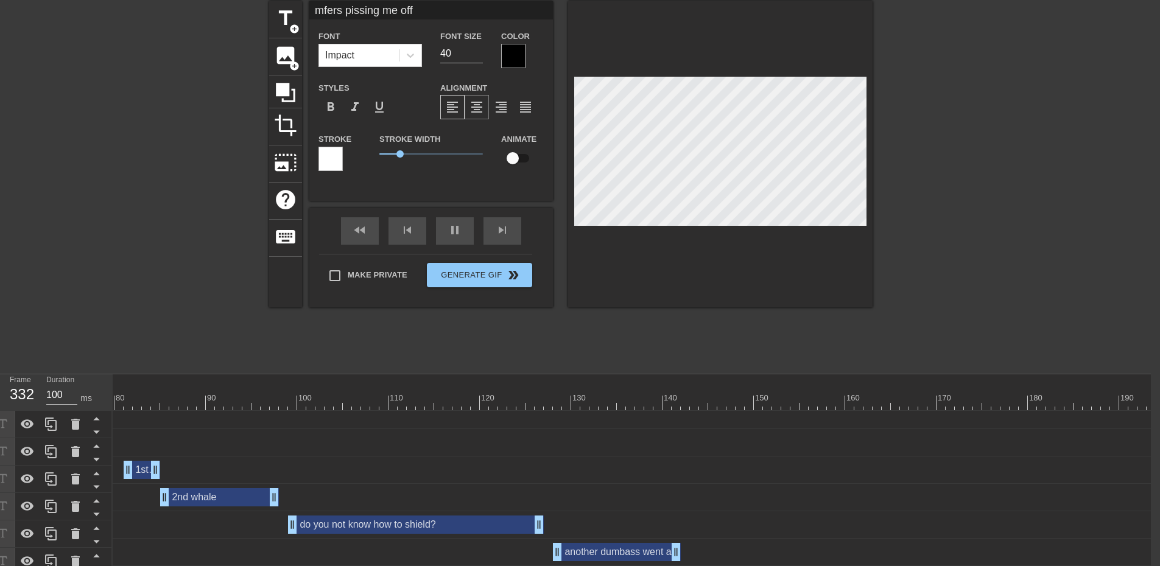
click at [479, 111] on span "format_align_center" at bounding box center [476, 107] width 15 height 15
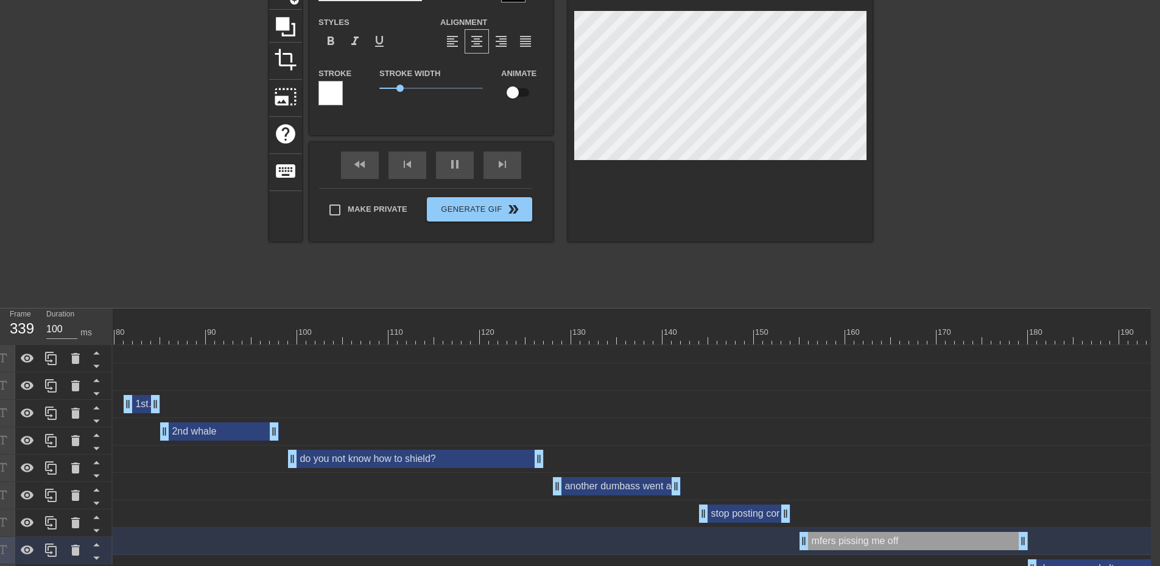
scroll to position [230, 9]
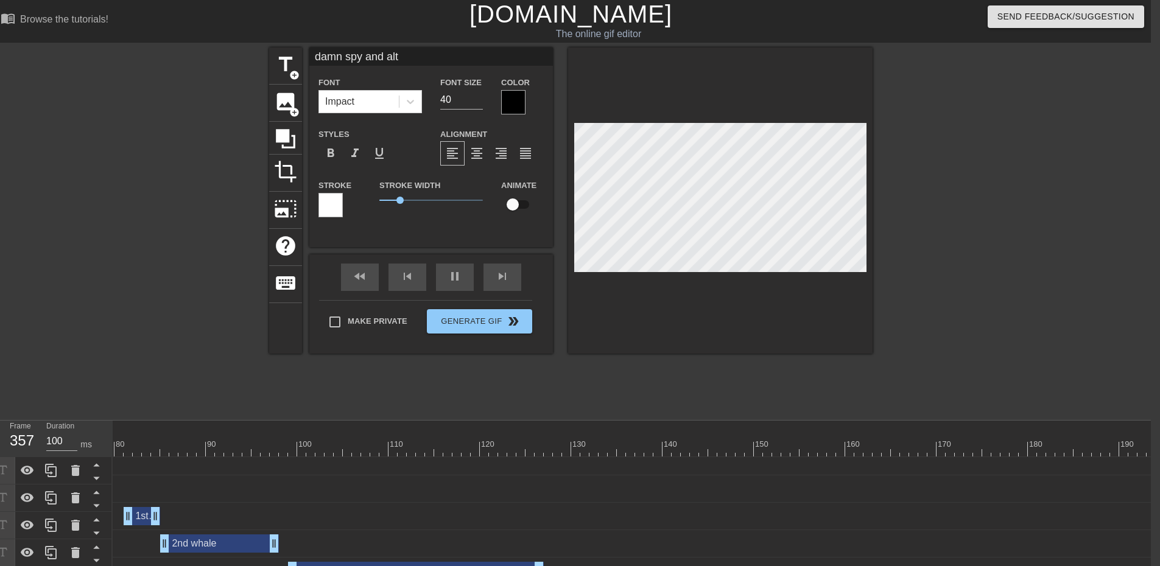
scroll to position [0, 9]
click at [482, 157] on span "format_align_center" at bounding box center [476, 154] width 15 height 15
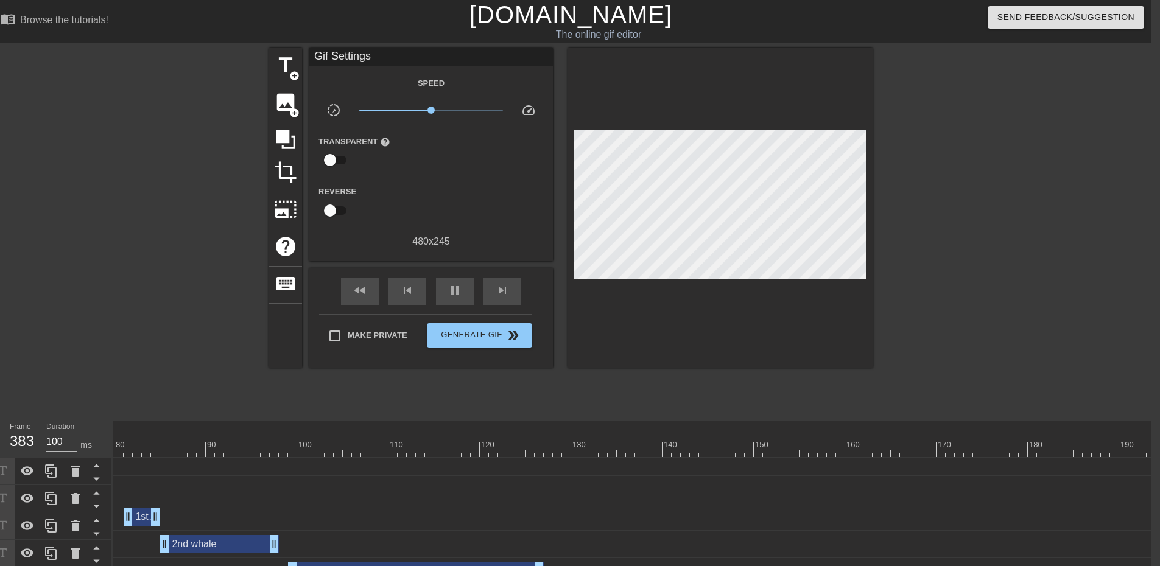
click at [1038, 300] on div at bounding box center [978, 230] width 183 height 365
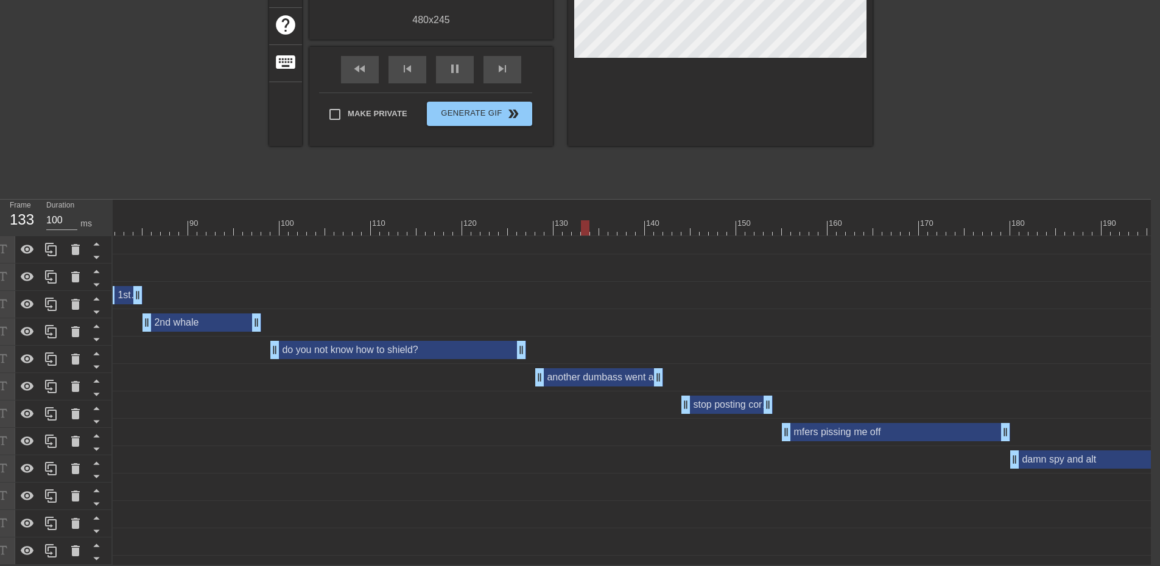
scroll to position [9, 732]
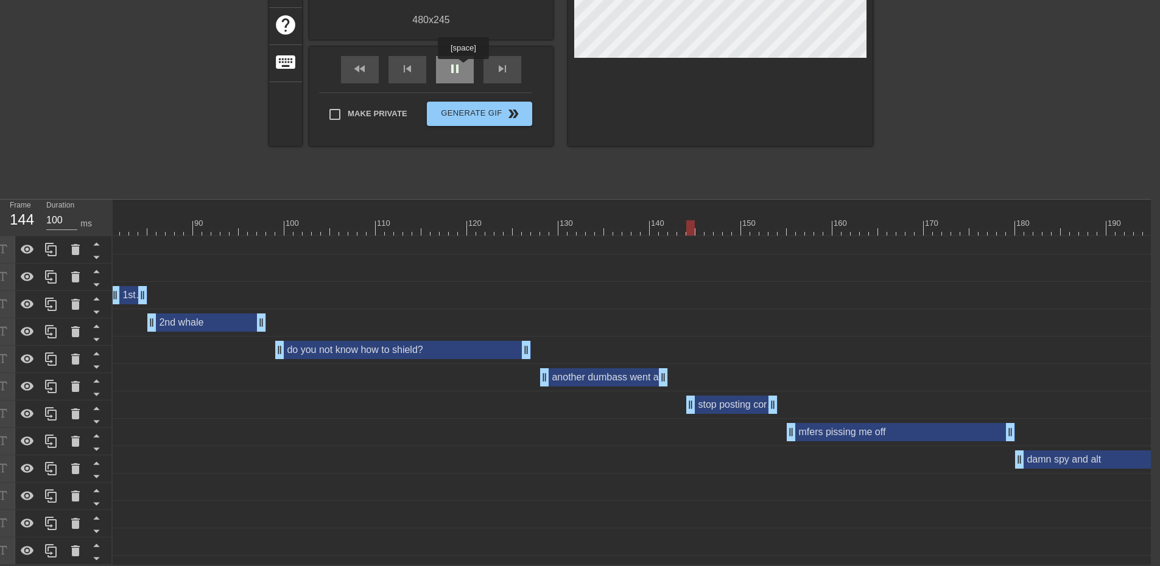
click at [463, 68] on div "pause" at bounding box center [455, 69] width 38 height 27
drag, startPoint x: 698, startPoint y: 216, endPoint x: 348, endPoint y: 236, distance: 350.6
click at [316, 244] on div "10 20 30 40 50 60 70 80 90 100 110 120 130 140 150 160" at bounding box center [632, 382] width 1038 height 365
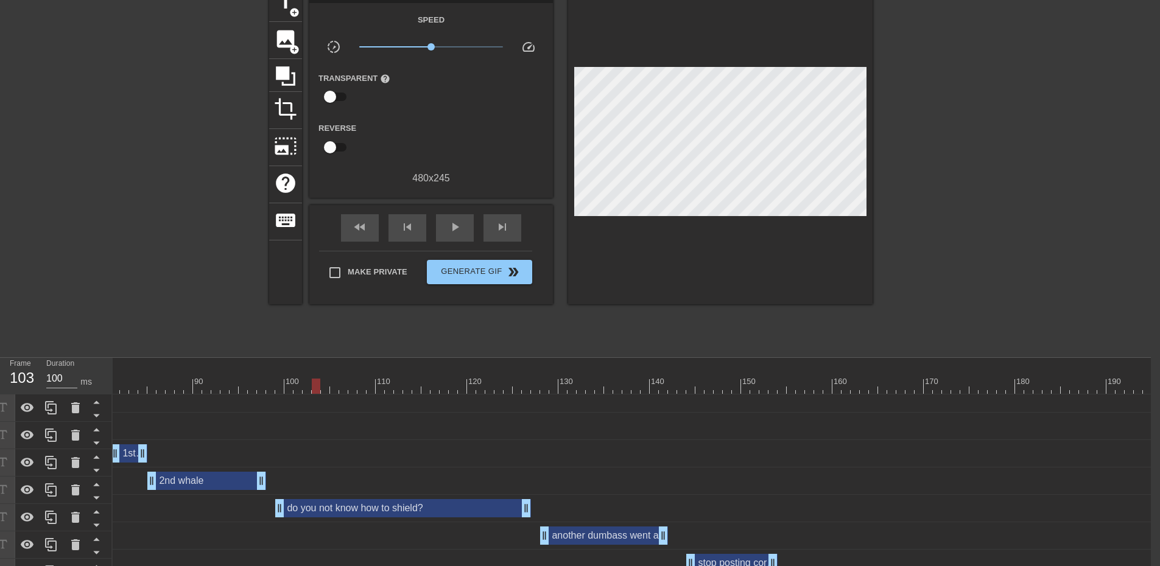
scroll to position [47, 9]
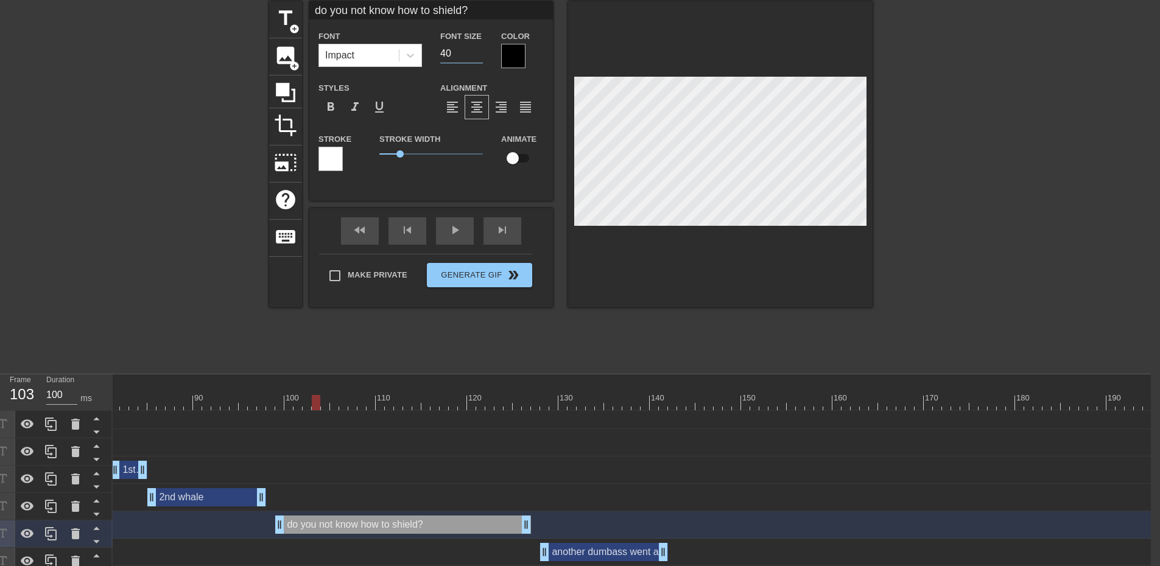
click at [452, 52] on input "40" at bounding box center [461, 53] width 43 height 19
click at [466, 232] on div "play_arrow" at bounding box center [455, 230] width 38 height 27
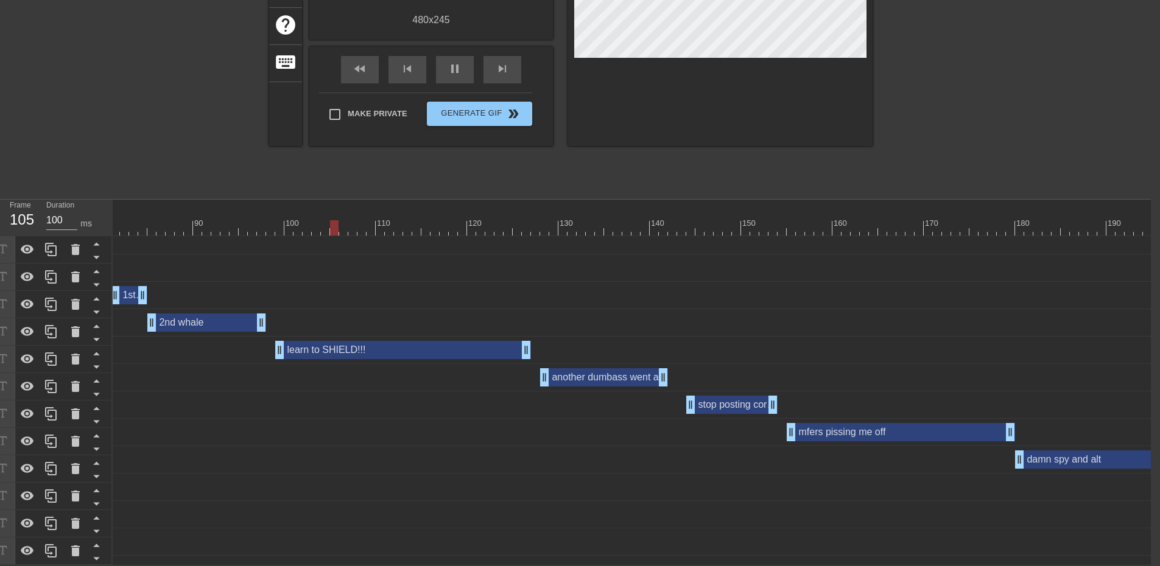
scroll to position [9, 0]
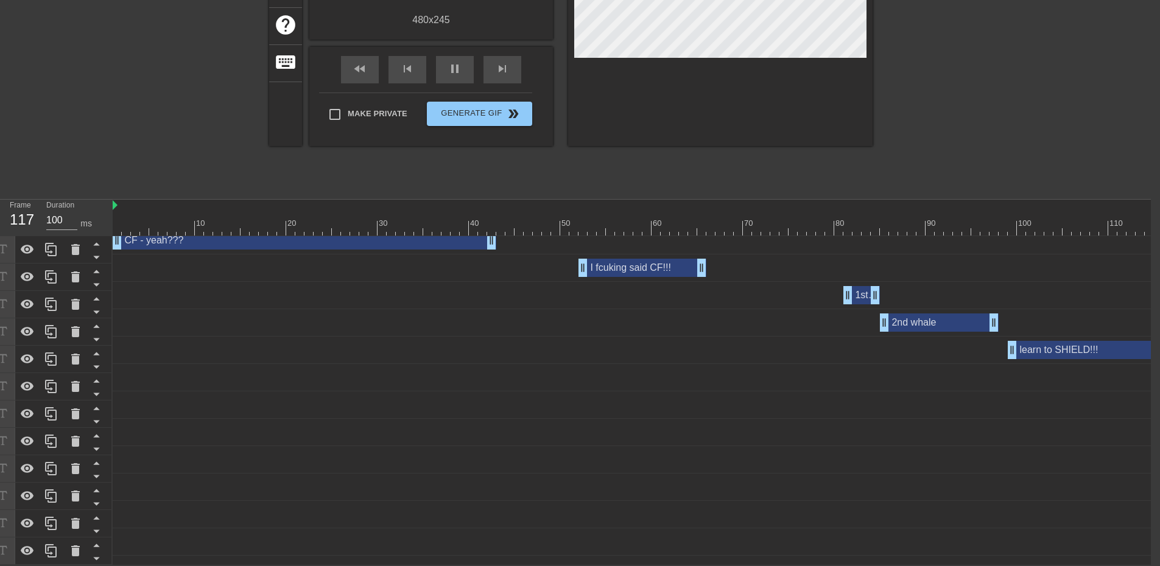
click at [174, 236] on div "CF - yeah??? drag_handle drag_handle" at bounding box center [305, 240] width 384 height 18
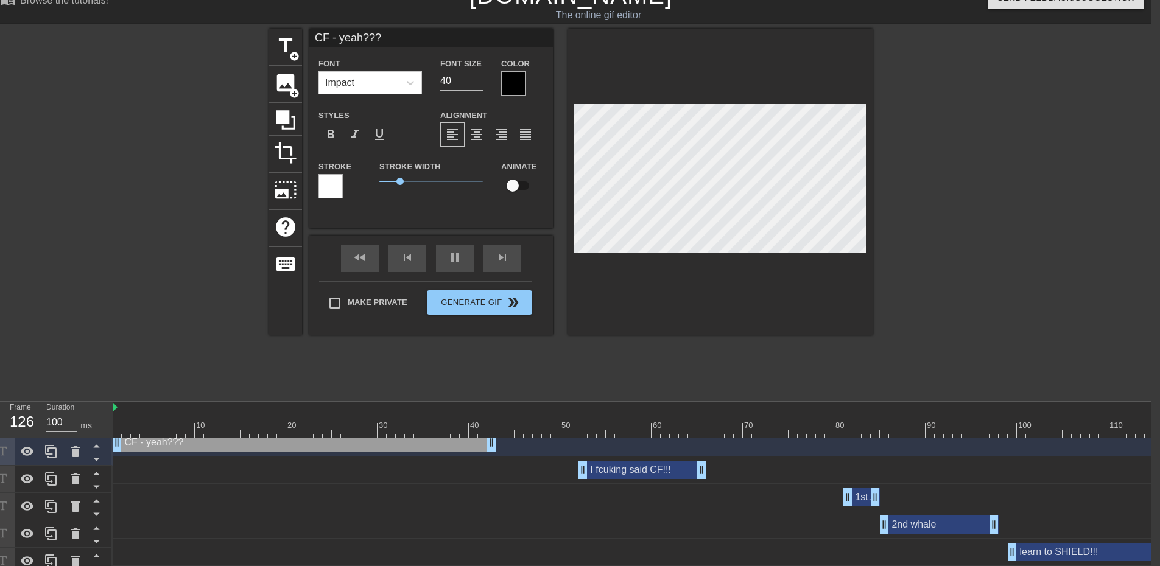
scroll to position [0, 9]
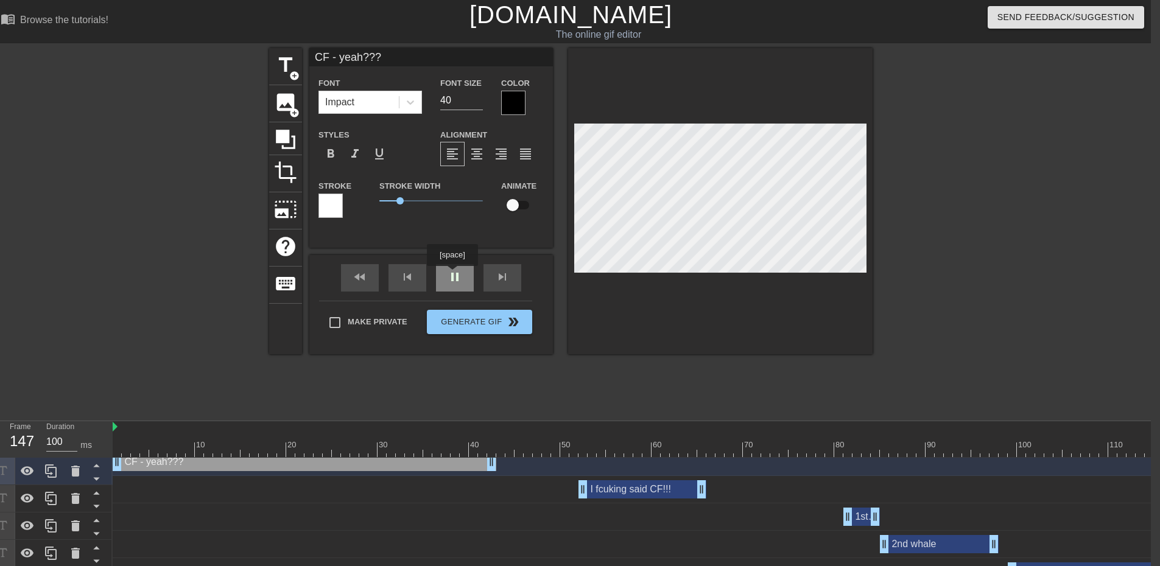
click at [452, 275] on div "fast_rewind skip_previous pause skip_next" at bounding box center [431, 278] width 198 height 46
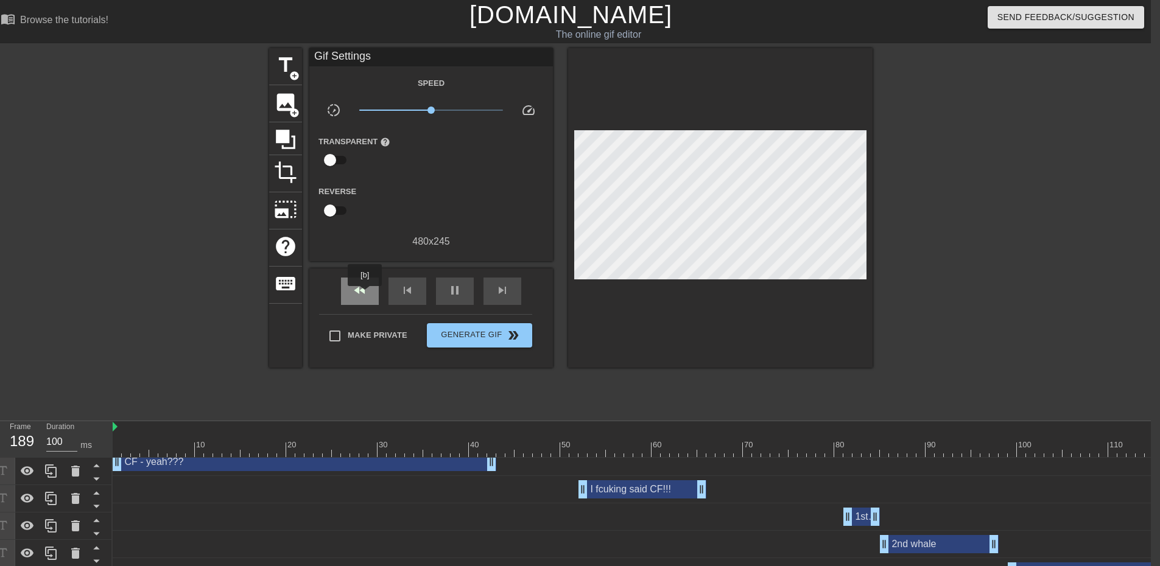
click at [366, 295] on span "fast_rewind" at bounding box center [359, 290] width 15 height 15
click at [448, 289] on span "pause" at bounding box center [454, 290] width 15 height 15
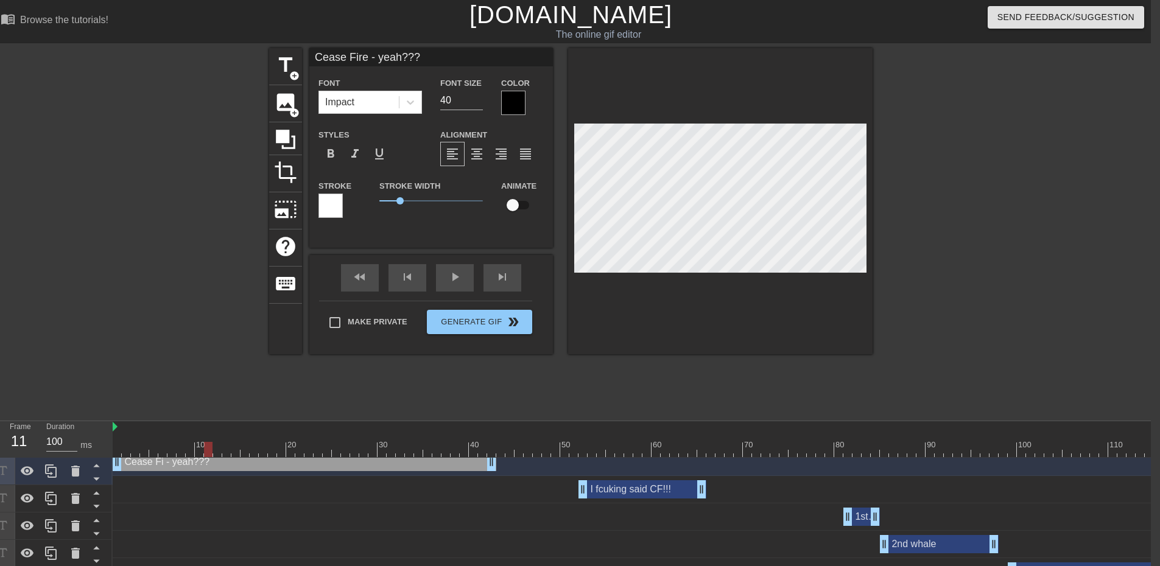
scroll to position [1, 4]
drag, startPoint x: 1014, startPoint y: 279, endPoint x: 1021, endPoint y: 278, distance: 7.3
click at [1021, 278] on div at bounding box center [978, 230] width 183 height 365
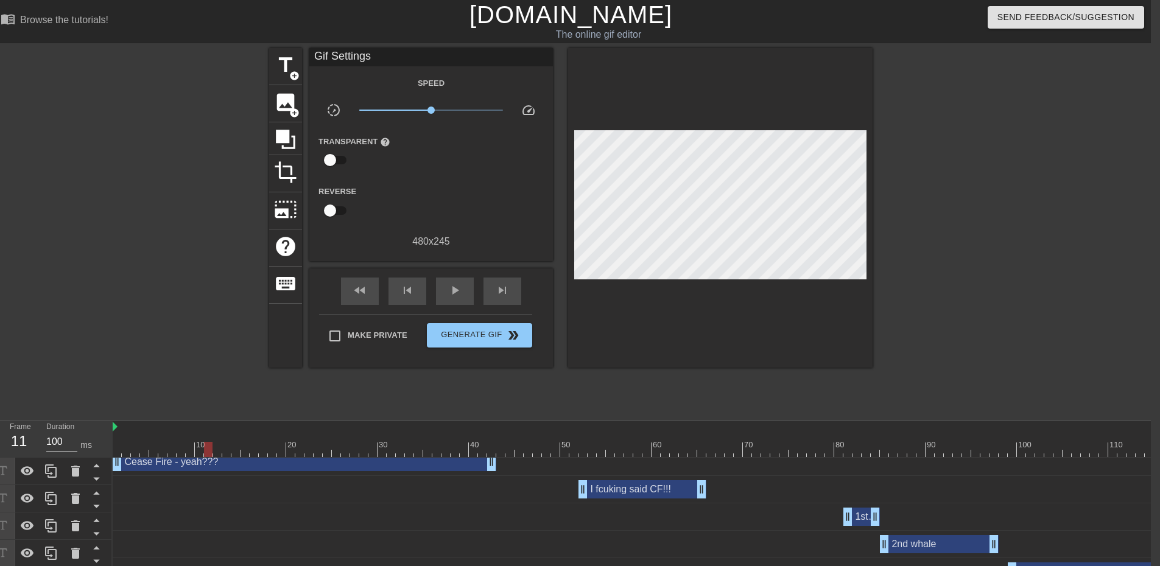
click at [983, 316] on div at bounding box center [978, 230] width 183 height 365
click at [361, 290] on span "fast_rewind" at bounding box center [359, 290] width 15 height 15
click at [457, 286] on span "play_arrow" at bounding box center [454, 290] width 15 height 15
click at [1001, 261] on div at bounding box center [978, 230] width 183 height 365
click at [459, 292] on span "pause" at bounding box center [454, 290] width 15 height 15
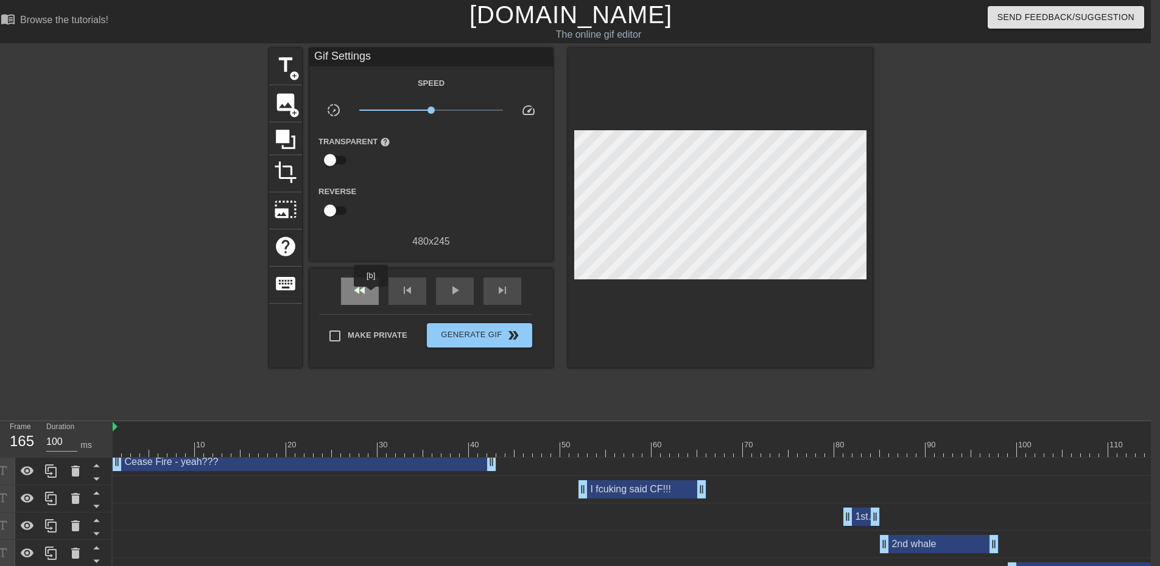
click at [371, 295] on div "fast_rewind" at bounding box center [360, 291] width 38 height 27
drag, startPoint x: 116, startPoint y: 448, endPoint x: 860, endPoint y: 449, distance: 743.9
click at [860, 449] on div at bounding box center [856, 449] width 9 height 15
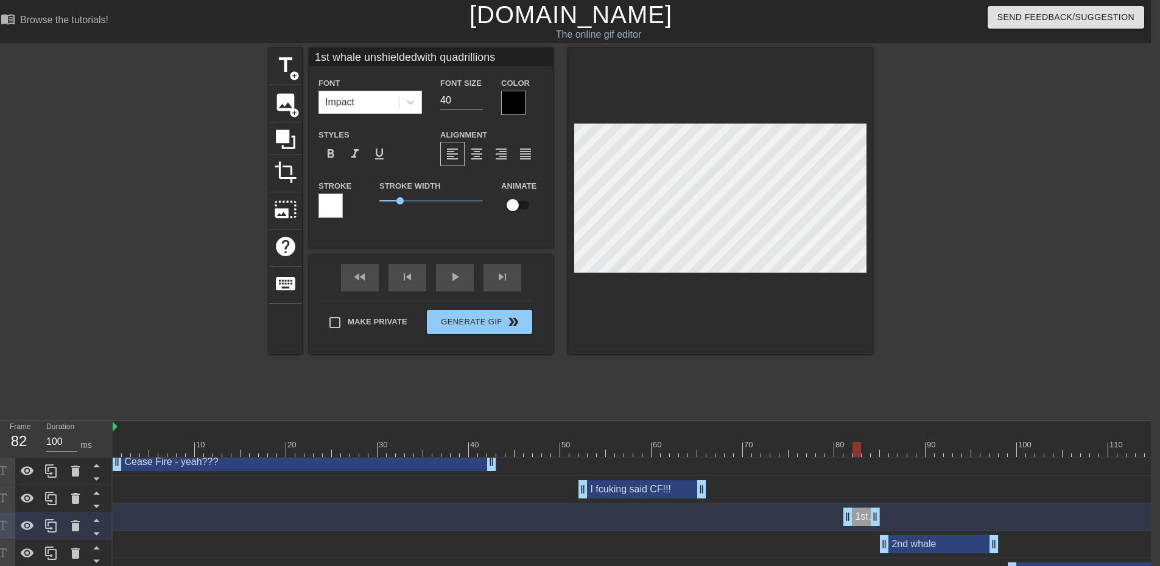
scroll to position [2, 4]
click at [484, 156] on div "format_align_center" at bounding box center [477, 154] width 24 height 24
click at [449, 96] on input "40" at bounding box center [461, 100] width 43 height 19
click at [998, 373] on div at bounding box center [978, 230] width 183 height 365
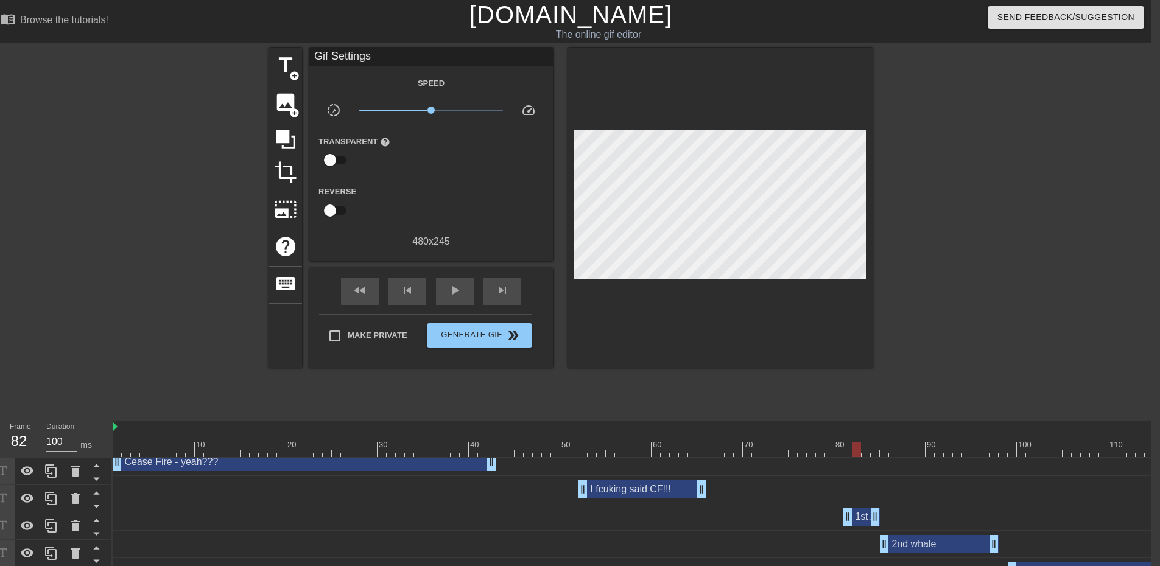
click at [917, 542] on div "2nd whale drag_handle drag_handle" at bounding box center [939, 544] width 119 height 18
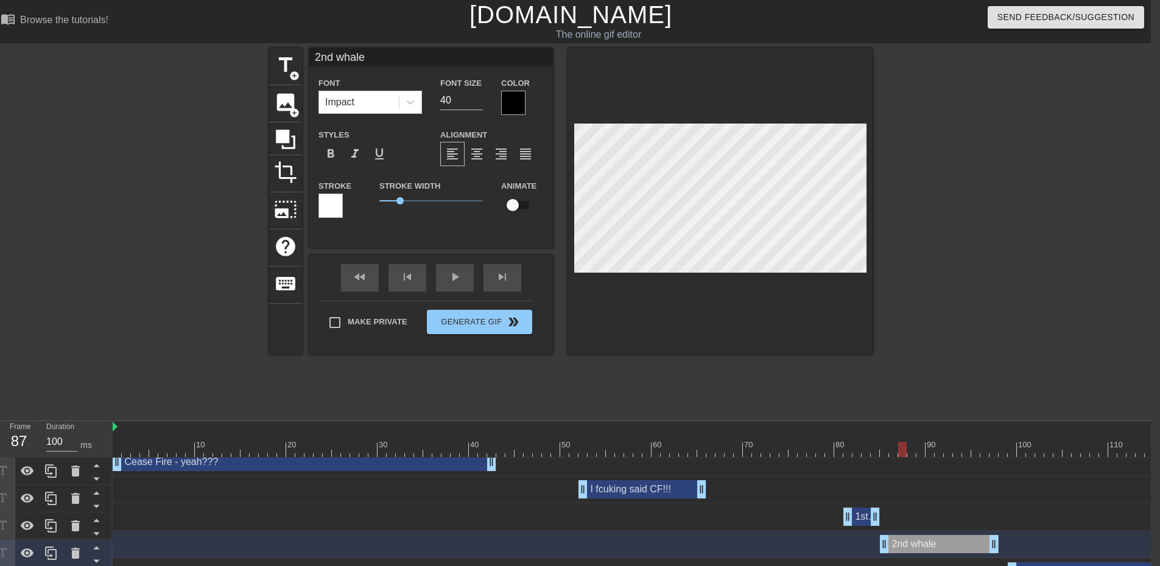
drag, startPoint x: 857, startPoint y: 449, endPoint x: 877, endPoint y: 425, distance: 31.2
click at [901, 446] on div at bounding box center [902, 449] width 9 height 15
drag, startPoint x: 479, startPoint y: 151, endPoint x: 472, endPoint y: 144, distance: 9.5
click at [475, 149] on span "format_align_center" at bounding box center [476, 154] width 15 height 15
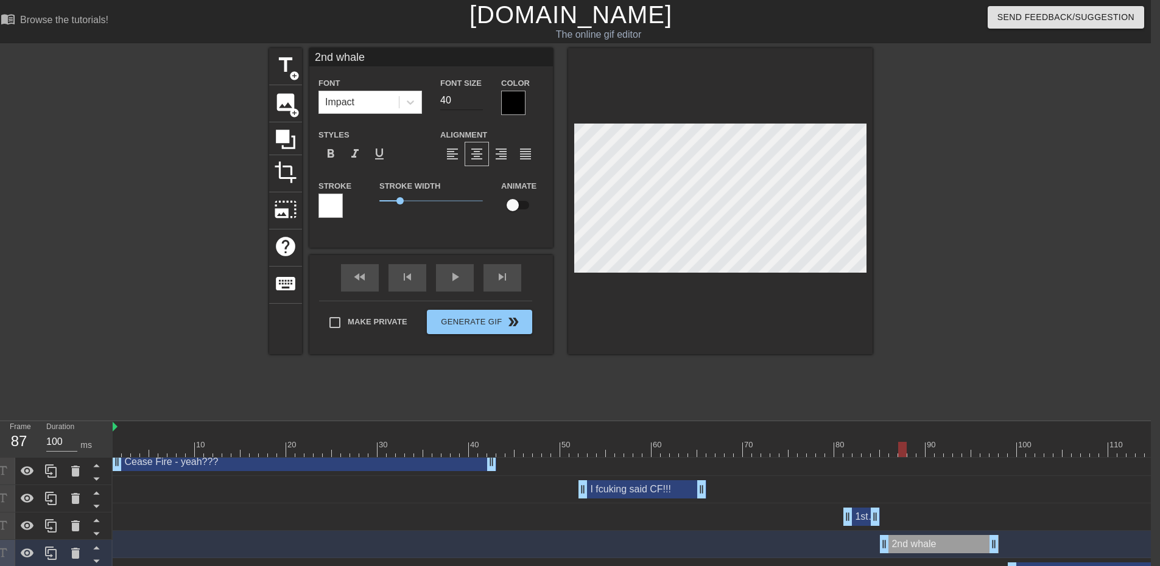
click at [458, 98] on input "40" at bounding box center [461, 100] width 43 height 19
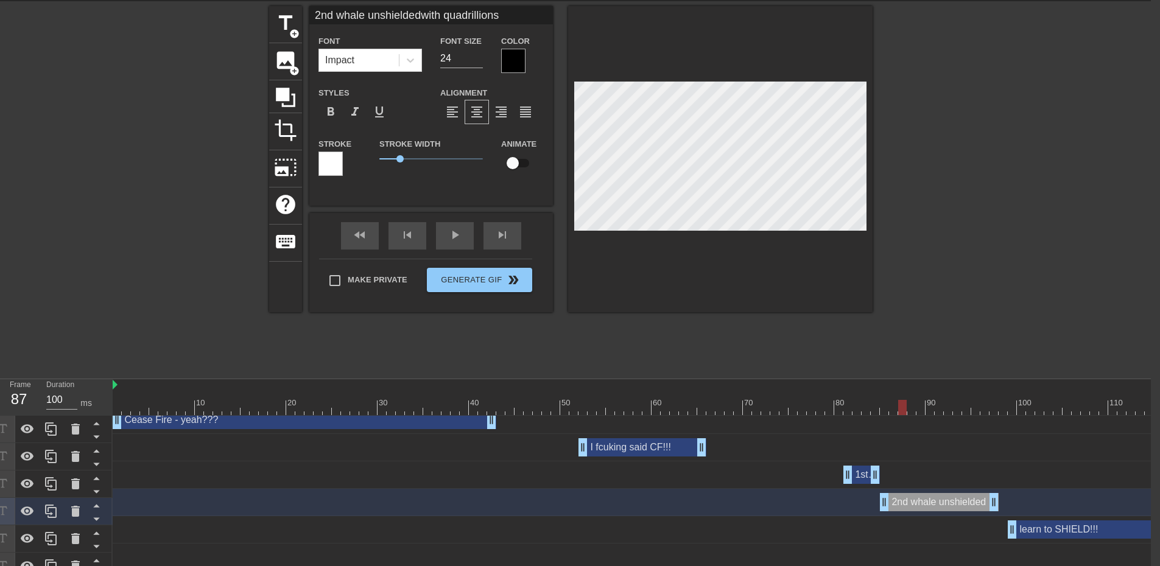
scroll to position [183, 9]
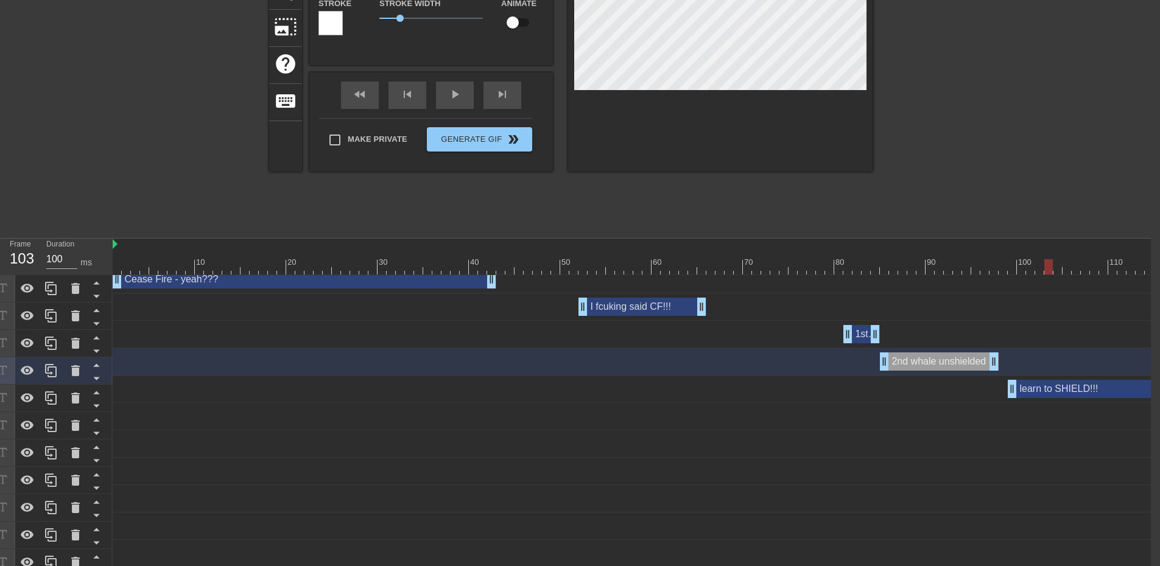
drag, startPoint x: 905, startPoint y: 267, endPoint x: 1024, endPoint y: 180, distance: 148.1
click at [1046, 270] on div at bounding box center [1048, 266] width 9 height 15
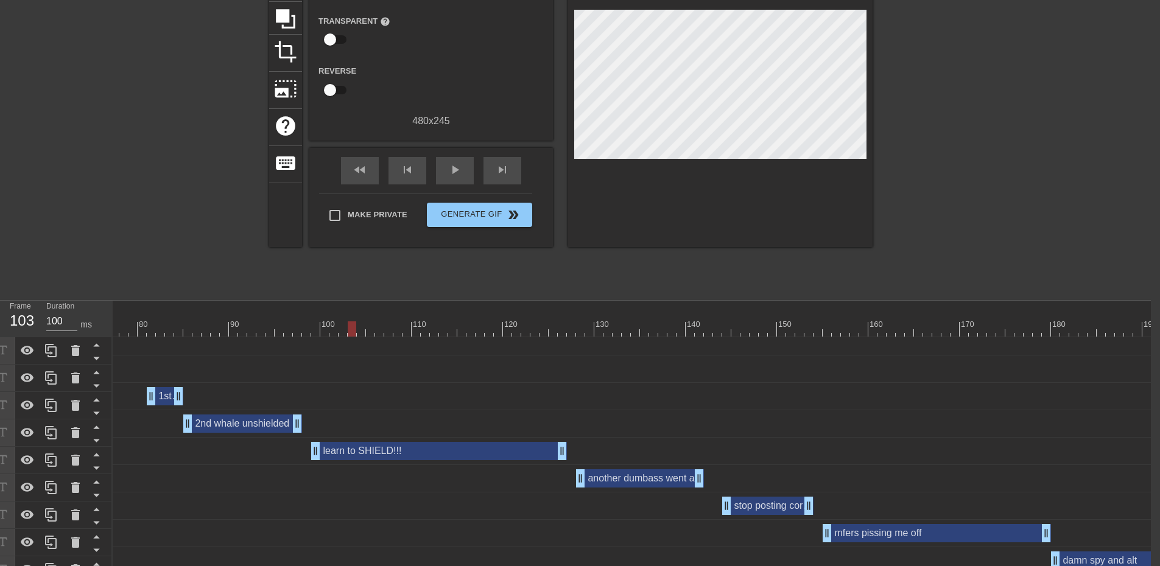
scroll to position [122, 9]
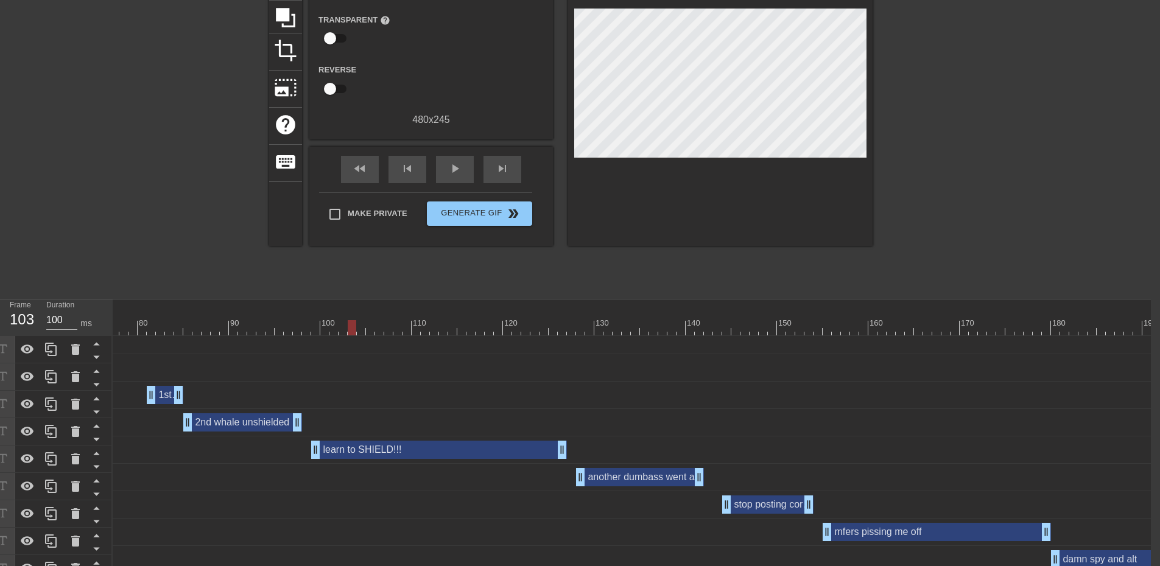
click at [487, 449] on div "learn to SHIELD!!! drag_handle drag_handle" at bounding box center [439, 450] width 256 height 18
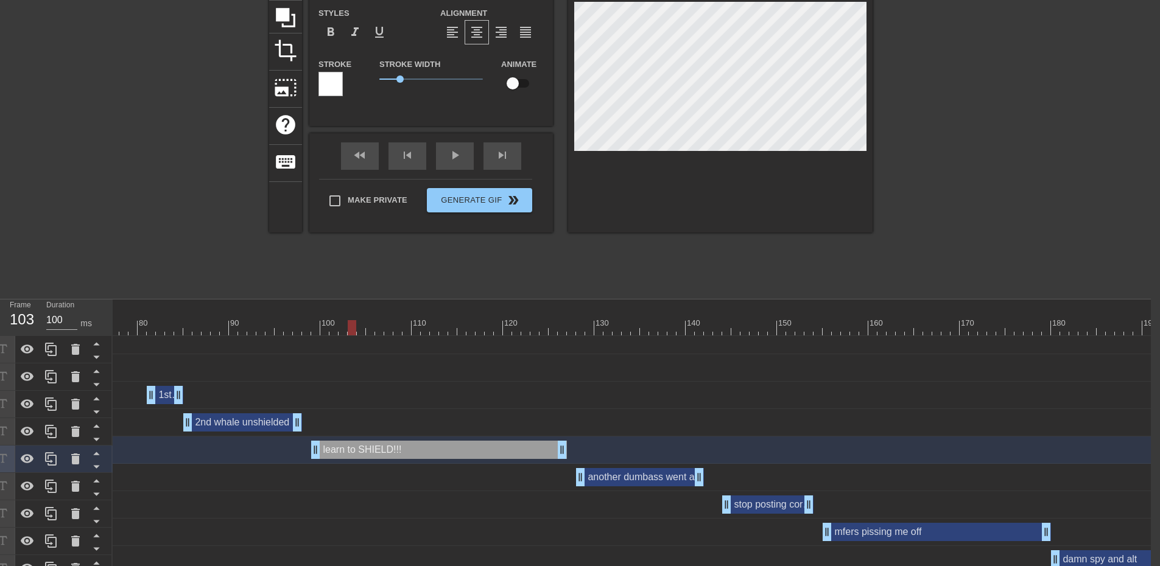
scroll to position [0, 9]
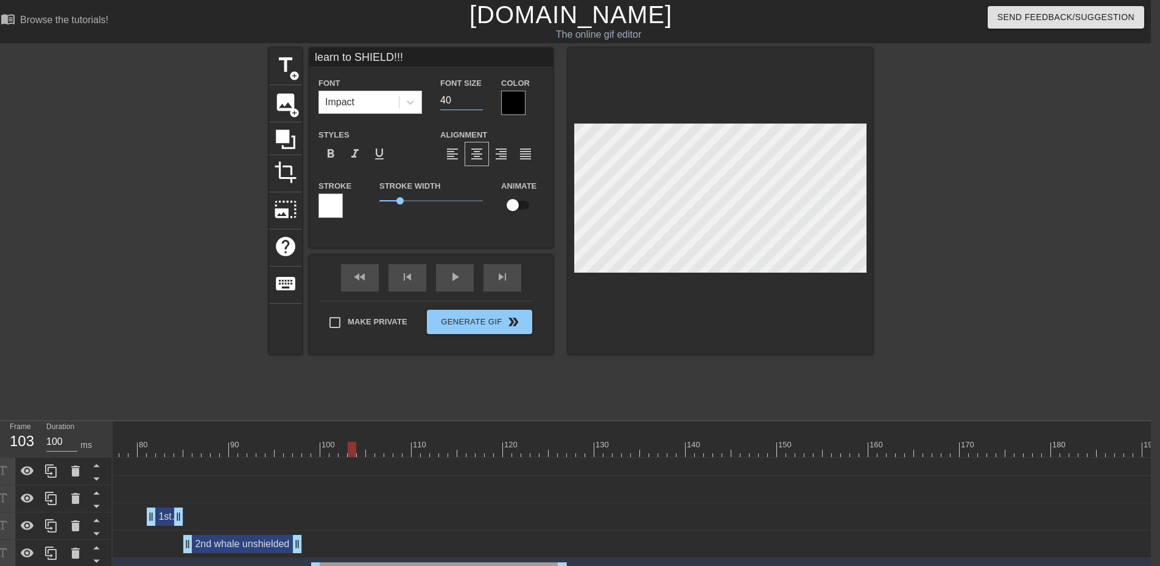
click at [468, 104] on input "40" at bounding box center [461, 100] width 43 height 19
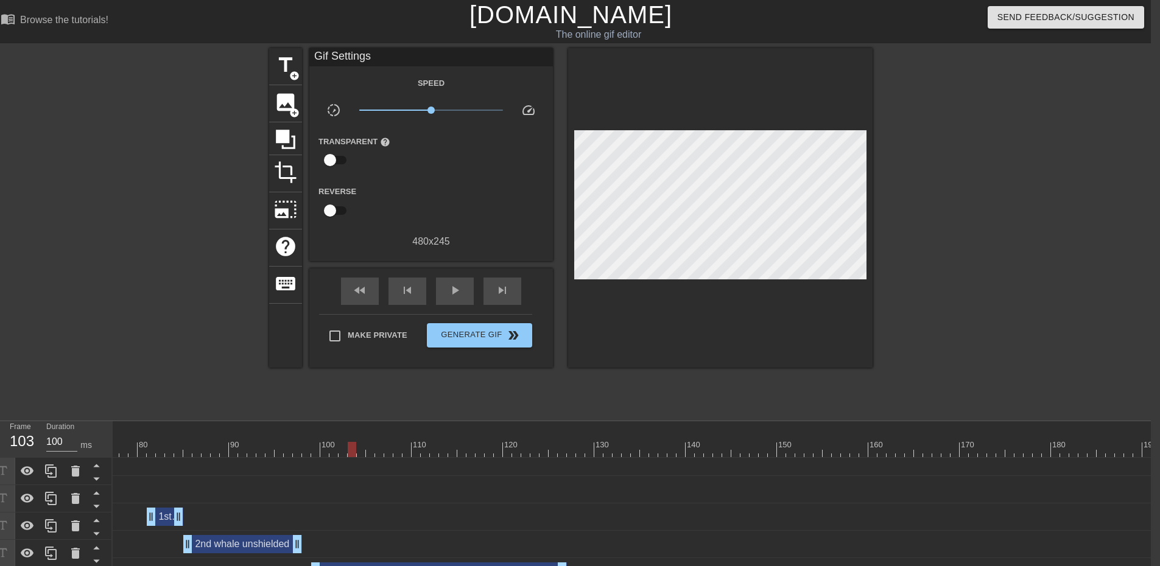
click at [986, 375] on div at bounding box center [978, 230] width 183 height 365
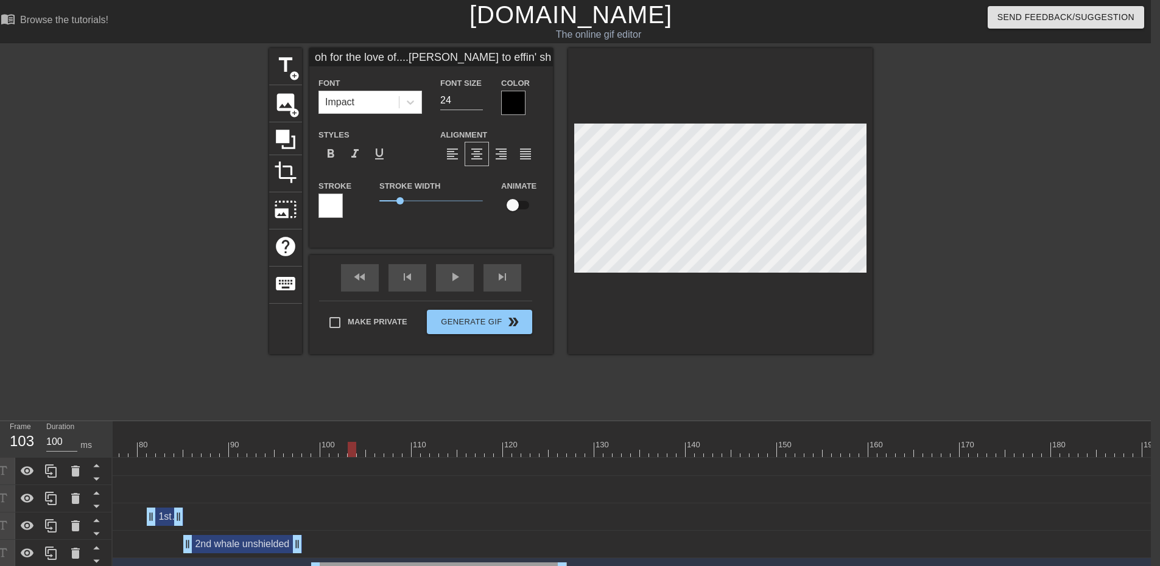
click at [977, 287] on div at bounding box center [978, 230] width 183 height 365
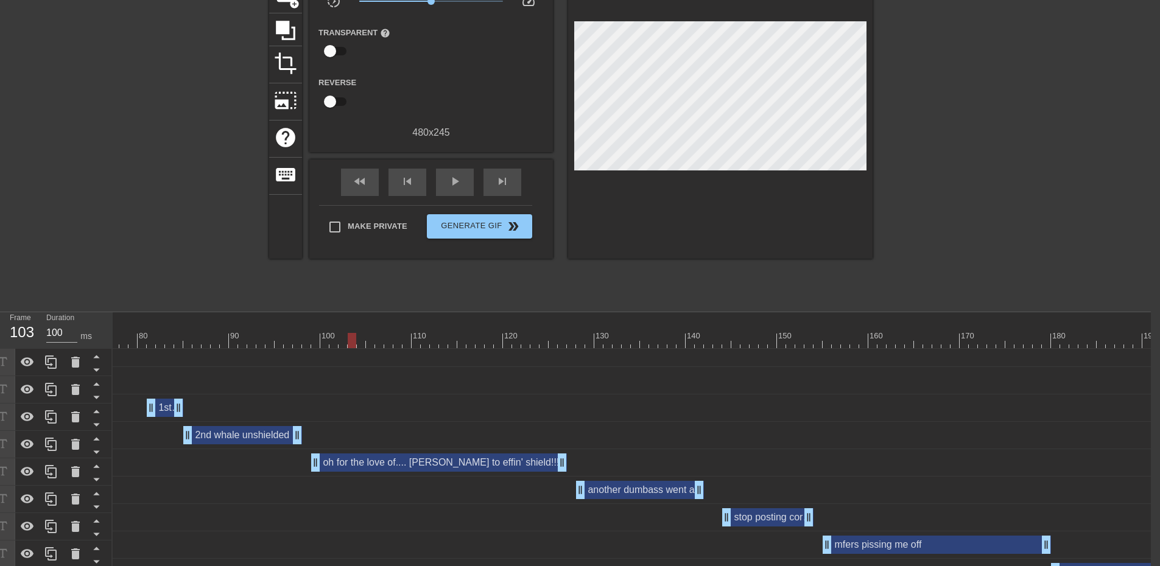
scroll to position [122, 9]
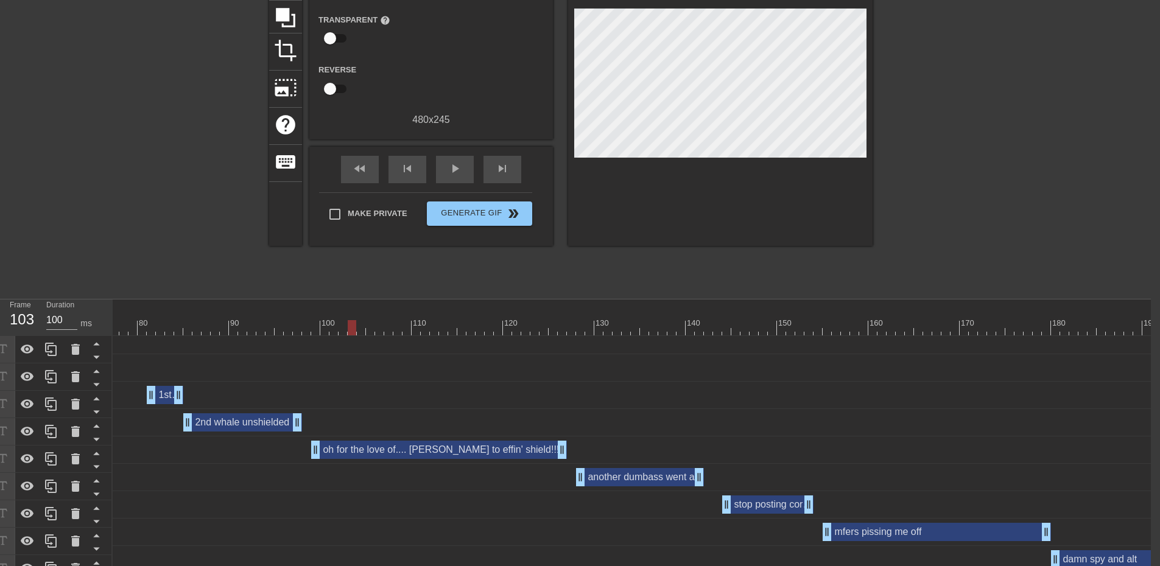
click at [650, 480] on div "another dumbass went afk drag_handle drag_handle" at bounding box center [640, 477] width 128 height 18
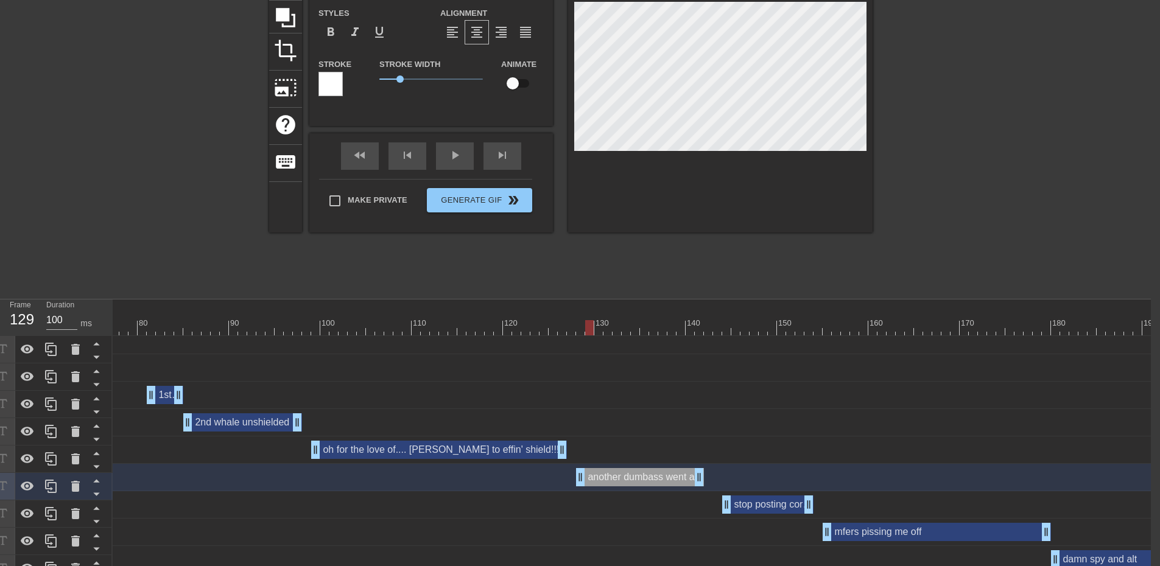
drag, startPoint x: 351, startPoint y: 324, endPoint x: 586, endPoint y: 328, distance: 235.0
click at [586, 328] on div at bounding box center [589, 327] width 9 height 15
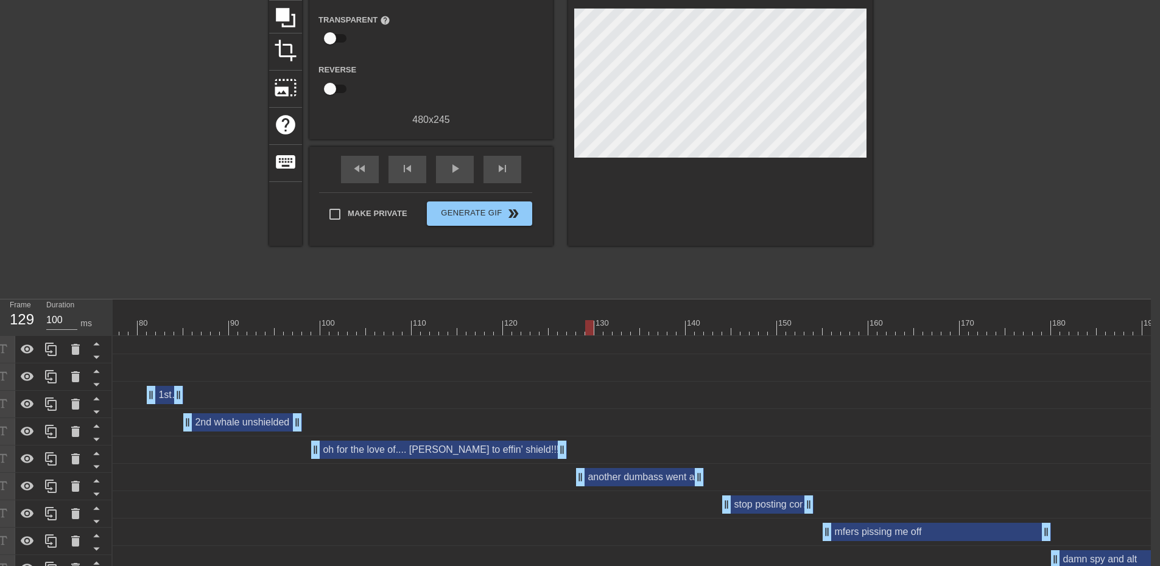
click at [1025, 211] on div at bounding box center [978, 108] width 183 height 365
click at [784, 502] on div "stop posting cords in GC!!! drag_handle drag_handle" at bounding box center [767, 505] width 91 height 18
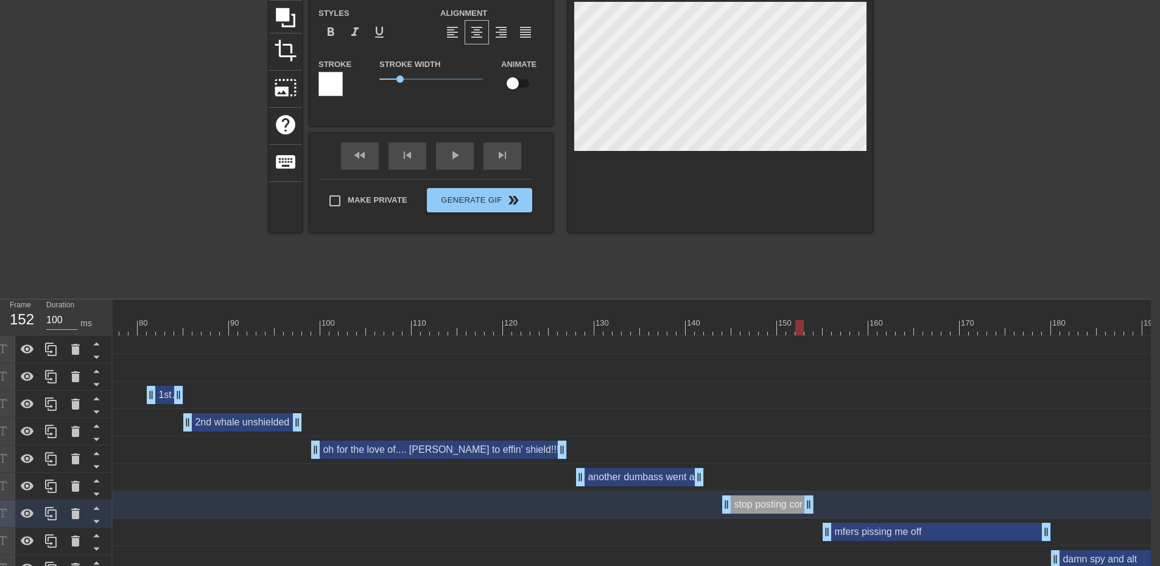
drag, startPoint x: 589, startPoint y: 326, endPoint x: 796, endPoint y: 325, distance: 207.0
click at [796, 325] on div at bounding box center [799, 327] width 9 height 15
click at [941, 212] on div at bounding box center [978, 108] width 183 height 365
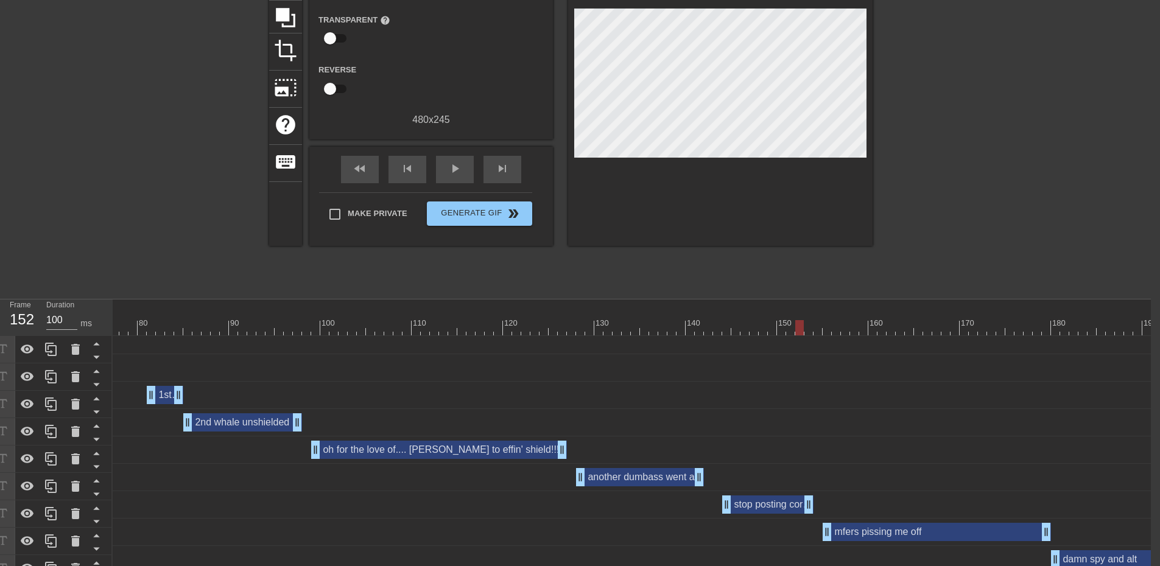
click at [874, 533] on div "mfers pissing me off drag_handle drag_handle" at bounding box center [936, 532] width 228 height 18
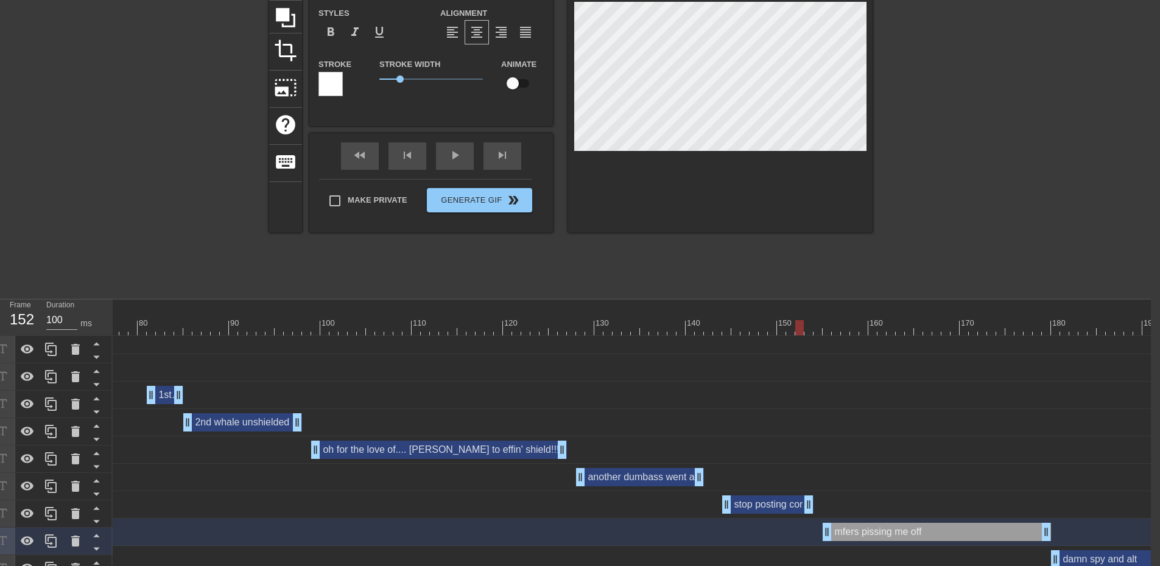
click at [796, 322] on div at bounding box center [799, 327] width 9 height 15
drag, startPoint x: 795, startPoint y: 323, endPoint x: 859, endPoint y: 324, distance: 63.9
click at [859, 324] on div at bounding box center [863, 327] width 9 height 15
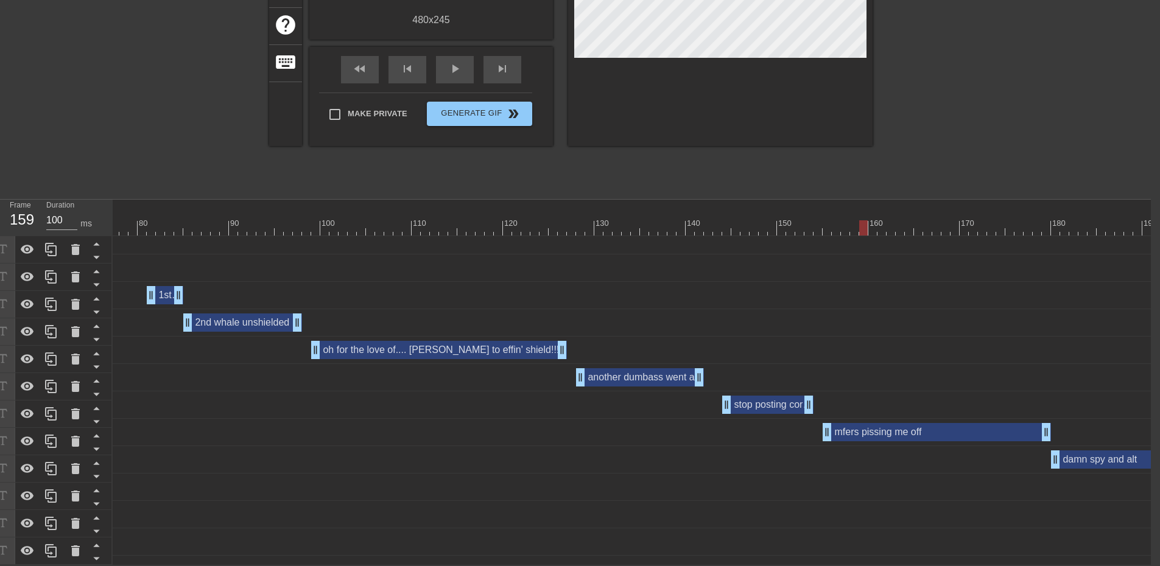
scroll to position [9, 1604]
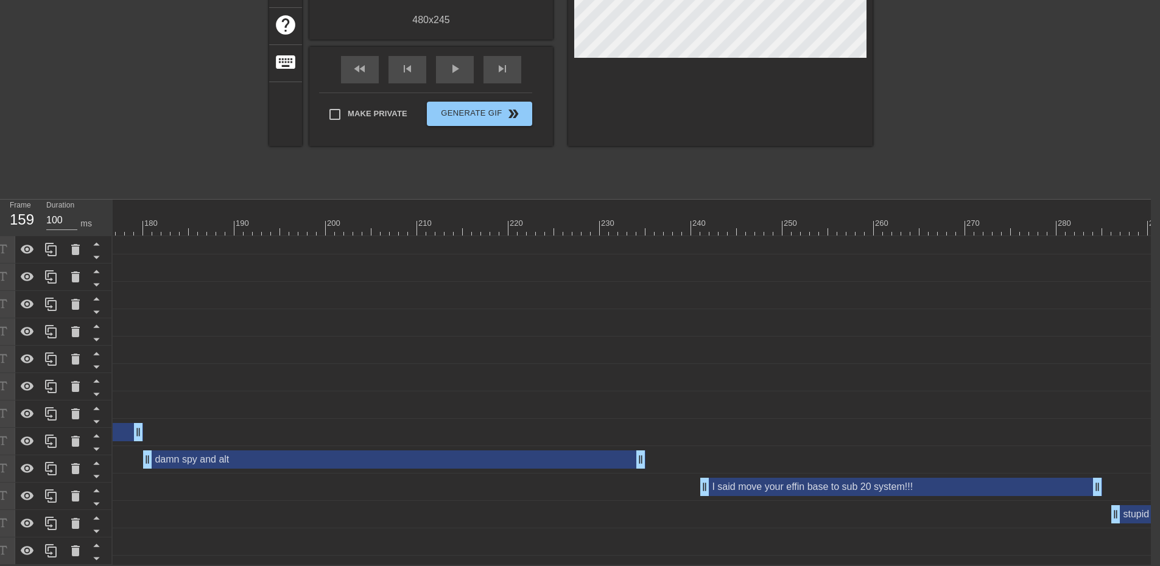
drag, startPoint x: 712, startPoint y: 555, endPoint x: 835, endPoint y: 565, distance: 123.4
click at [835, 565] on div "10 20 30 40 50 60 70 80 90 100 110 120 130 140 150 160" at bounding box center [632, 382] width 1038 height 365
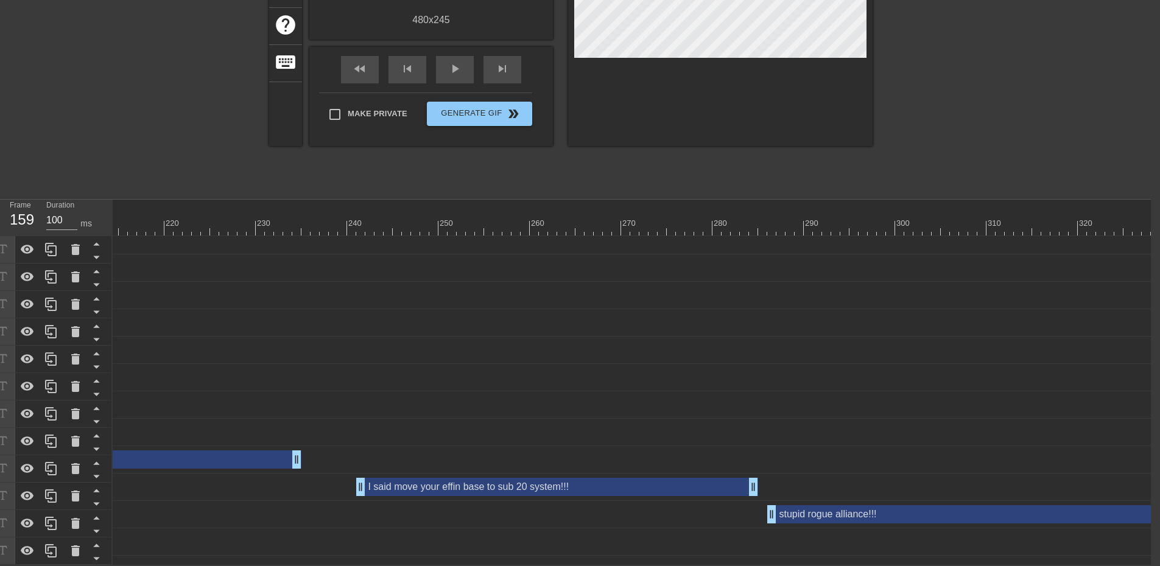
scroll to position [230, 9]
click at [869, 506] on div "stupid rogue alliance!!! drag_handle drag_handle" at bounding box center [1141, 514] width 749 height 18
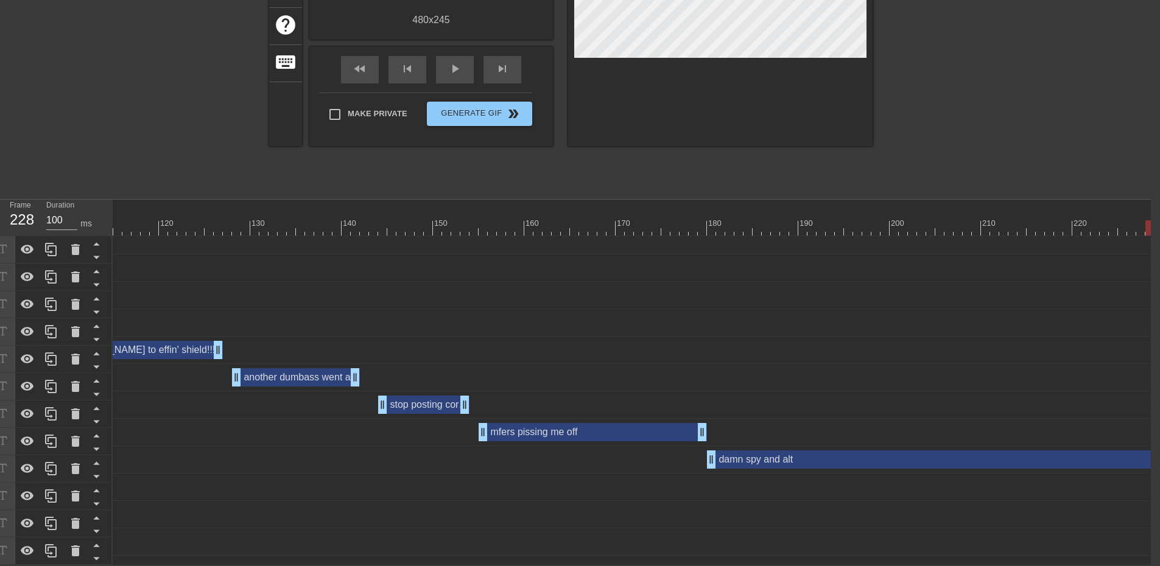
drag, startPoint x: 517, startPoint y: 219, endPoint x: 1151, endPoint y: 206, distance: 633.9
click at [1151, 206] on div "10 20 30 40 50 60 70 80 90 100 110 120 130 140 150 160" at bounding box center [632, 382] width 1038 height 365
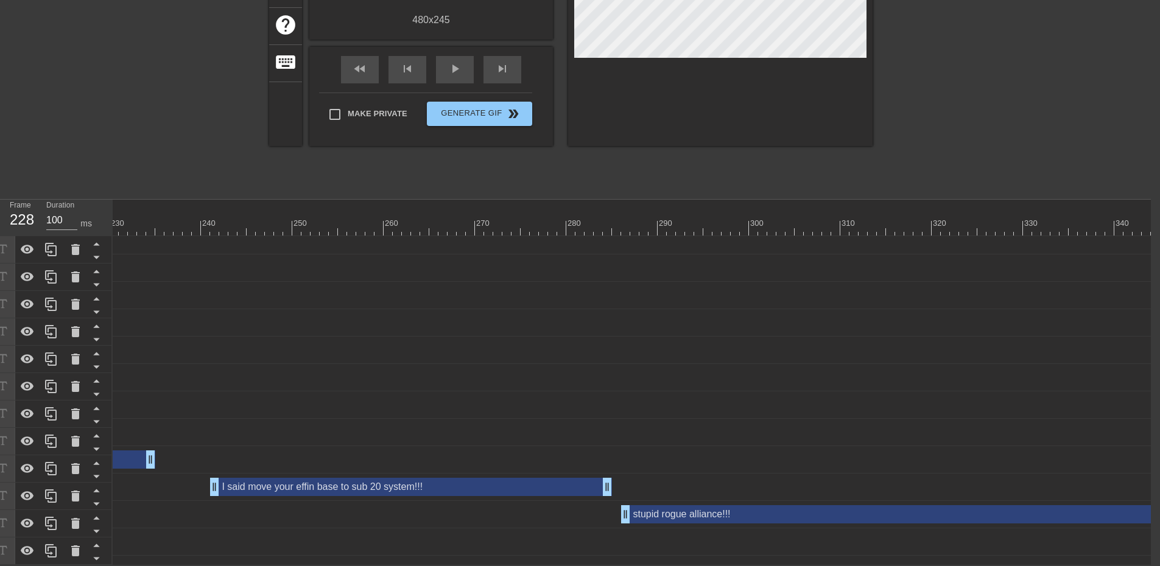
scroll to position [9, 1933]
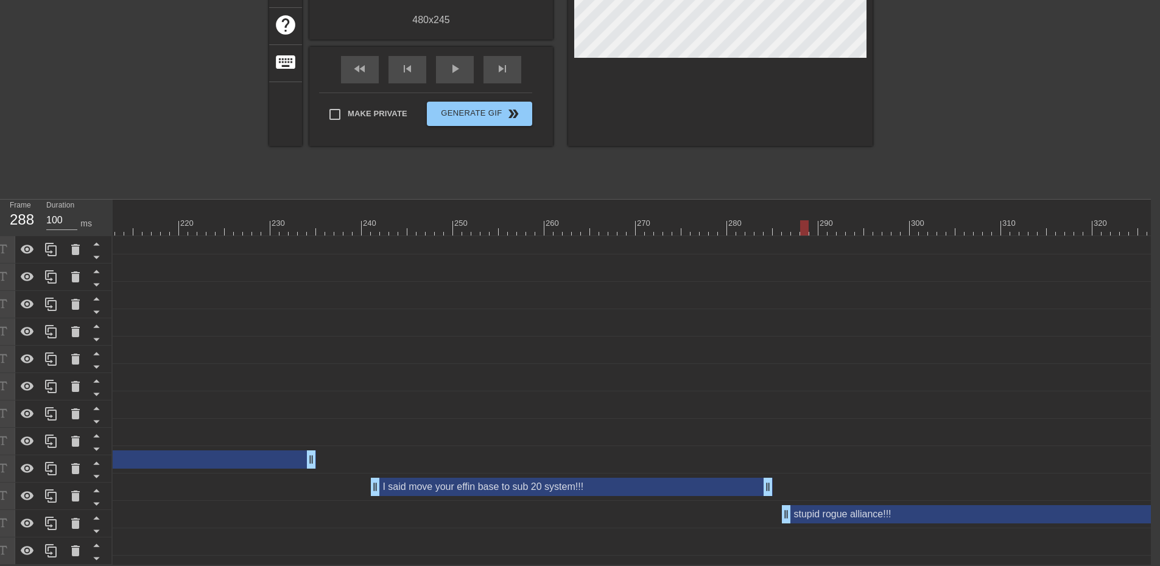
drag, startPoint x: 260, startPoint y: 220, endPoint x: 804, endPoint y: 234, distance: 544.4
click at [804, 234] on div "10 20 30 40 50 60 70 80 90 100 110 120 130 140 150 160" at bounding box center [632, 382] width 1038 height 365
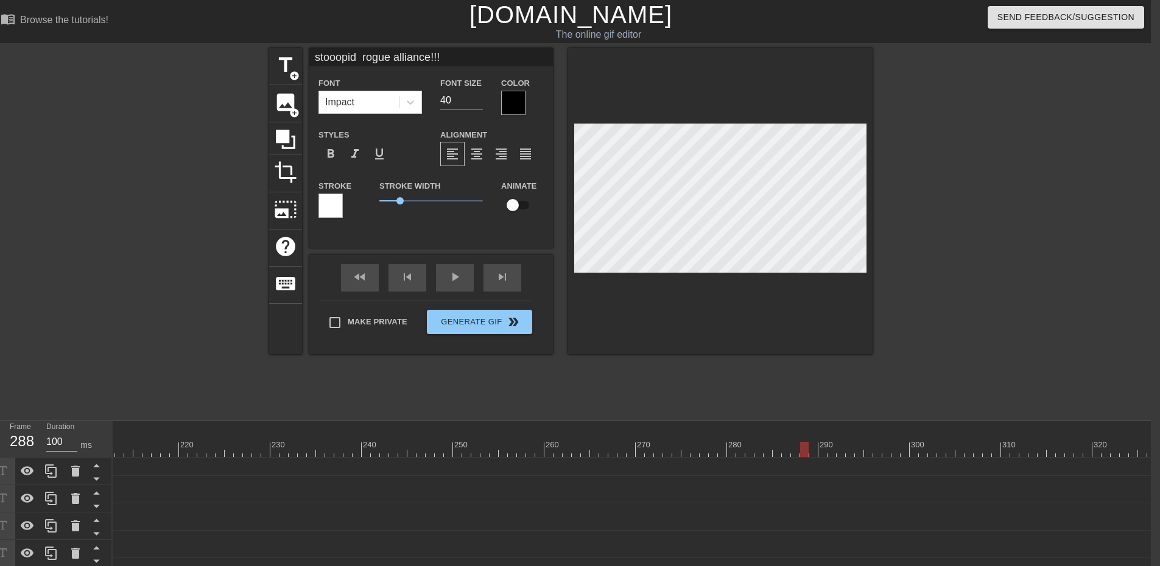
scroll to position [1, 4]
click at [1100, 332] on div "title add_circle image add_circle crop photo_size_select_large help keyboard st…" at bounding box center [571, 230] width 1160 height 365
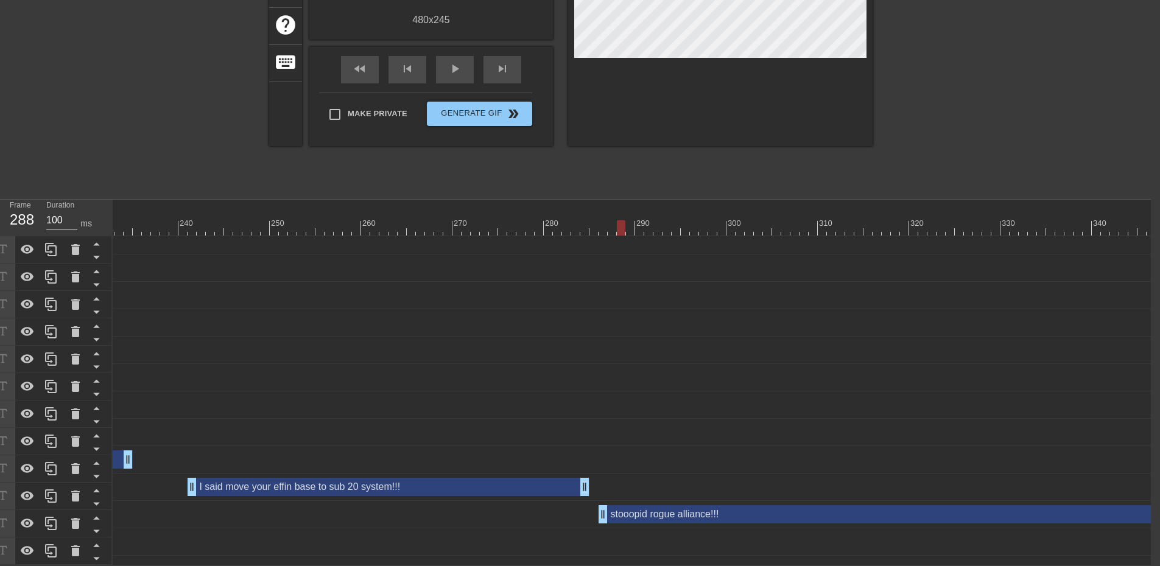
scroll to position [9, 2119]
drag, startPoint x: 616, startPoint y: 220, endPoint x: 163, endPoint y: 223, distance: 452.9
click at [166, 223] on div at bounding box center [162, 227] width 9 height 15
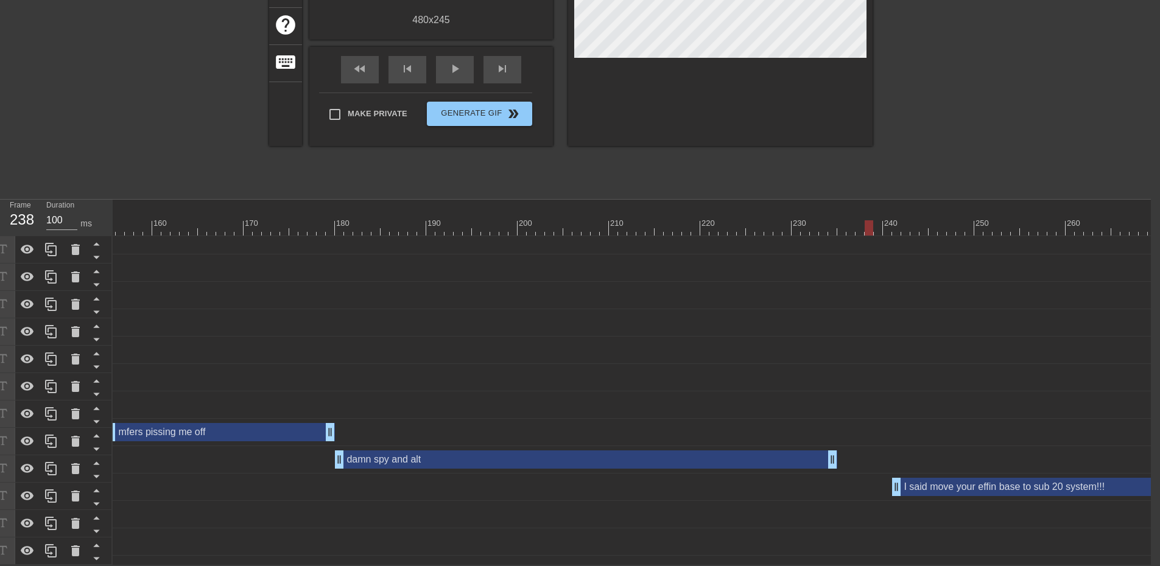
scroll to position [9, 1407]
drag, startPoint x: 871, startPoint y: 221, endPoint x: 256, endPoint y: 210, distance: 615.0
click at [256, 210] on div "10 20 30 40 50 60 70 80 90 100 110 120 130 140 150 160" at bounding box center [833, 218] width 4255 height 36
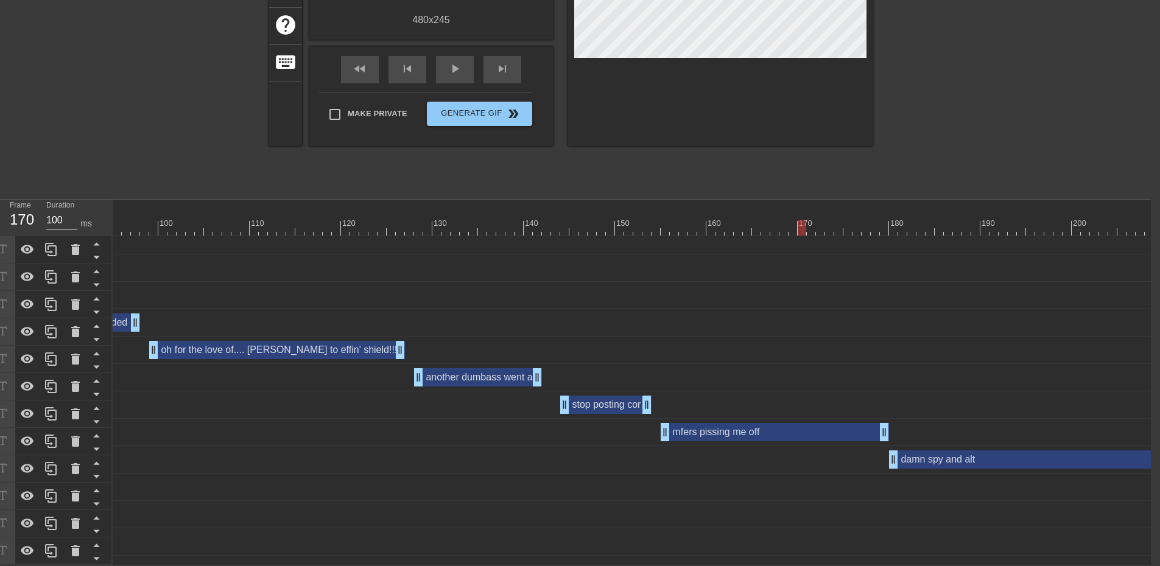
scroll to position [9, 841]
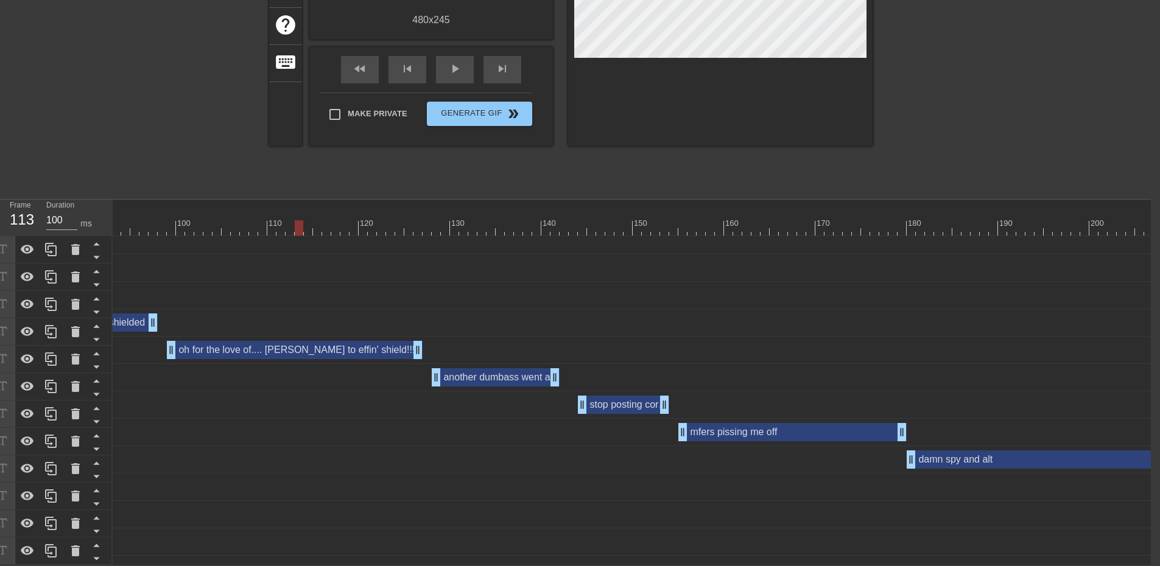
drag, startPoint x: 820, startPoint y: 223, endPoint x: 299, endPoint y: 251, distance: 521.9
click at [299, 240] on div "10 20 30 40 50 60 70 80 90 100 110 120 130 140 150 160" at bounding box center [632, 382] width 1038 height 365
click at [308, 346] on div "oh for the love of.... [PERSON_NAME] to effin' shield!!! drag_handle drag_handle" at bounding box center [295, 350] width 256 height 18
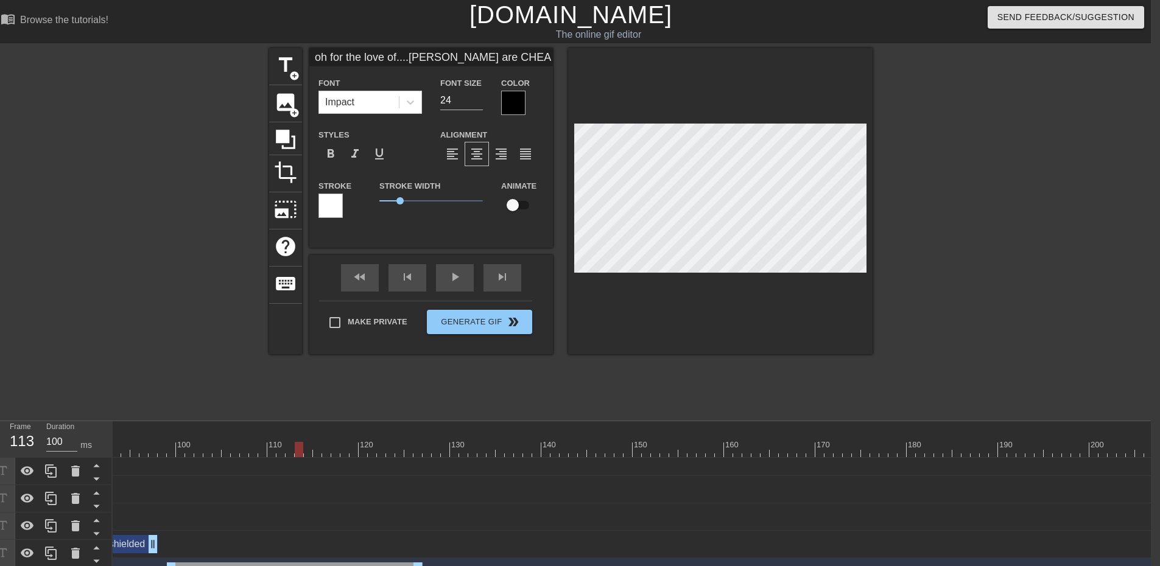
scroll to position [2, 5]
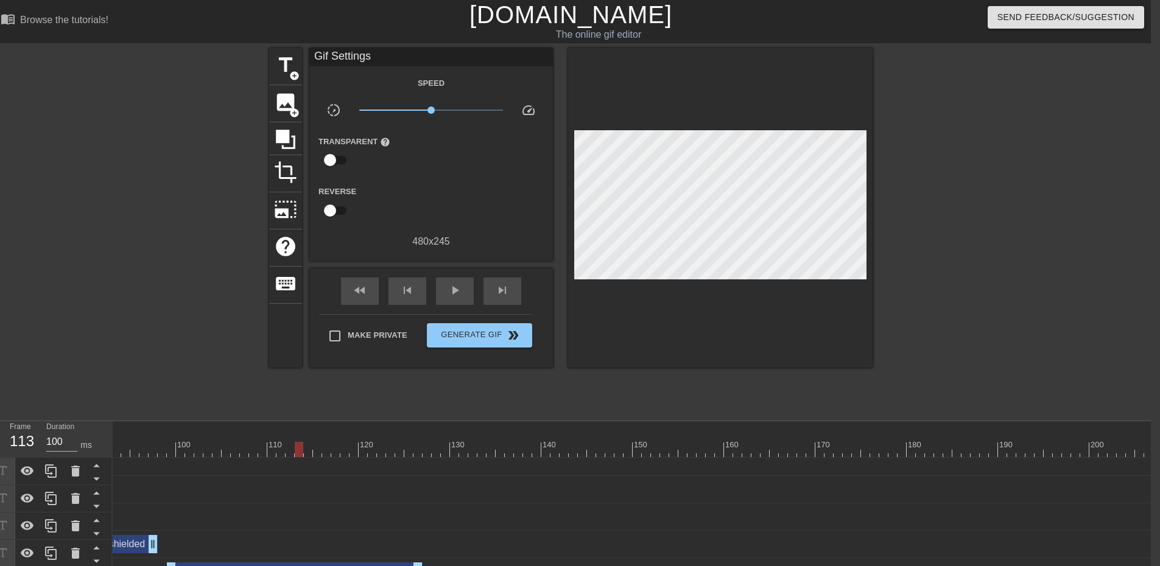
click at [1022, 349] on div at bounding box center [978, 230] width 183 height 365
click at [365, 292] on span "fast_rewind" at bounding box center [359, 290] width 15 height 15
click at [452, 295] on span "play_arrow" at bounding box center [454, 290] width 15 height 15
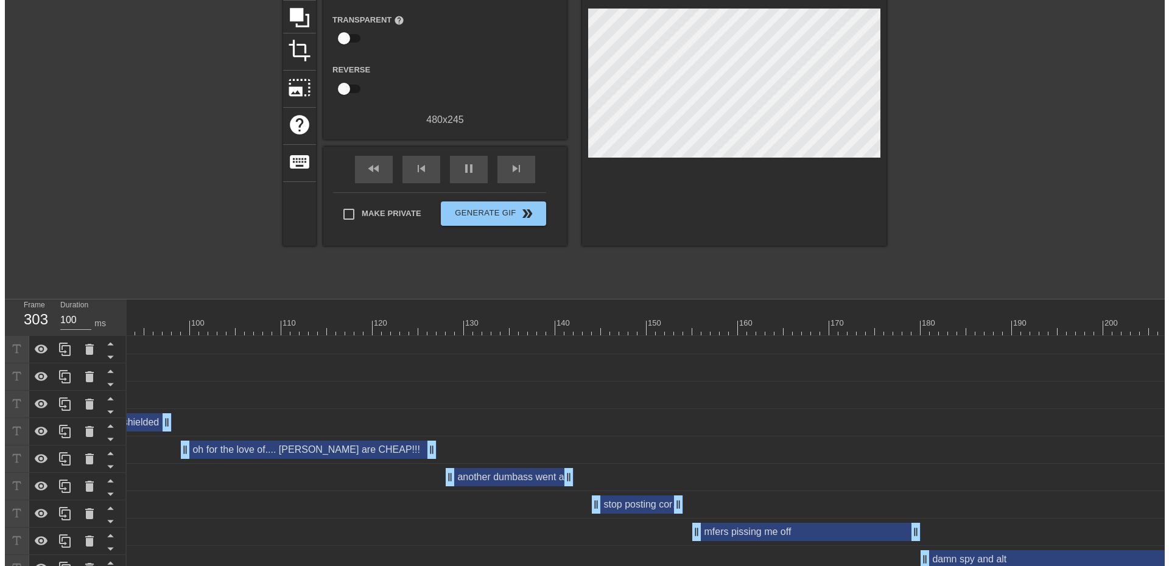
scroll to position [0, 0]
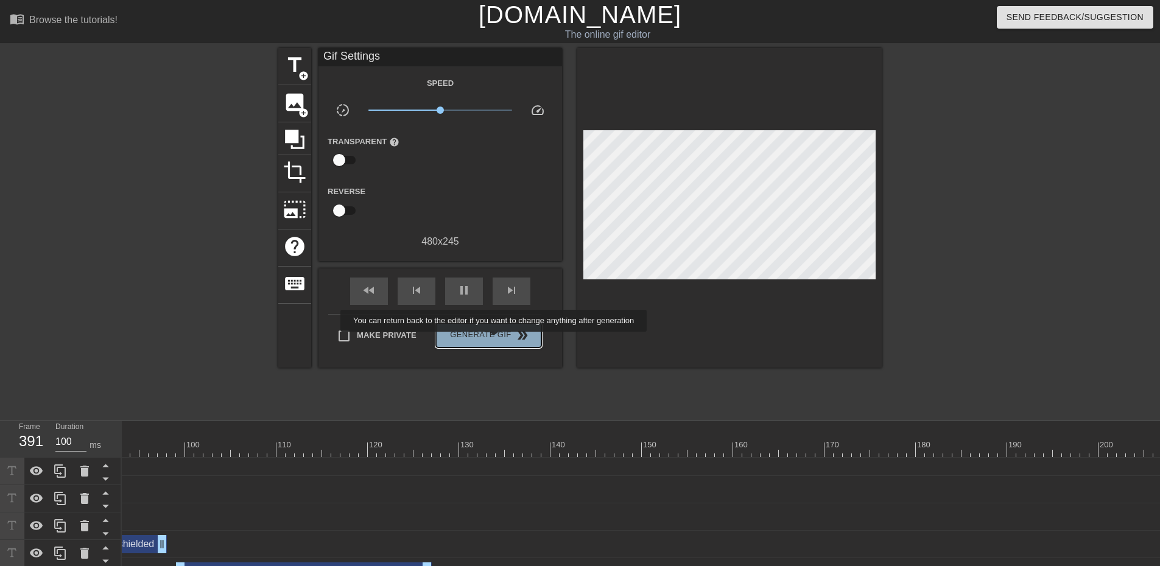
click at [495, 340] on span "Generate Gif double_arrow" at bounding box center [489, 335] width 96 height 15
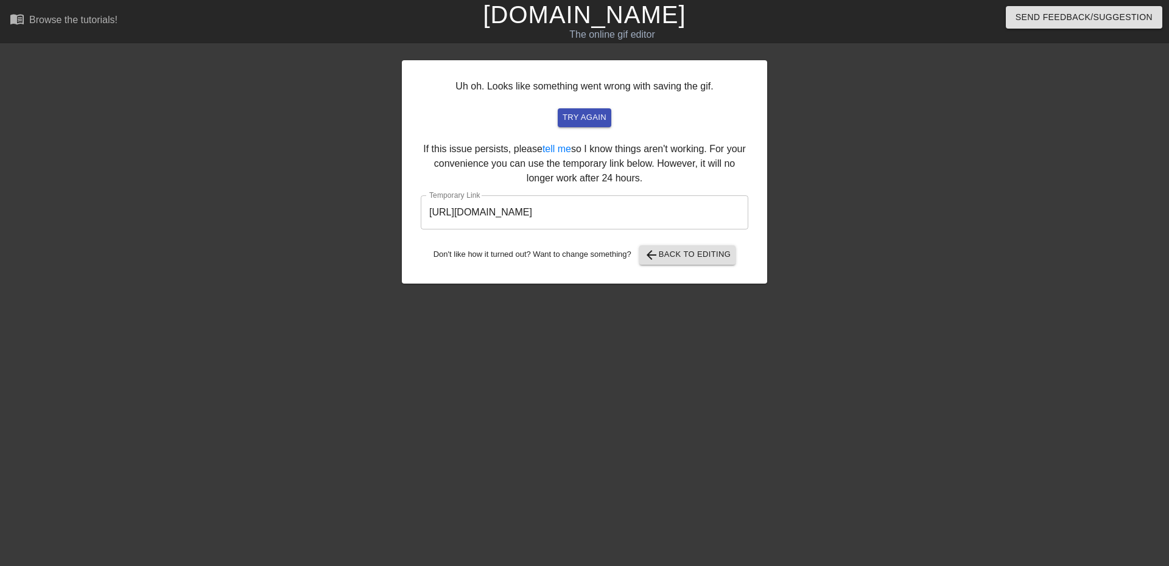
click at [624, 210] on input "[URL][DOMAIN_NAME]" at bounding box center [585, 212] width 328 height 34
